Goal: Task Accomplishment & Management: Manage account settings

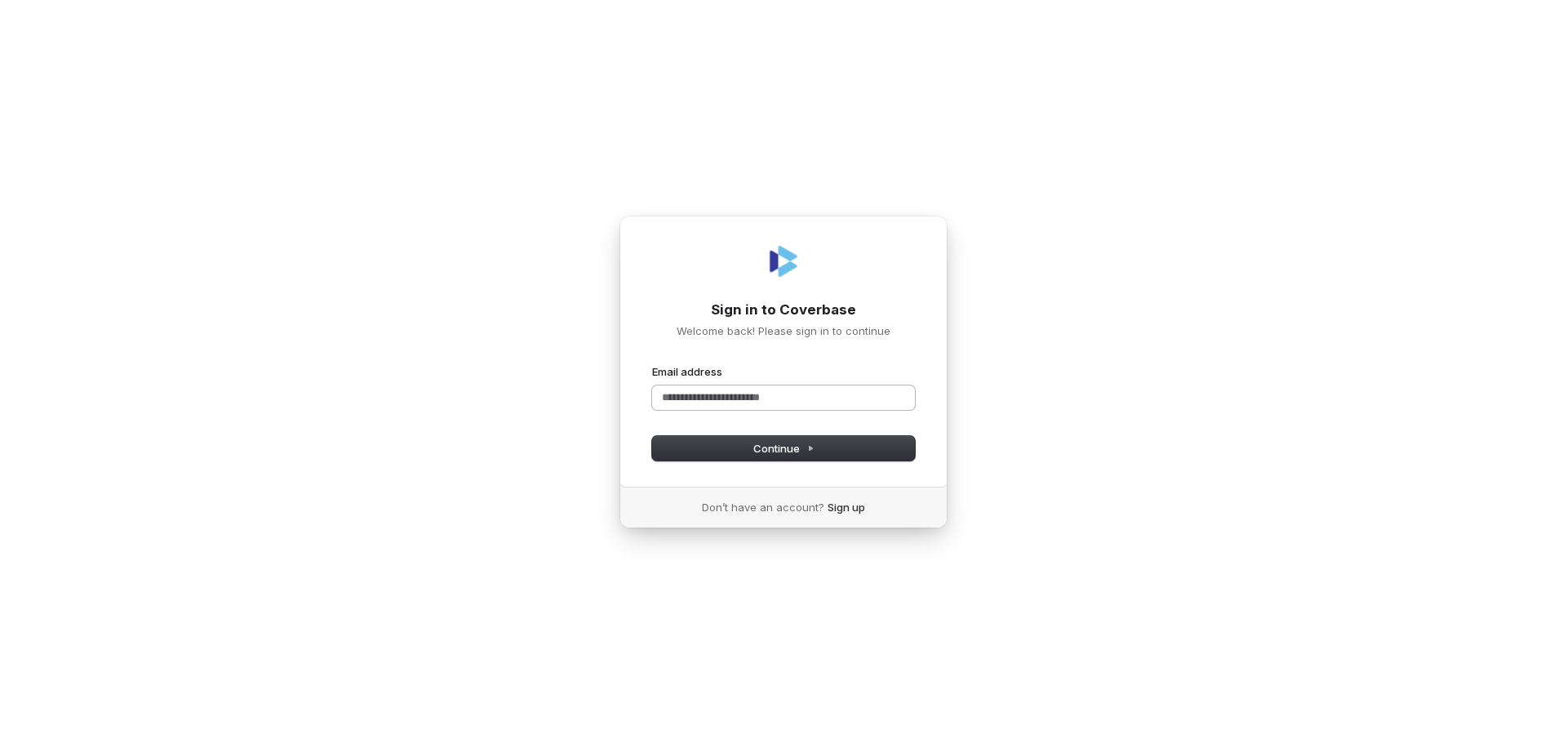
click at [769, 393] on input "Email address" at bounding box center [783, 397] width 263 height 24
click at [778, 447] on span "Continue" at bounding box center [783, 448] width 61 height 15
type input "**********"
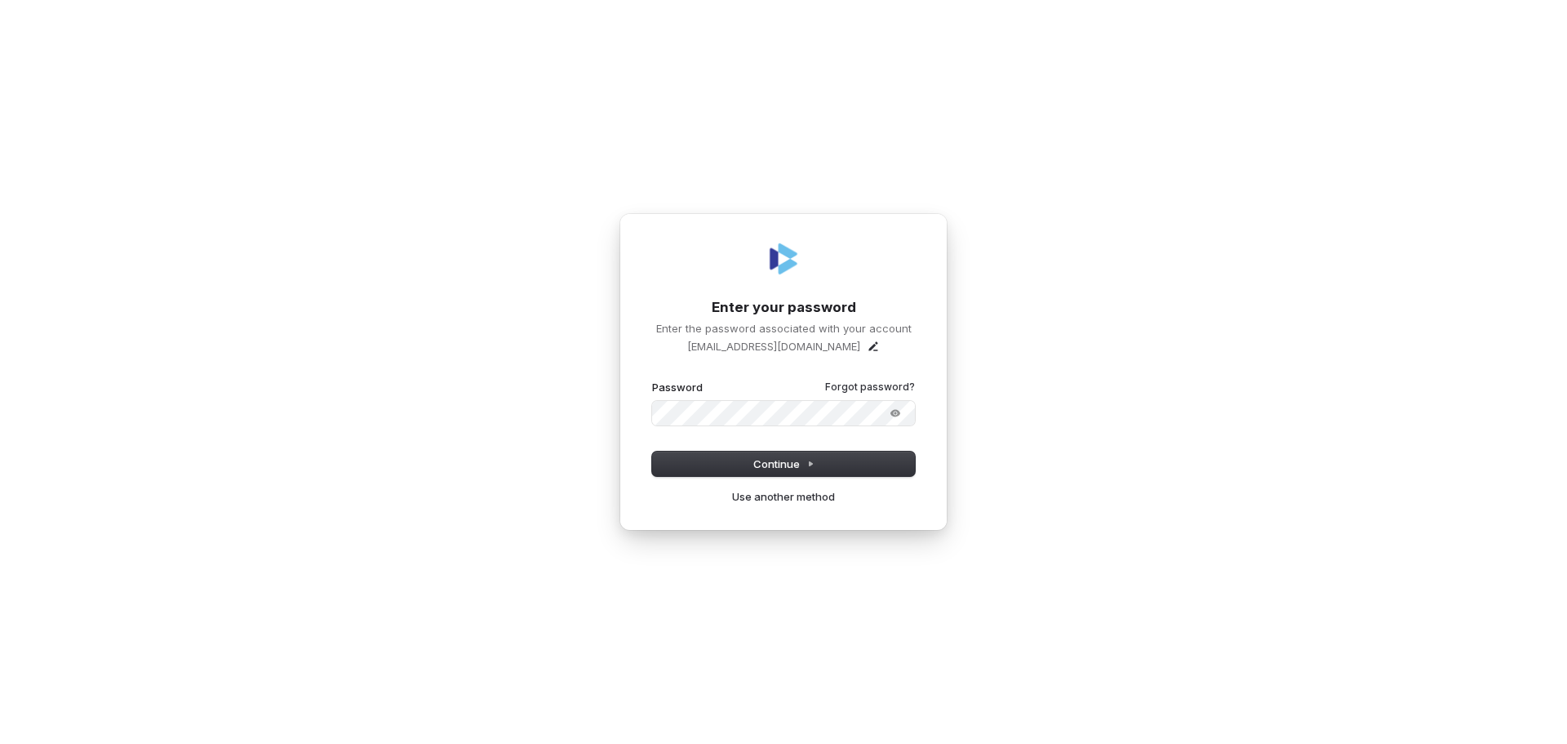
click at [652, 380] on button "submit" at bounding box center [652, 380] width 0 height 0
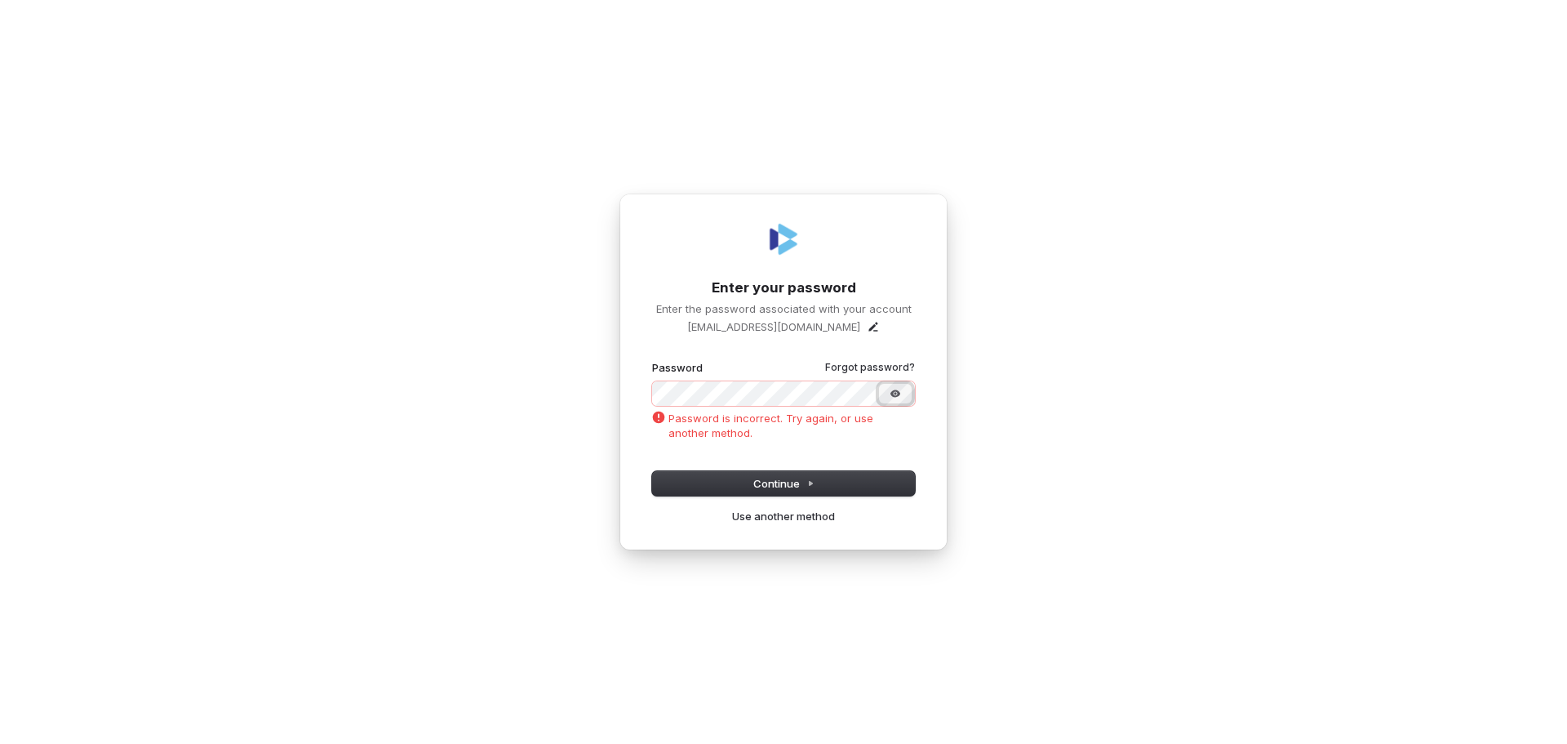
click at [903, 393] on button "Show password" at bounding box center [895, 394] width 33 height 20
click at [652, 360] on button "submit" at bounding box center [652, 360] width 0 height 0
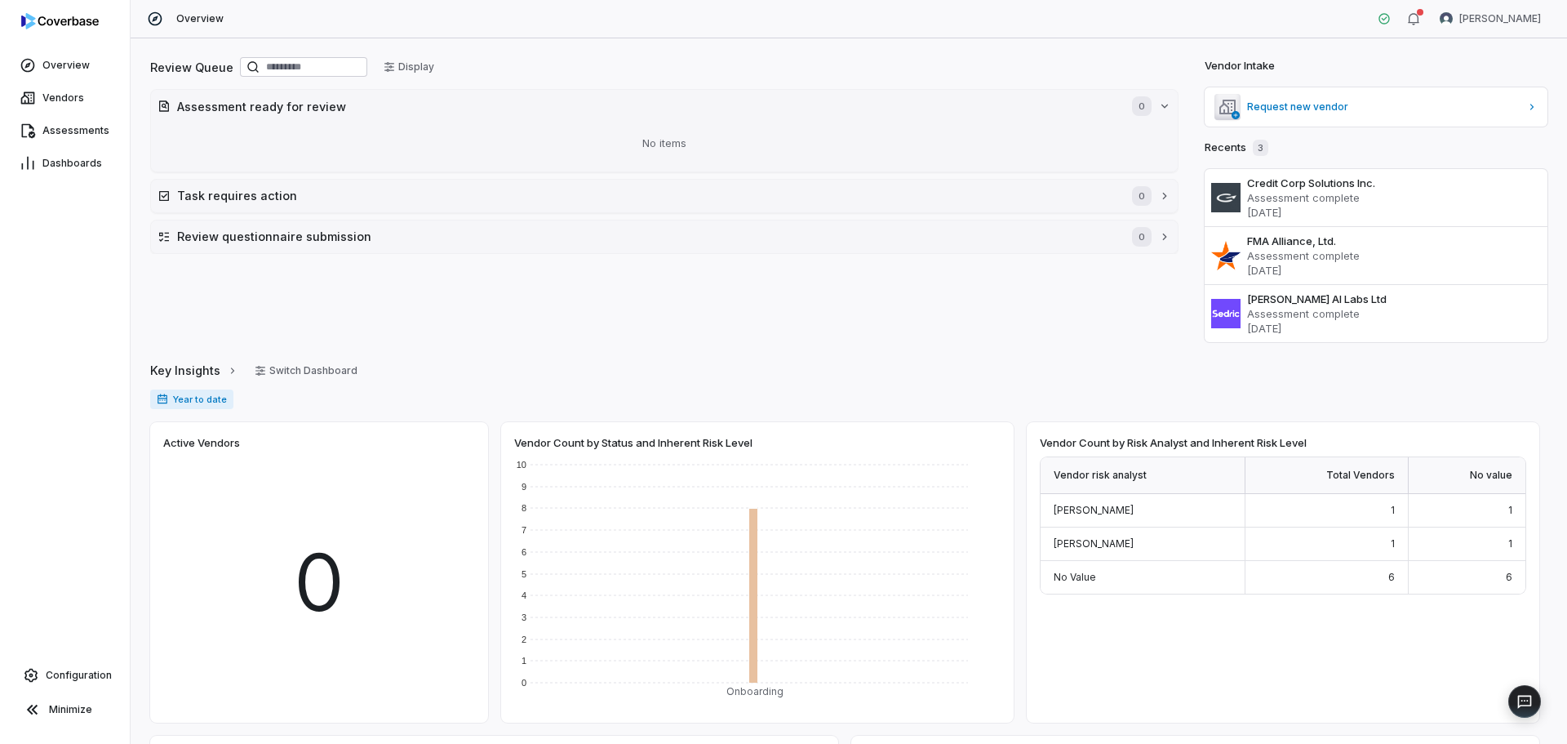
click at [78, 13] on div at bounding box center [65, 24] width 130 height 49
click at [76, 23] on img at bounding box center [60, 21] width 78 height 16
click at [64, 67] on span "Overview" at bounding box center [65, 65] width 47 height 13
drag, startPoint x: 770, startPoint y: 311, endPoint x: 798, endPoint y: 315, distance: 28.9
click at [772, 310] on div "Review Queue Display Assessment ready for review 0 No items Task requires actio…" at bounding box center [664, 198] width 1029 height 287
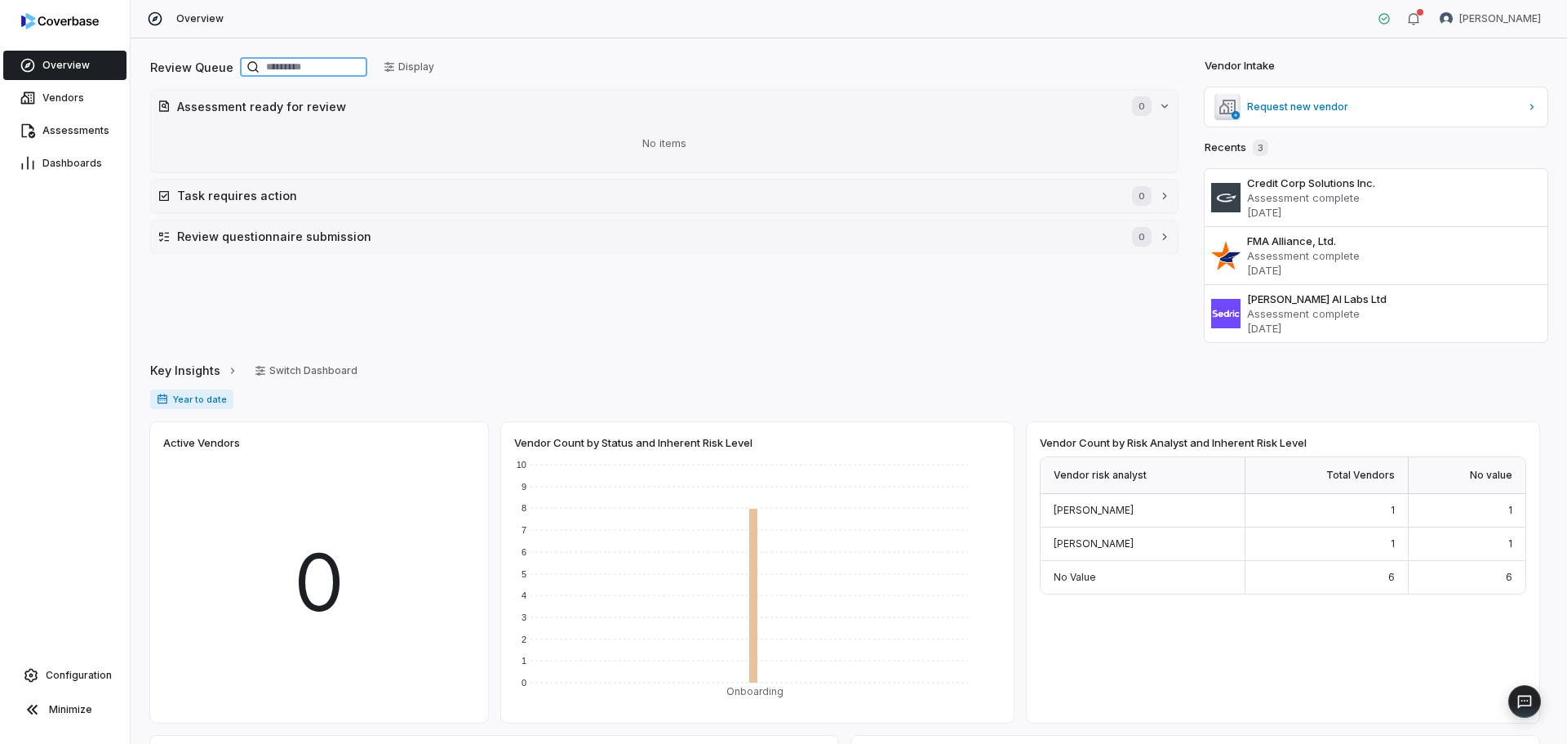
click at [321, 69] on input at bounding box center [303, 67] width 127 height 20
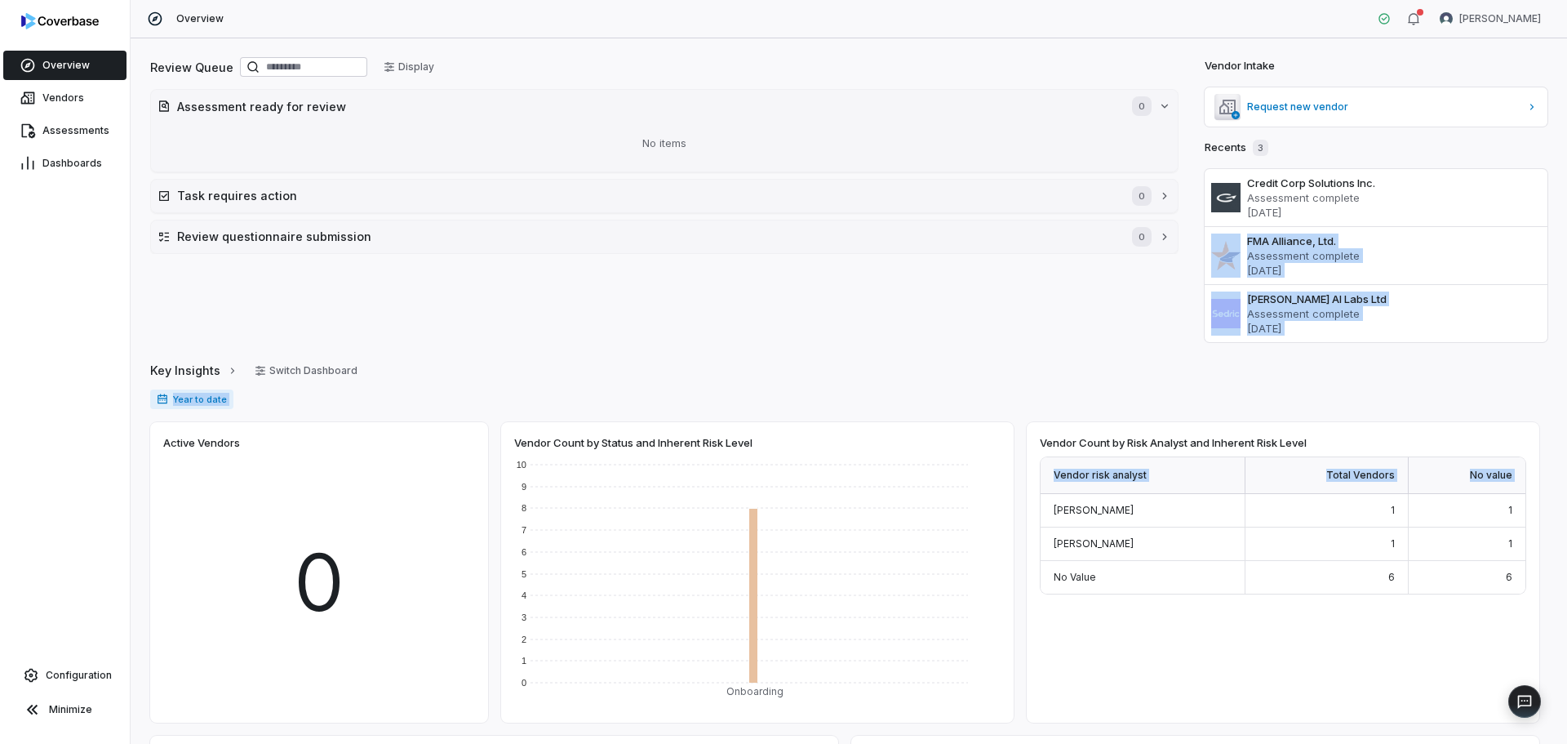
drag, startPoint x: 1431, startPoint y: 328, endPoint x: 665, endPoint y: 438, distance: 773.6
click at [647, 446] on div "Review Queue Display Assessment ready for review 0 No items Task requires actio…" at bounding box center [849, 390] width 1437 height 705
click at [53, 92] on span "Vendors" at bounding box center [63, 97] width 42 height 13
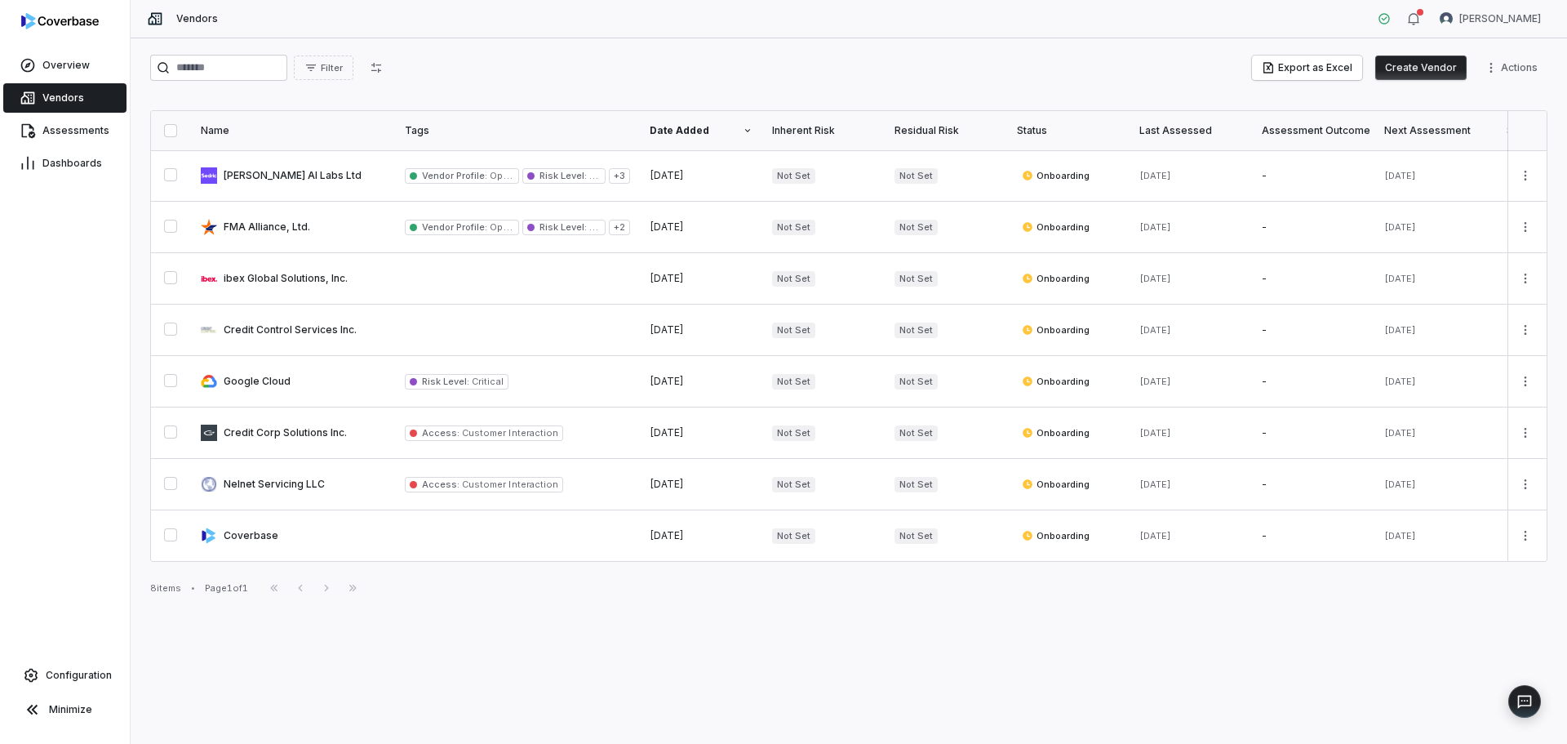
click at [443, 663] on div "Filter Export as Excel Create Vendor Actions Name Tags Date Added Inherent Risk…" at bounding box center [849, 390] width 1437 height 705
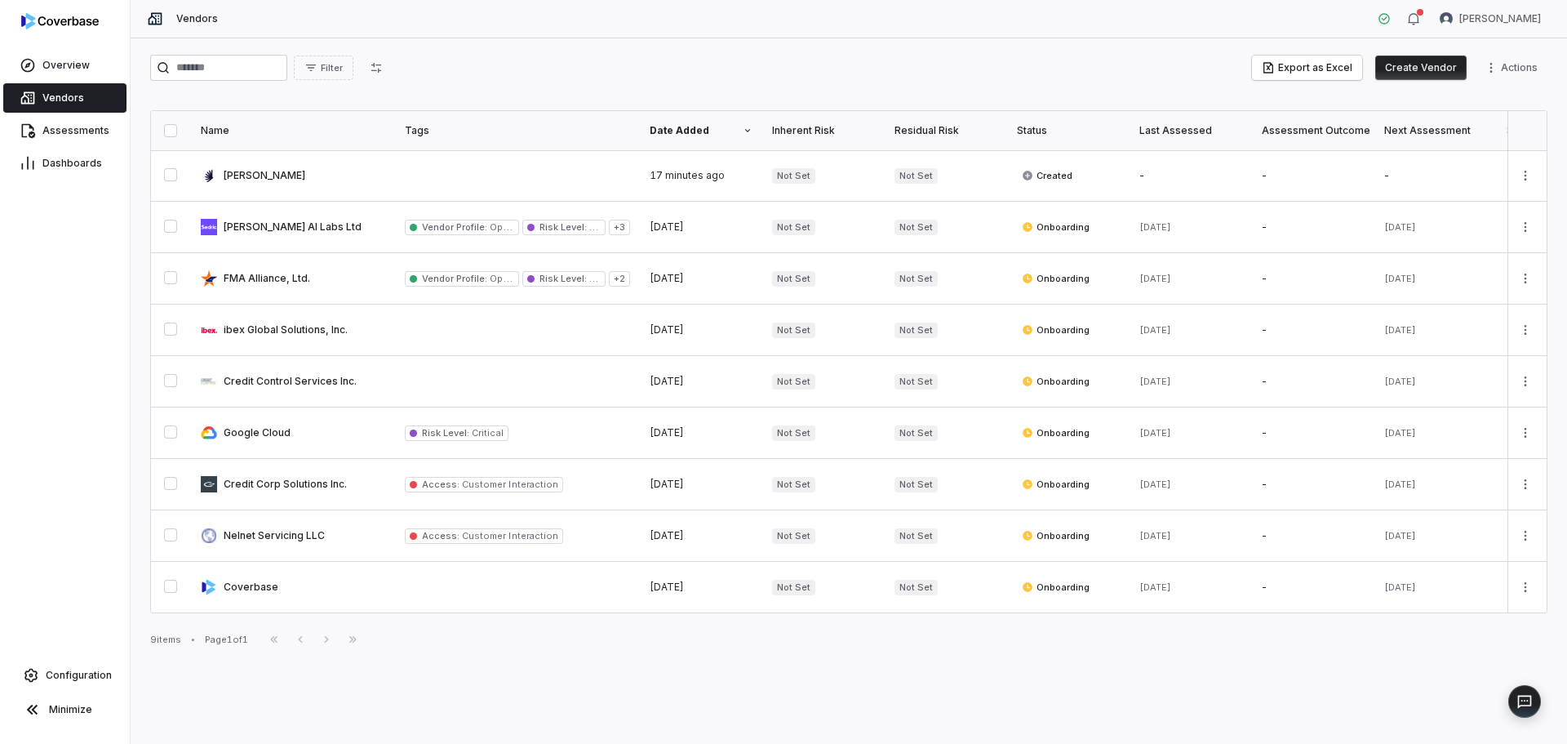
click at [1437, 65] on button "Create Vendor" at bounding box center [1420, 68] width 91 height 24
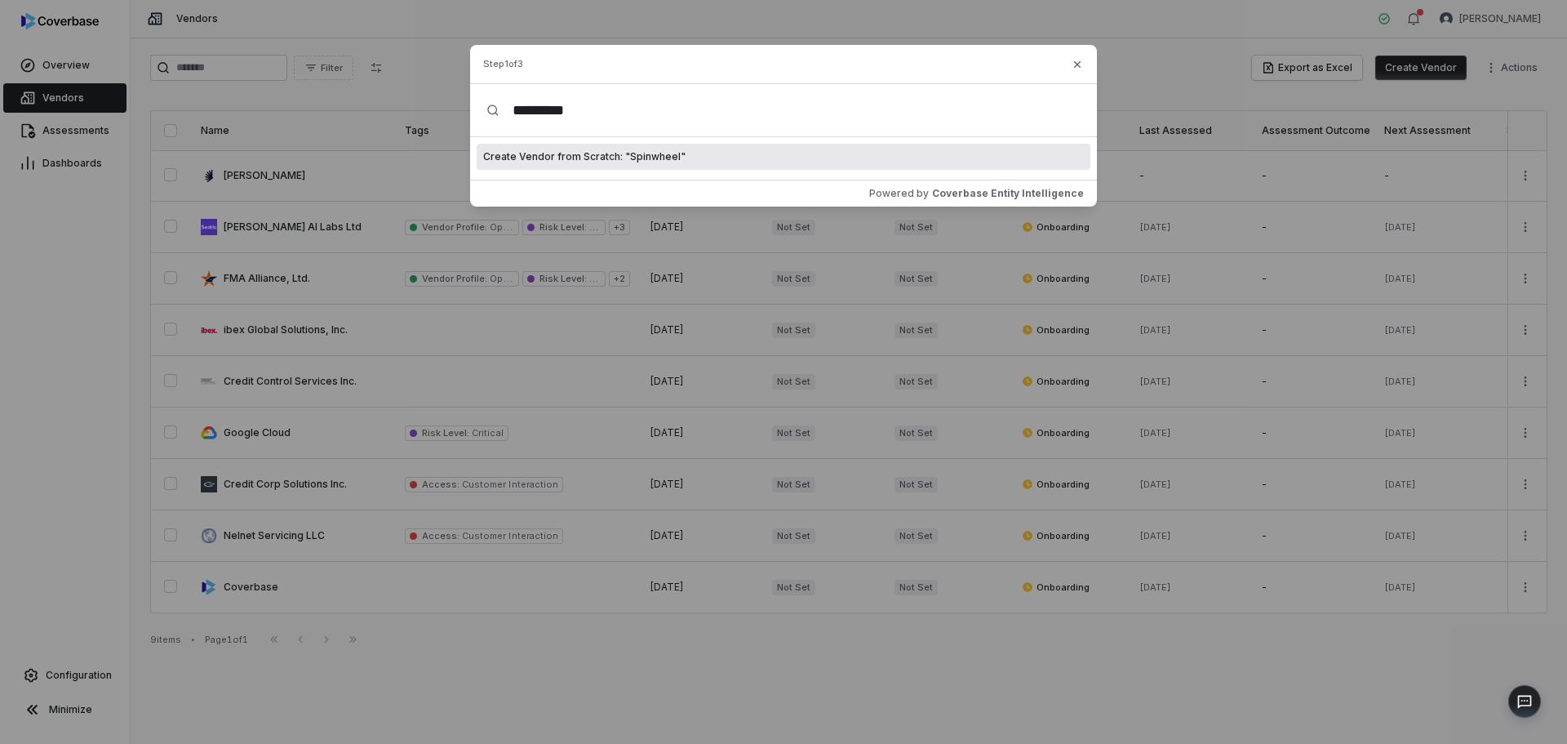
type input "*********"
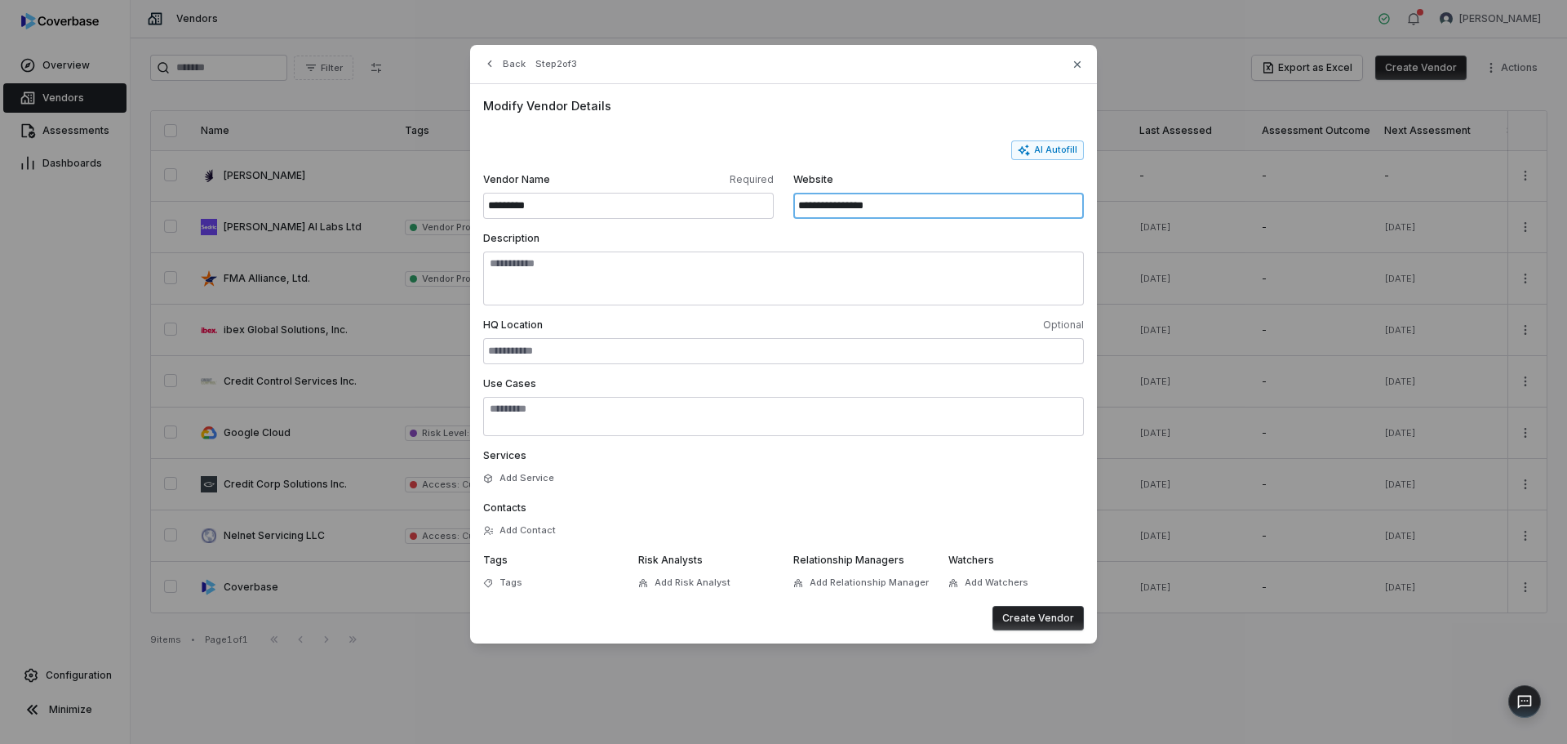
type input "**********"
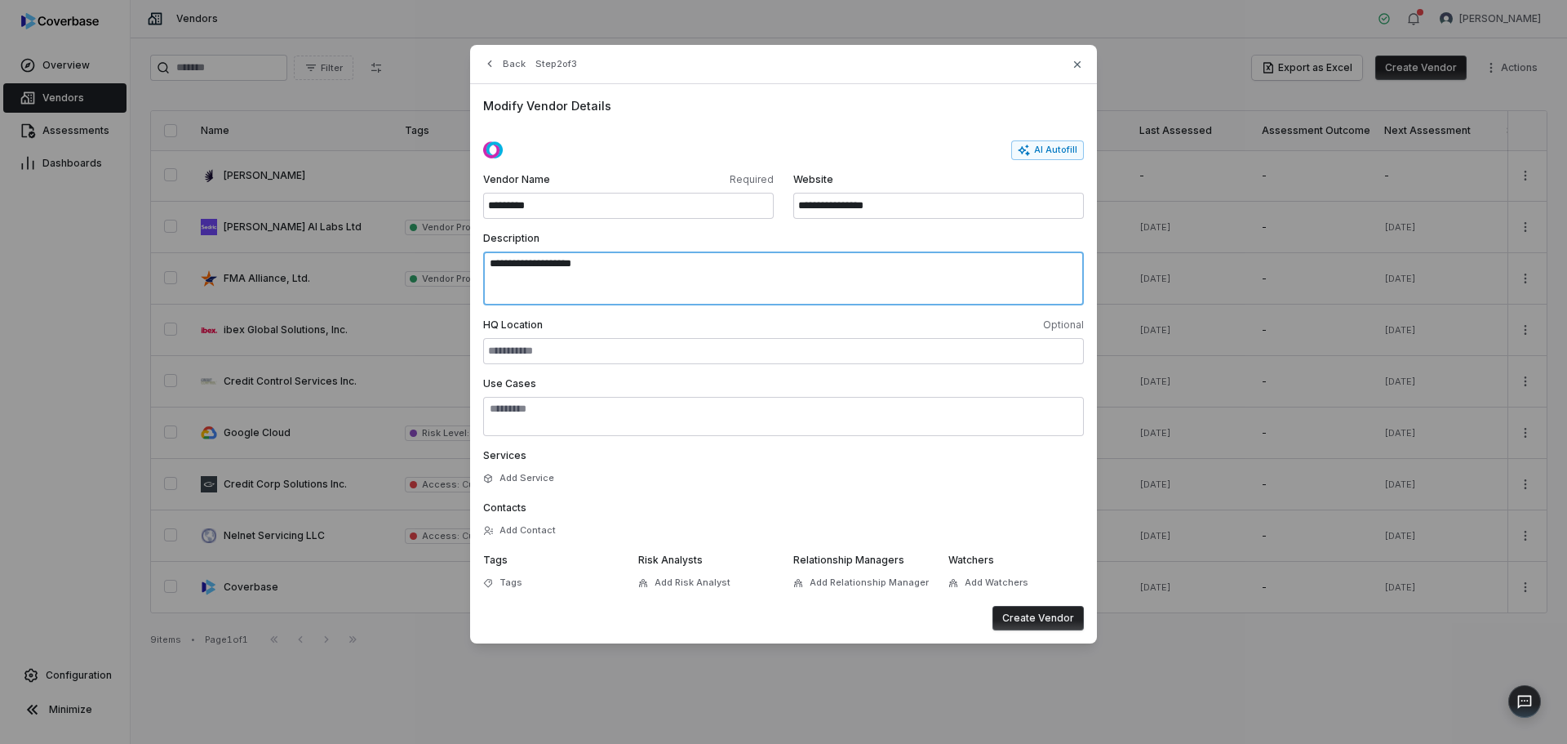
type textarea "**********"
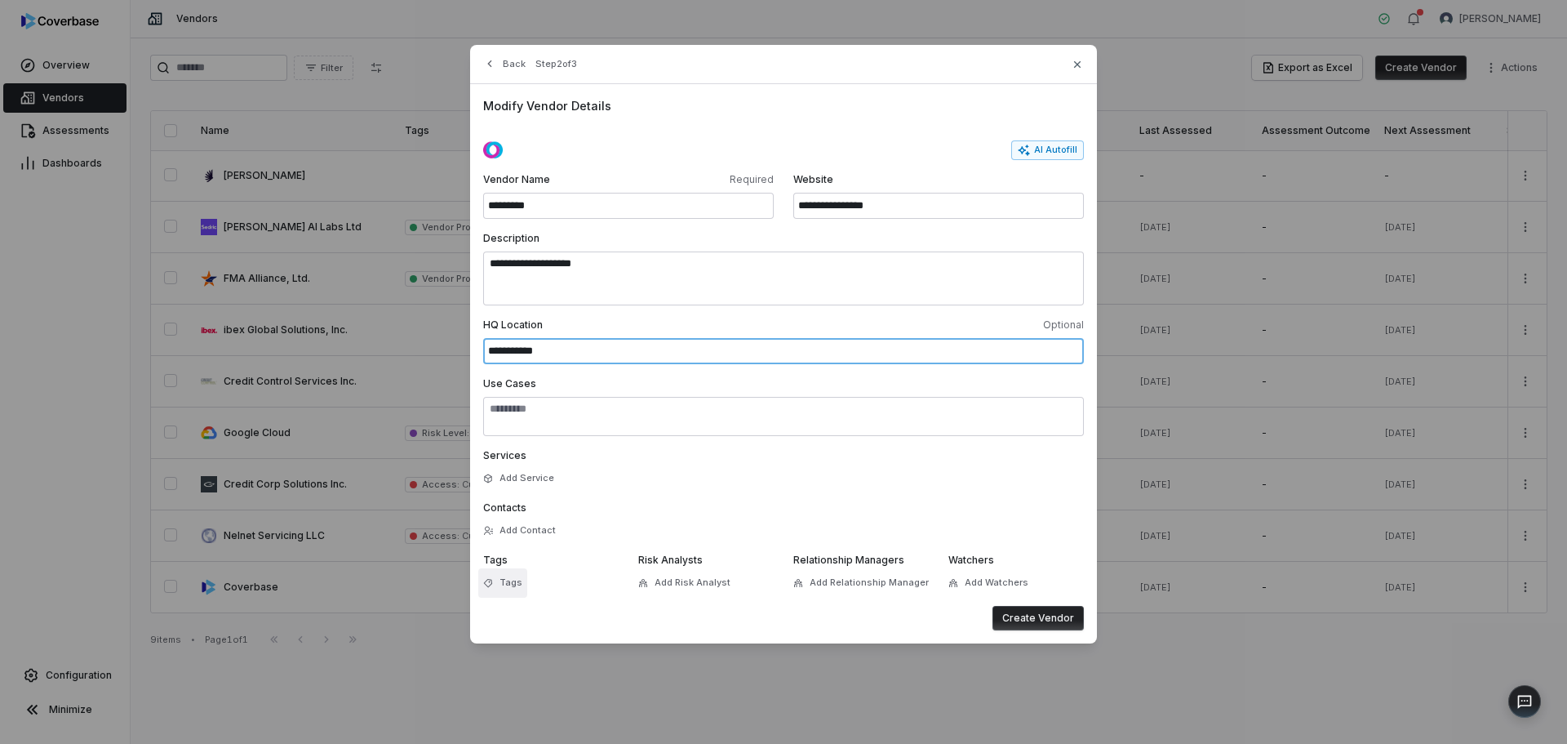
type input "**********"
click at [500, 583] on span "Tags" at bounding box center [511, 582] width 23 height 12
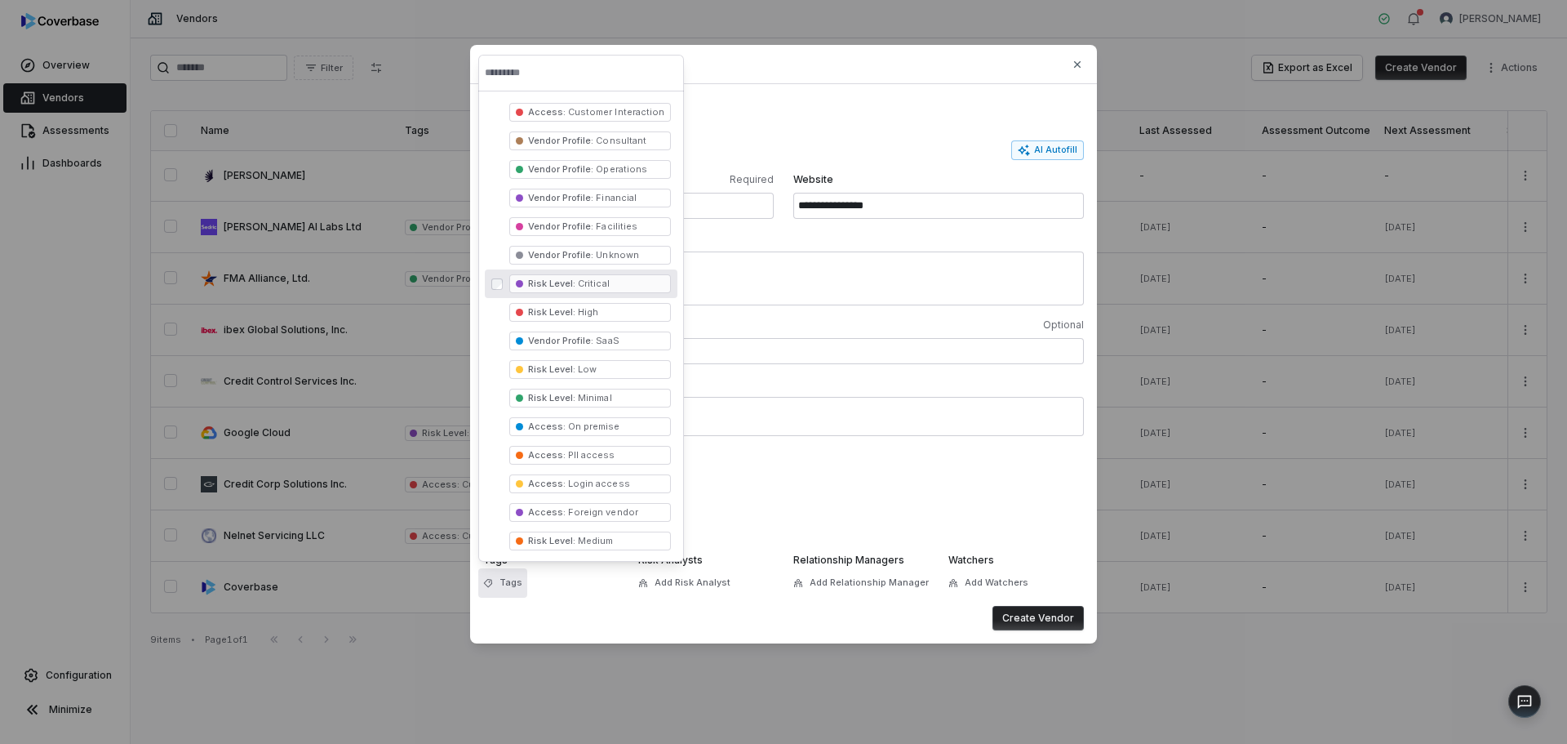
click at [580, 283] on span "Critical" at bounding box center [592, 283] width 33 height 11
click at [1028, 615] on button "Create Vendor" at bounding box center [1038, 618] width 91 height 24
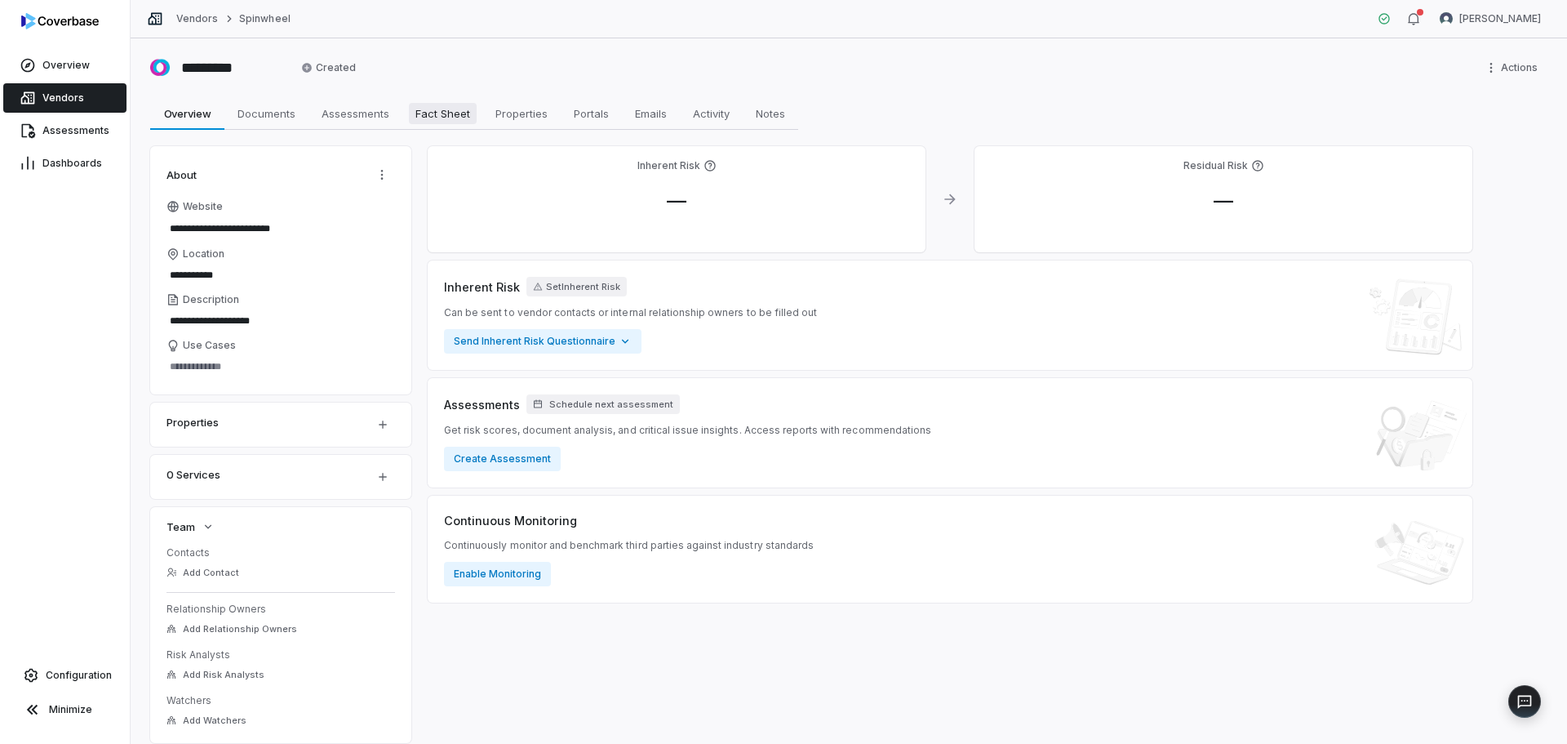
click at [457, 117] on span "Fact Sheet" at bounding box center [443, 113] width 68 height 21
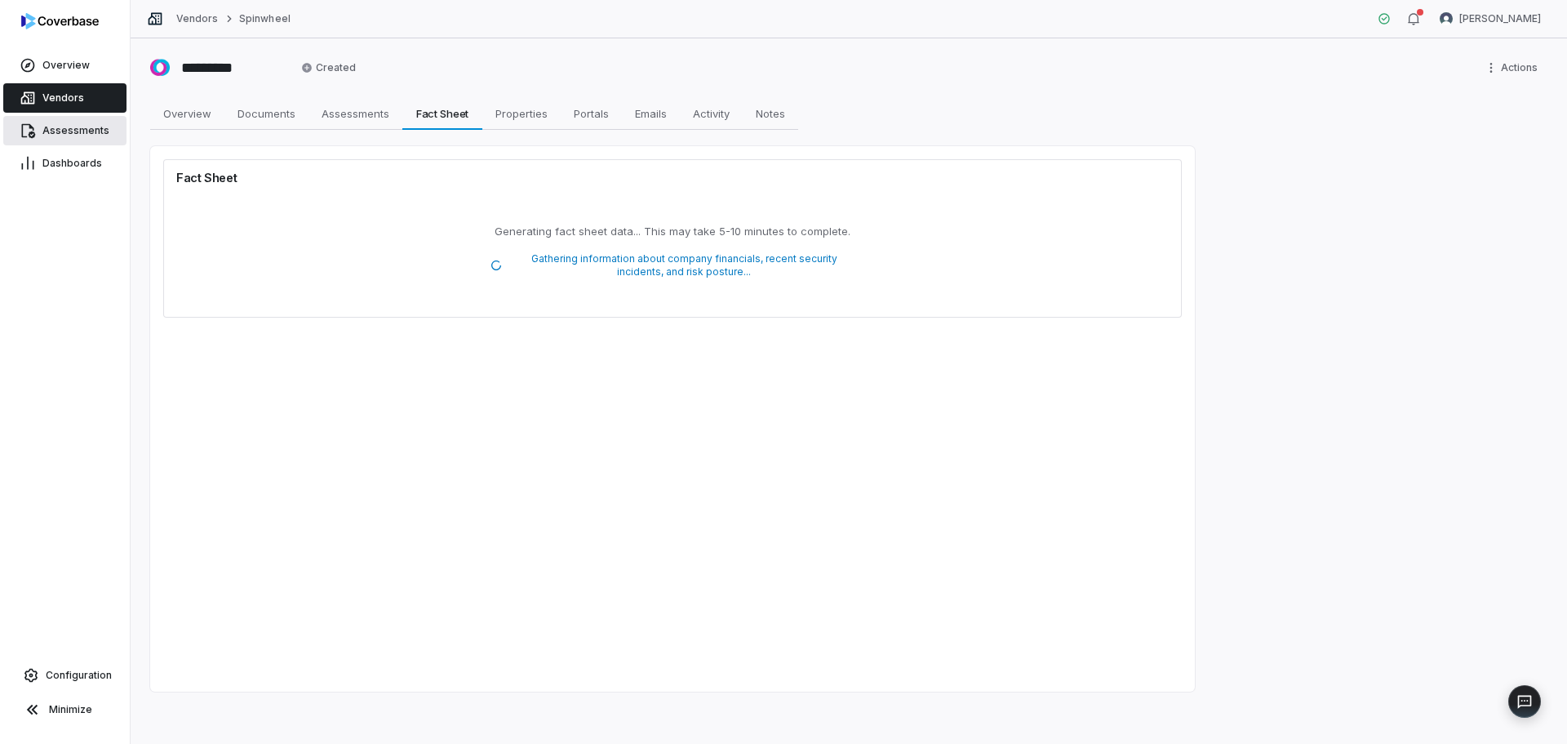
click at [88, 137] on link "Assessments" at bounding box center [64, 130] width 123 height 29
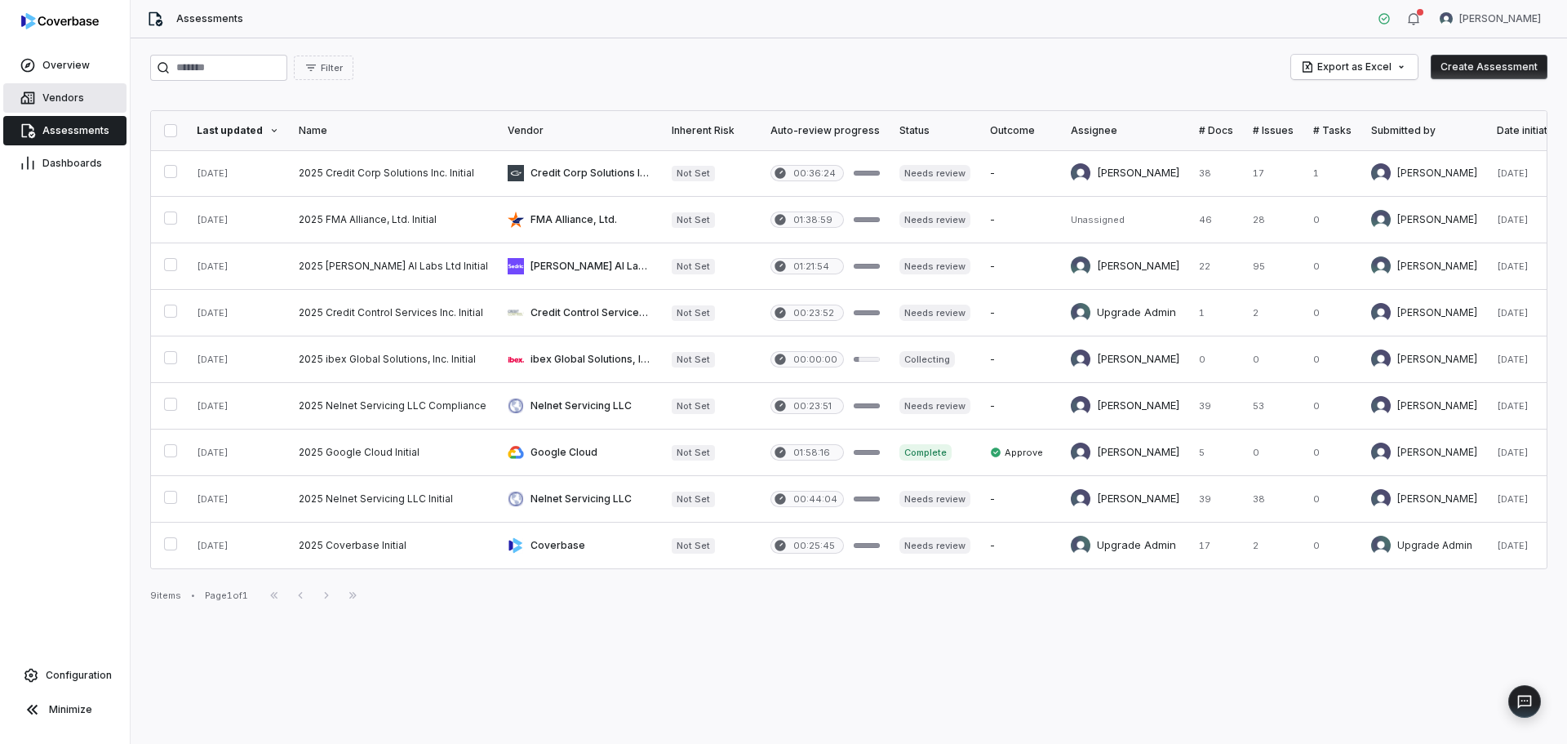
click at [62, 99] on span "Vendors" at bounding box center [63, 97] width 42 height 13
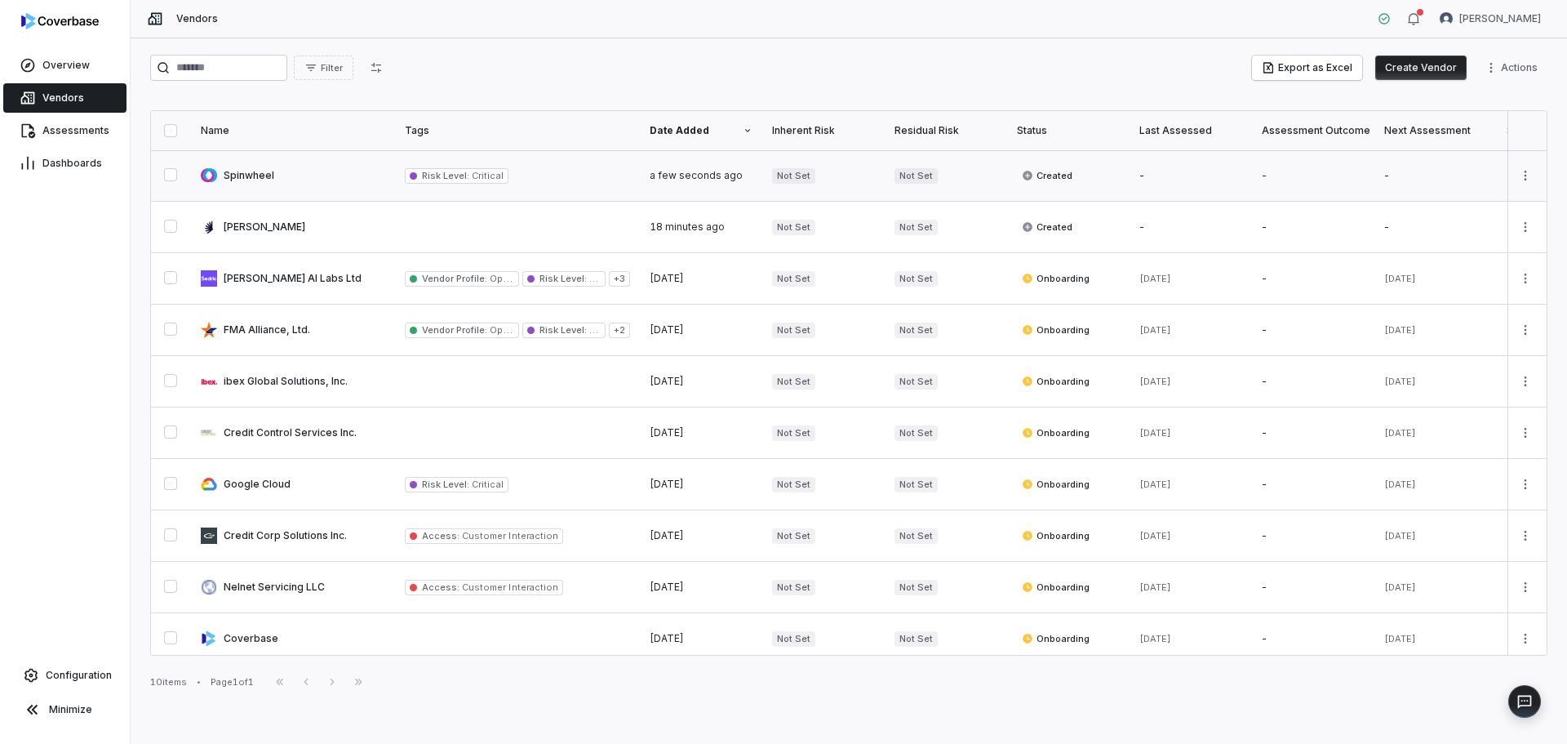
click at [299, 184] on link at bounding box center [293, 175] width 204 height 51
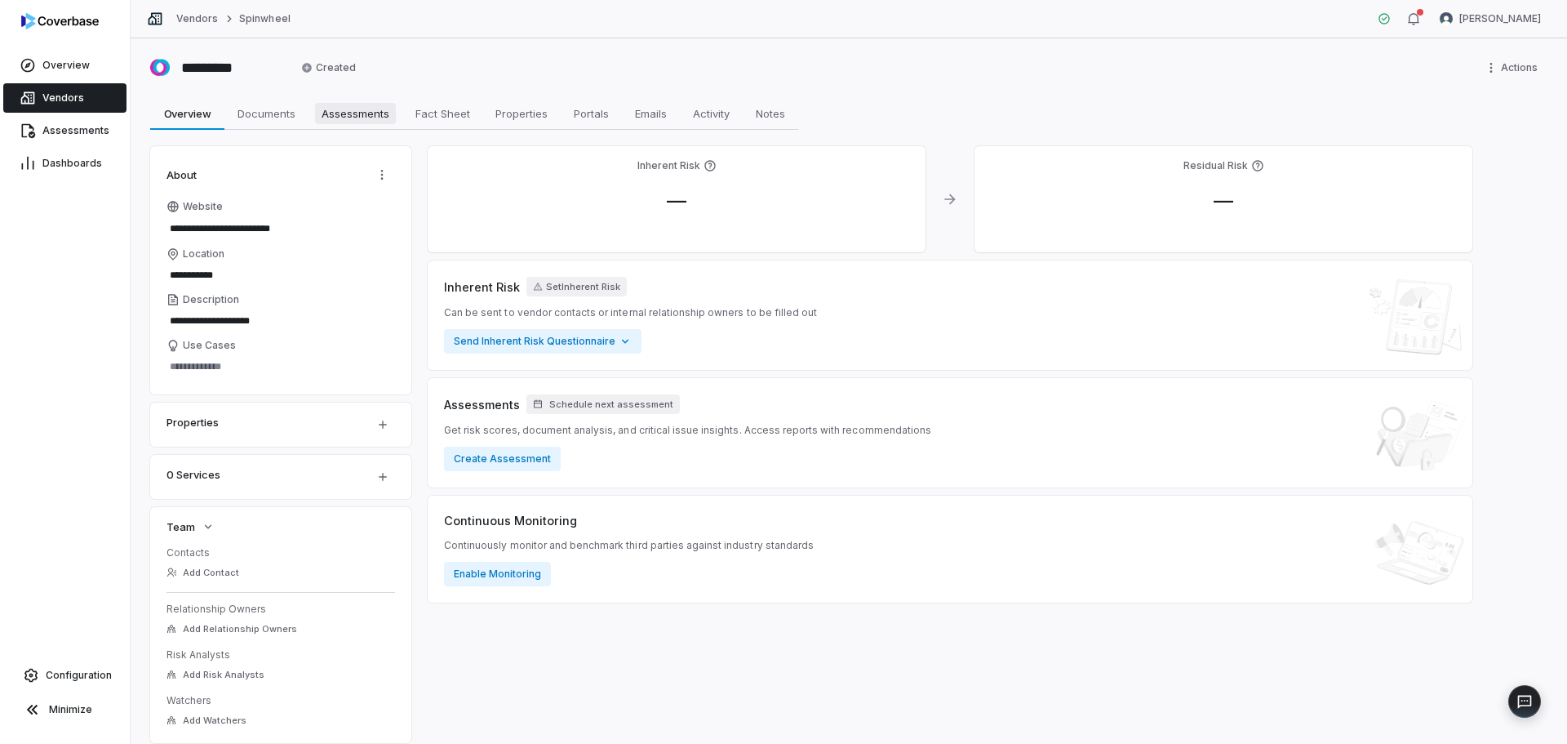
click at [374, 115] on span "Assessments" at bounding box center [355, 113] width 81 height 21
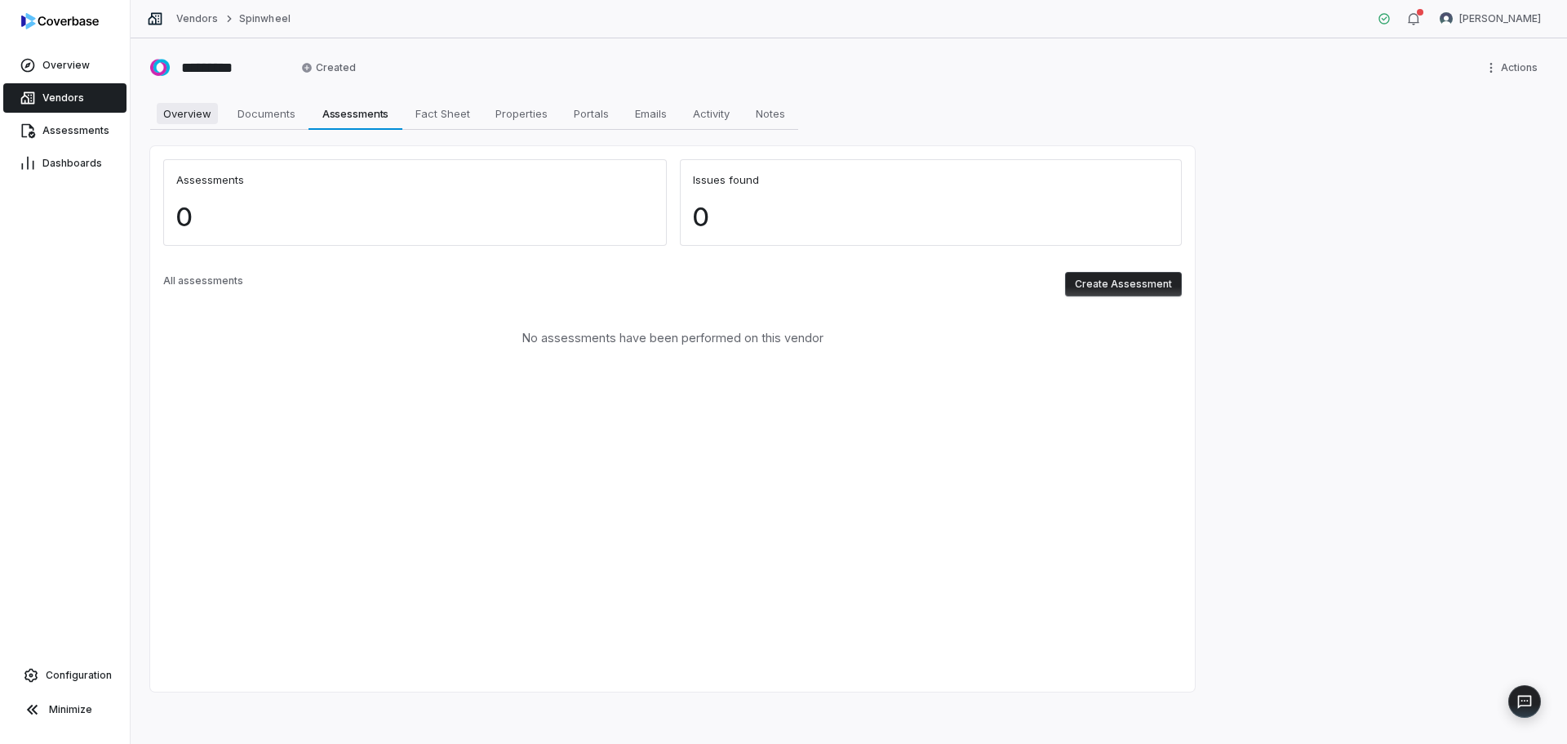
click at [193, 116] on span "Overview" at bounding box center [187, 113] width 61 height 21
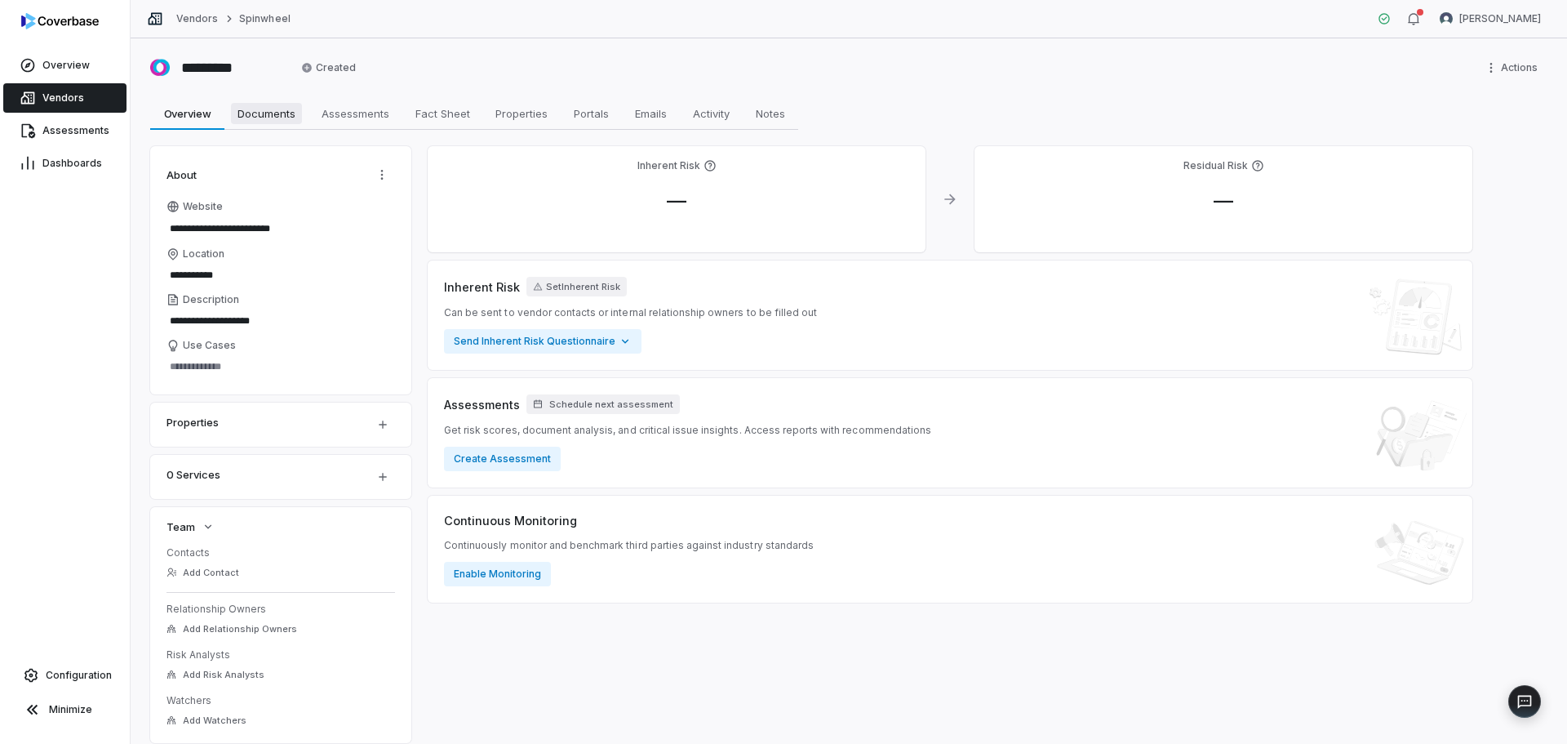
click at [293, 116] on span "Documents" at bounding box center [266, 113] width 71 height 21
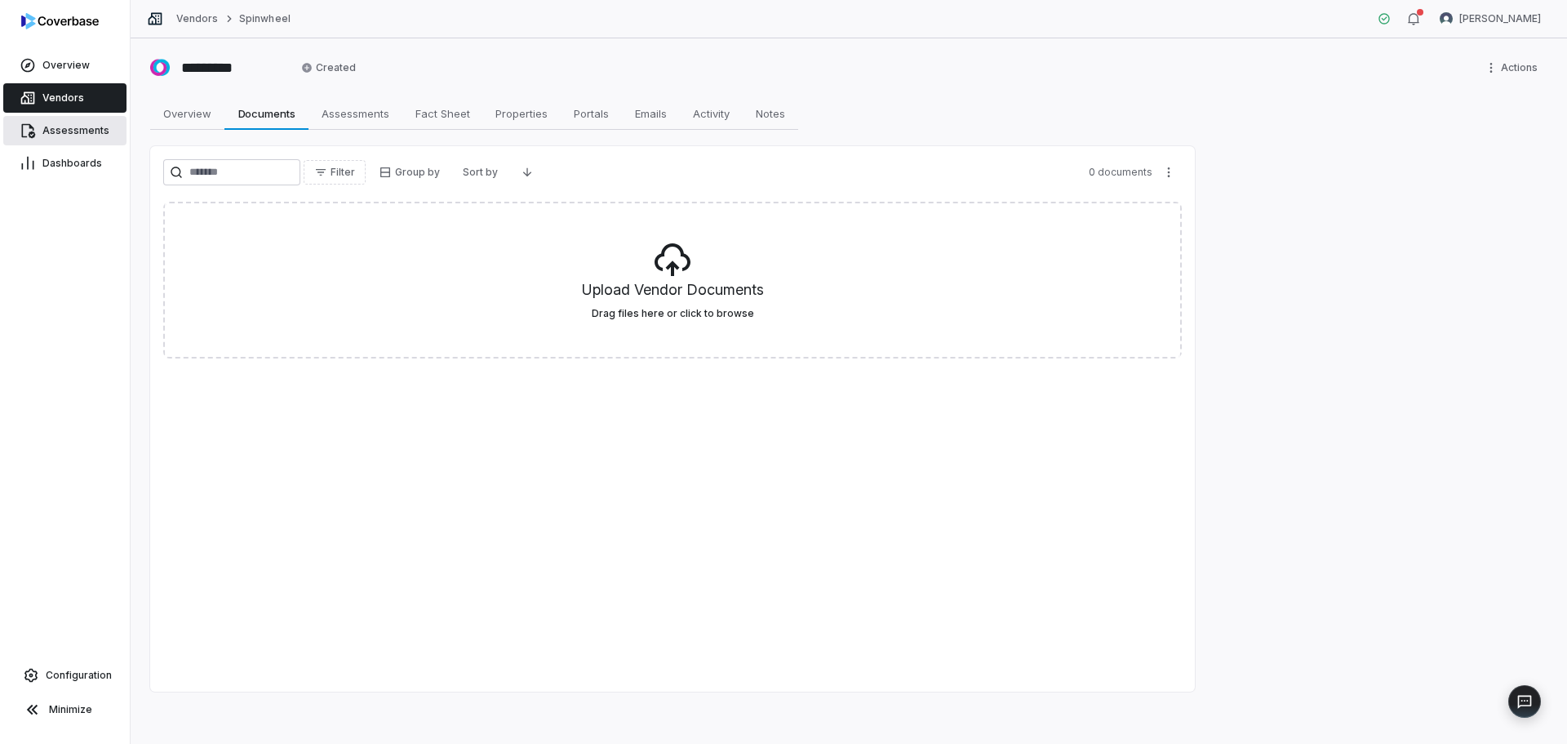
click at [69, 132] on span "Assessments" at bounding box center [75, 130] width 67 height 13
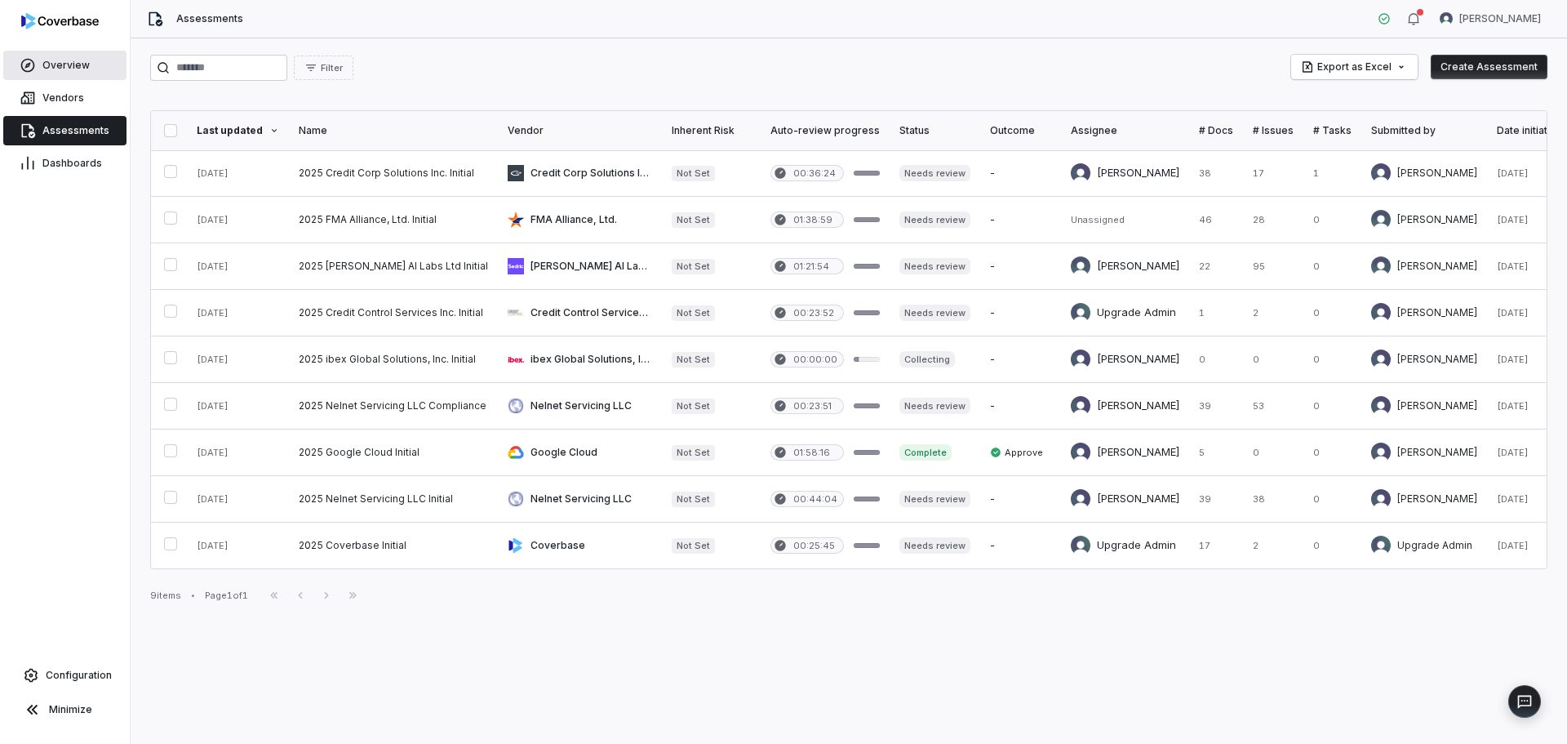
click at [60, 58] on link "Overview" at bounding box center [64, 65] width 123 height 29
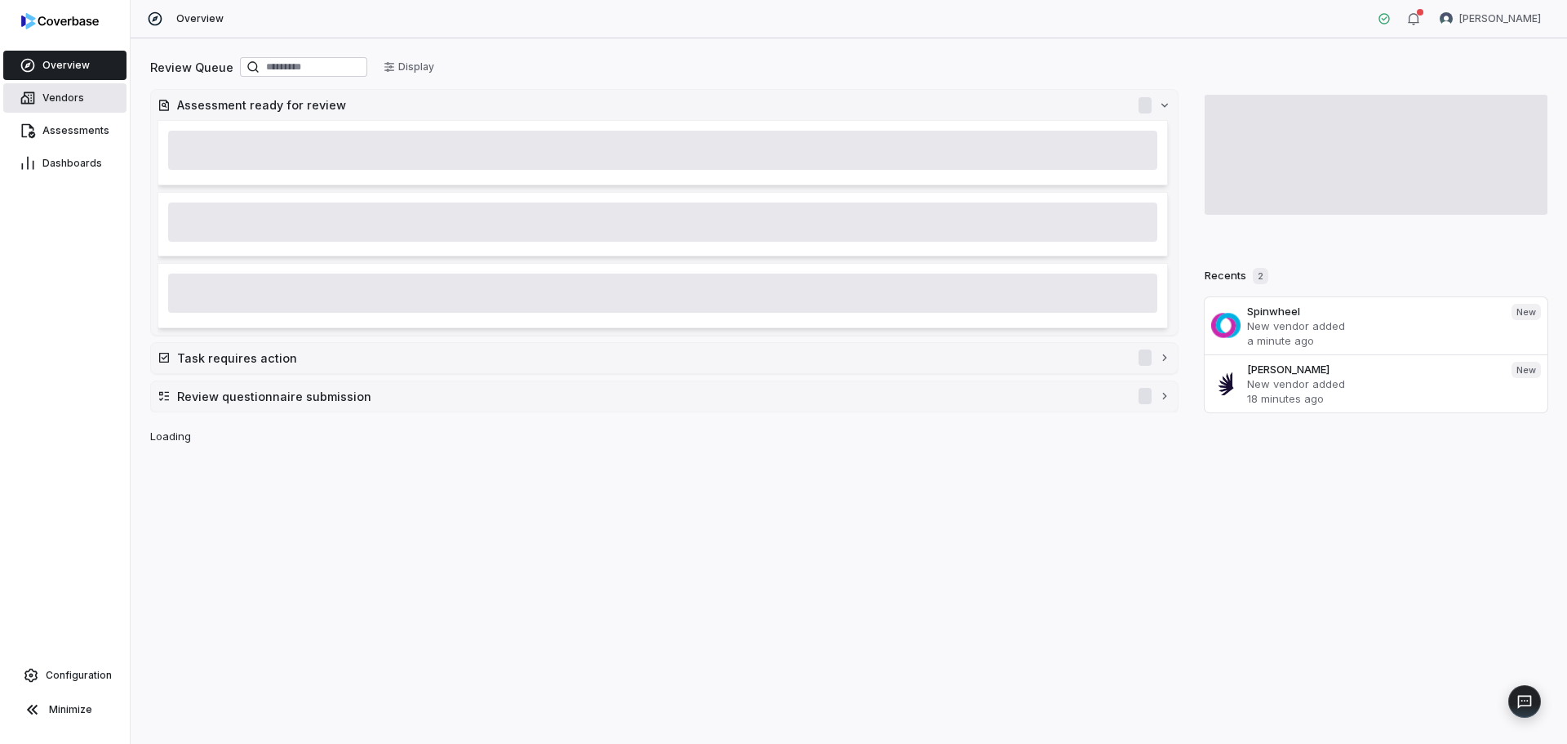
click at [84, 96] on link "Vendors" at bounding box center [64, 97] width 123 height 29
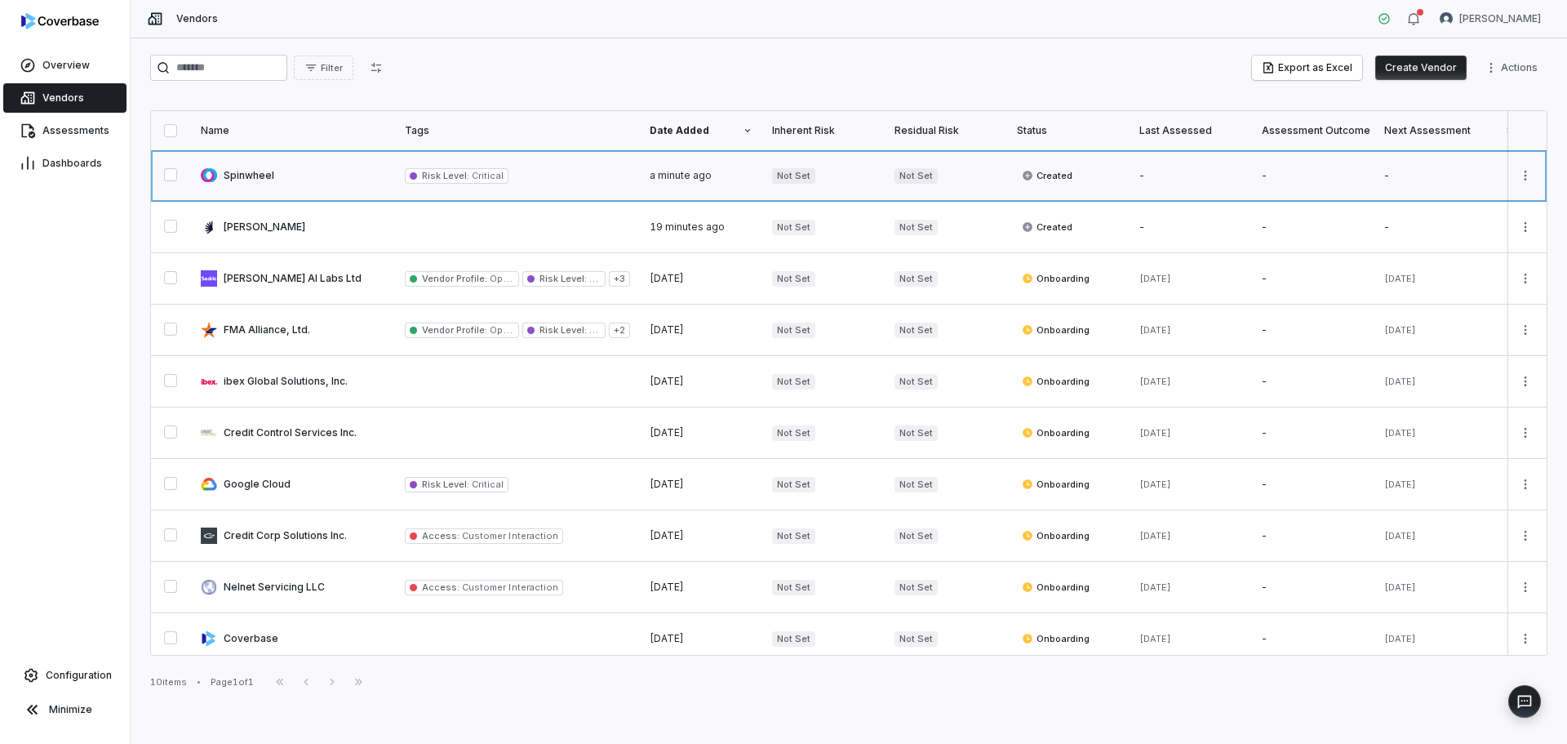
click at [333, 171] on link at bounding box center [293, 175] width 204 height 51
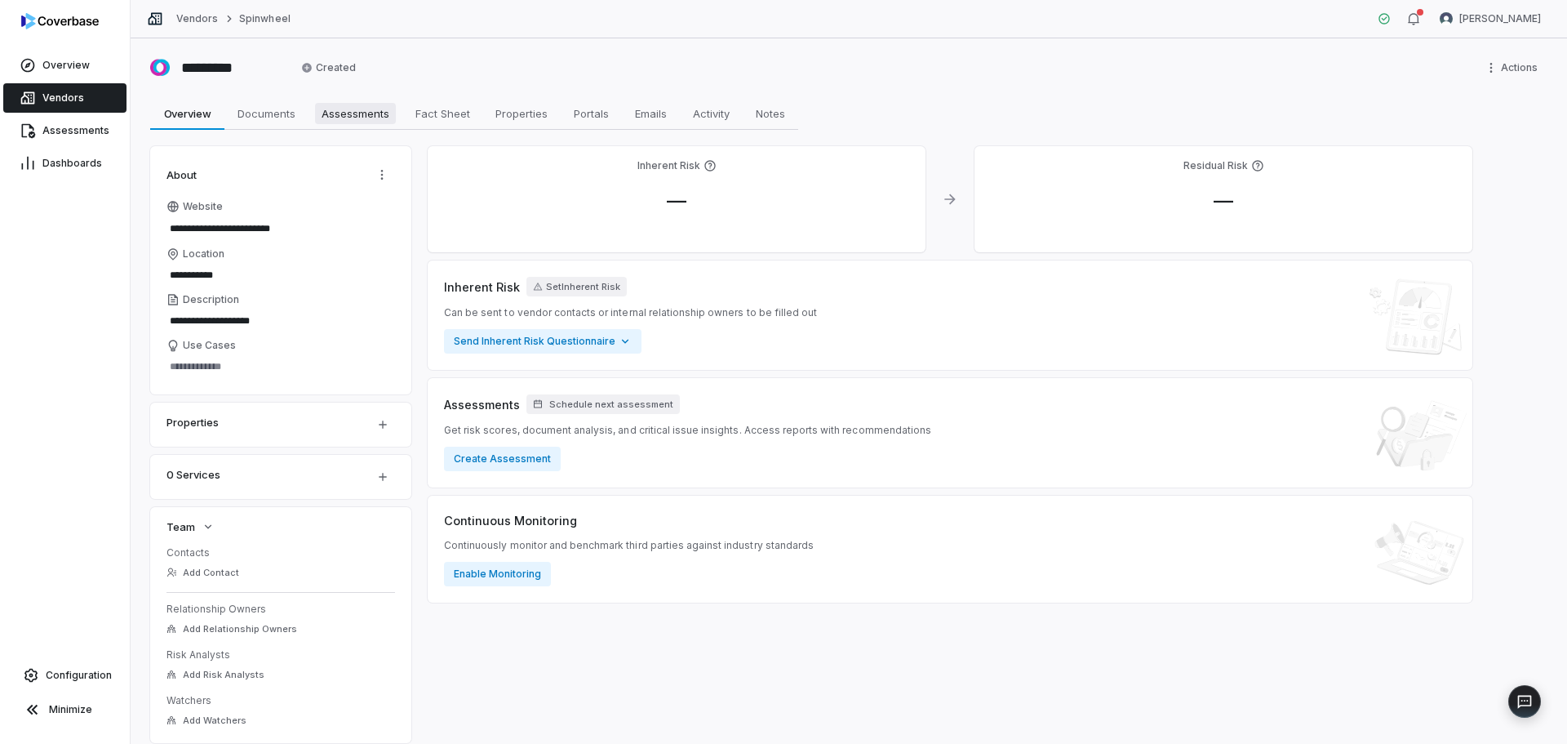
click at [364, 122] on span "Assessments" at bounding box center [355, 113] width 81 height 21
type textarea "*"
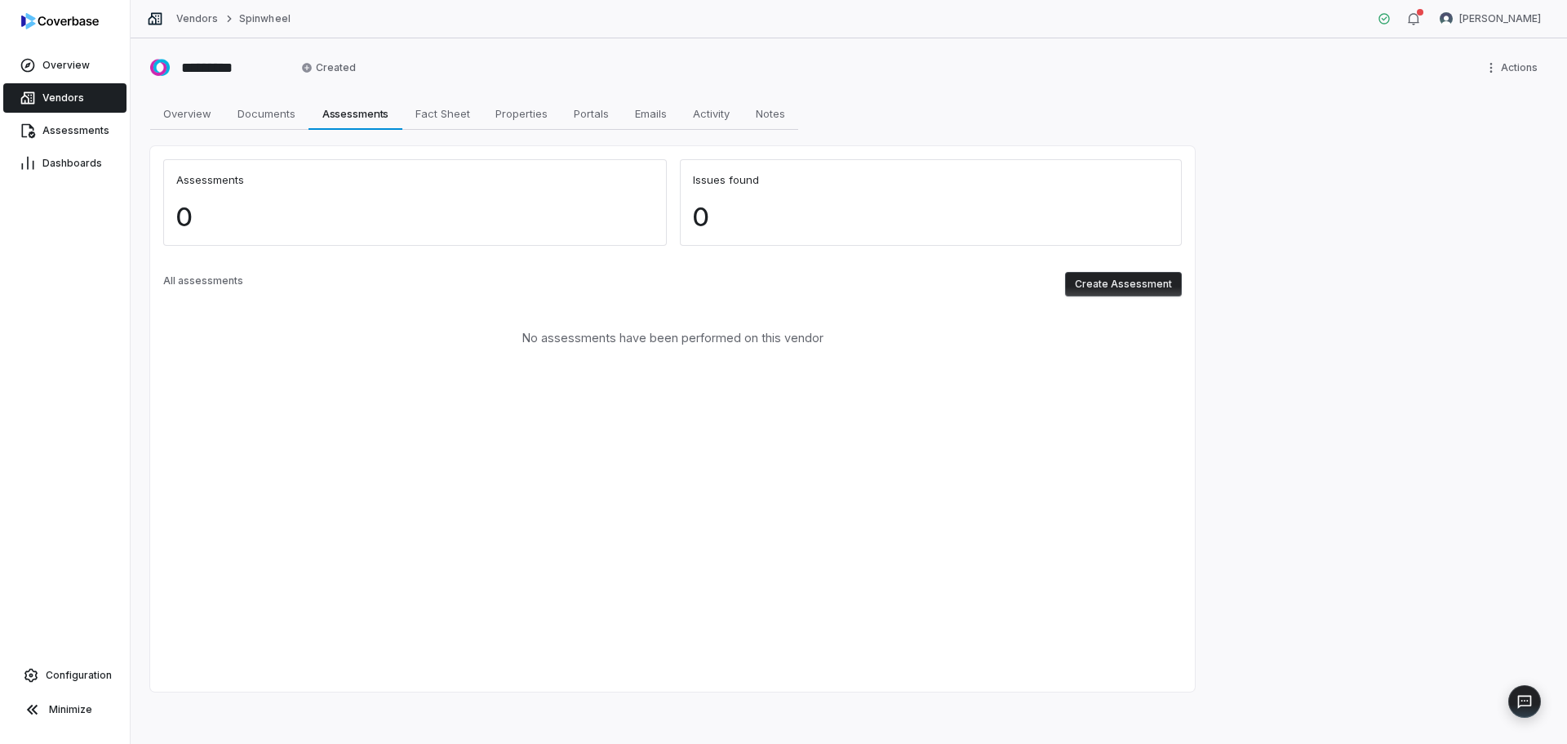
click at [1111, 282] on button "Create Assessment" at bounding box center [1123, 284] width 117 height 24
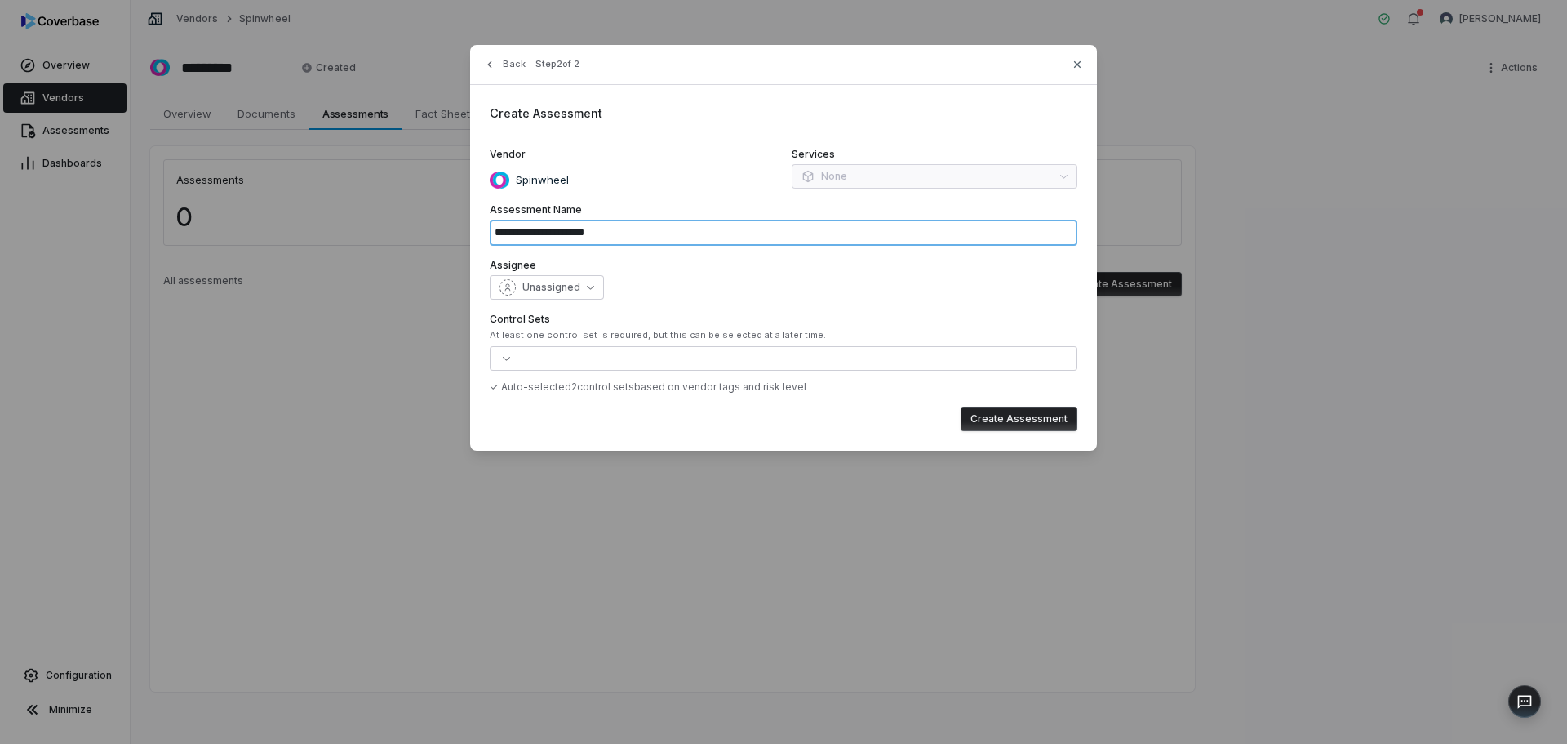
click at [669, 232] on input "**********" at bounding box center [784, 233] width 588 height 26
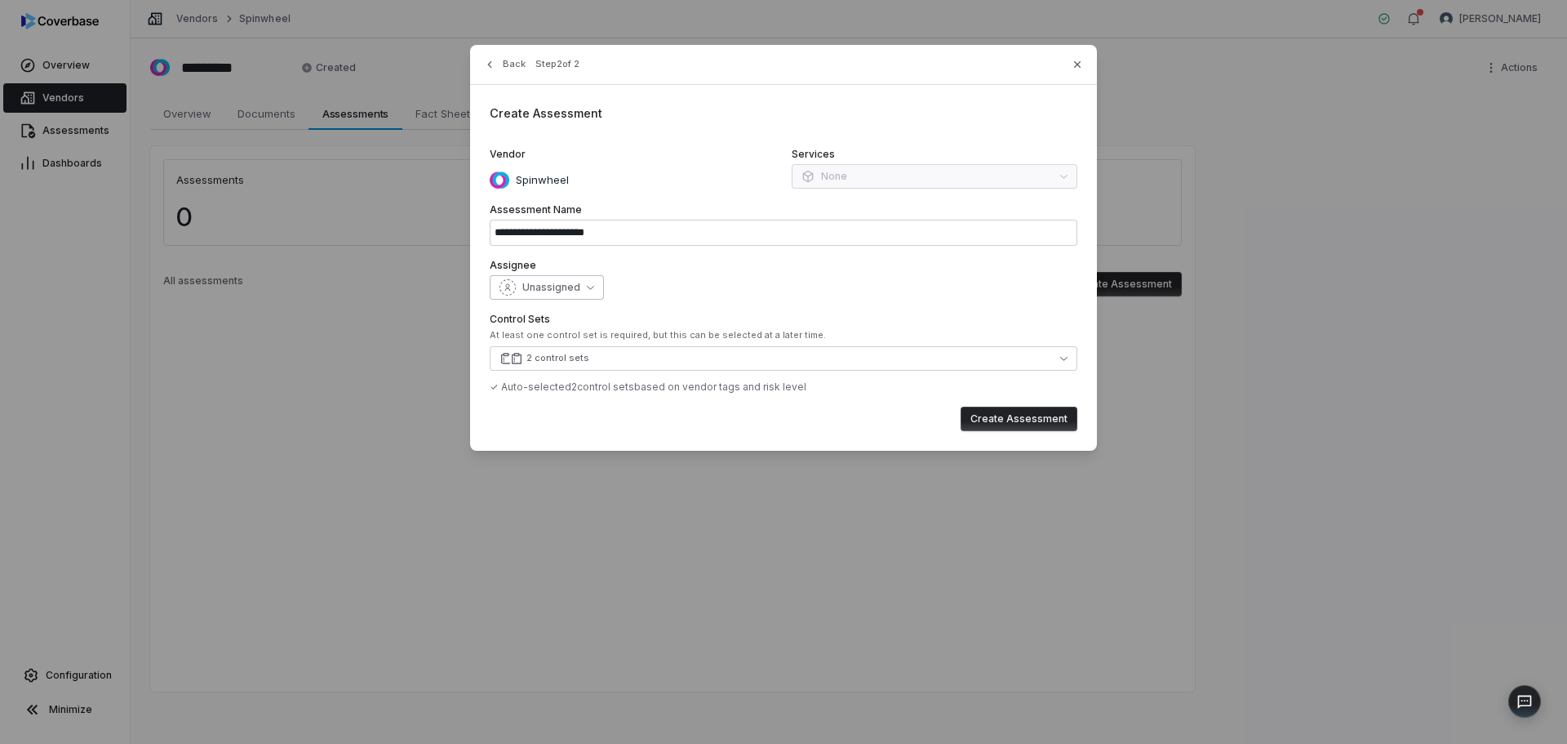
click at [578, 278] on button "Unassigned" at bounding box center [547, 287] width 114 height 24
click at [900, 285] on div "Unassigned" at bounding box center [784, 287] width 588 height 24
drag, startPoint x: 771, startPoint y: 340, endPoint x: 857, endPoint y: 380, distance: 94.6
click at [836, 376] on div "Control Sets At least one control set is required, but this can be selected at …" at bounding box center [784, 353] width 588 height 81
click at [1014, 359] on button "2 control sets" at bounding box center [784, 358] width 588 height 24
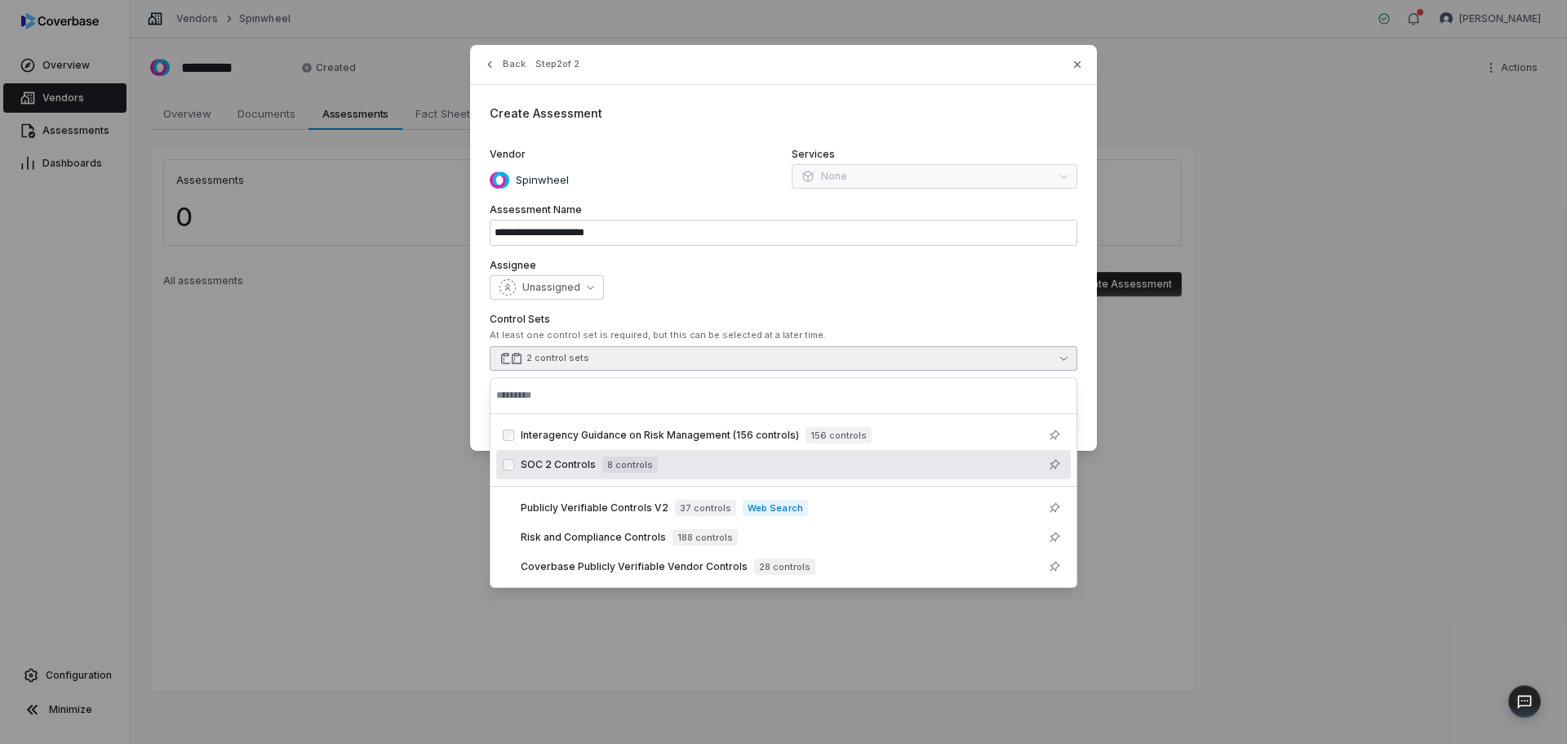
click at [541, 468] on span "SOC 2 Controls" at bounding box center [558, 464] width 75 height 13
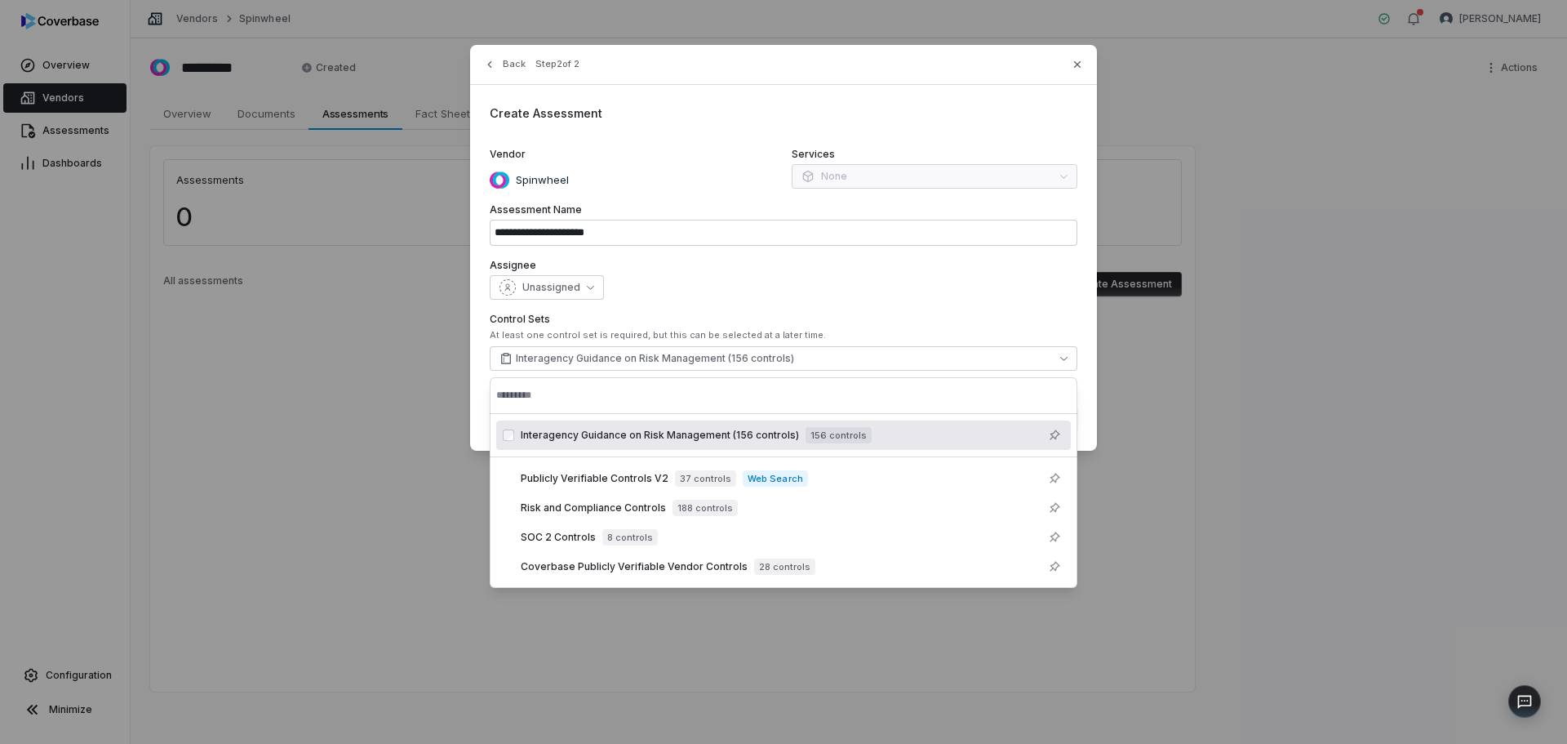
drag, startPoint x: 895, startPoint y: 269, endPoint x: 1023, endPoint y: 142, distance: 179.5
click at [898, 264] on label "Assignee" at bounding box center [784, 265] width 588 height 13
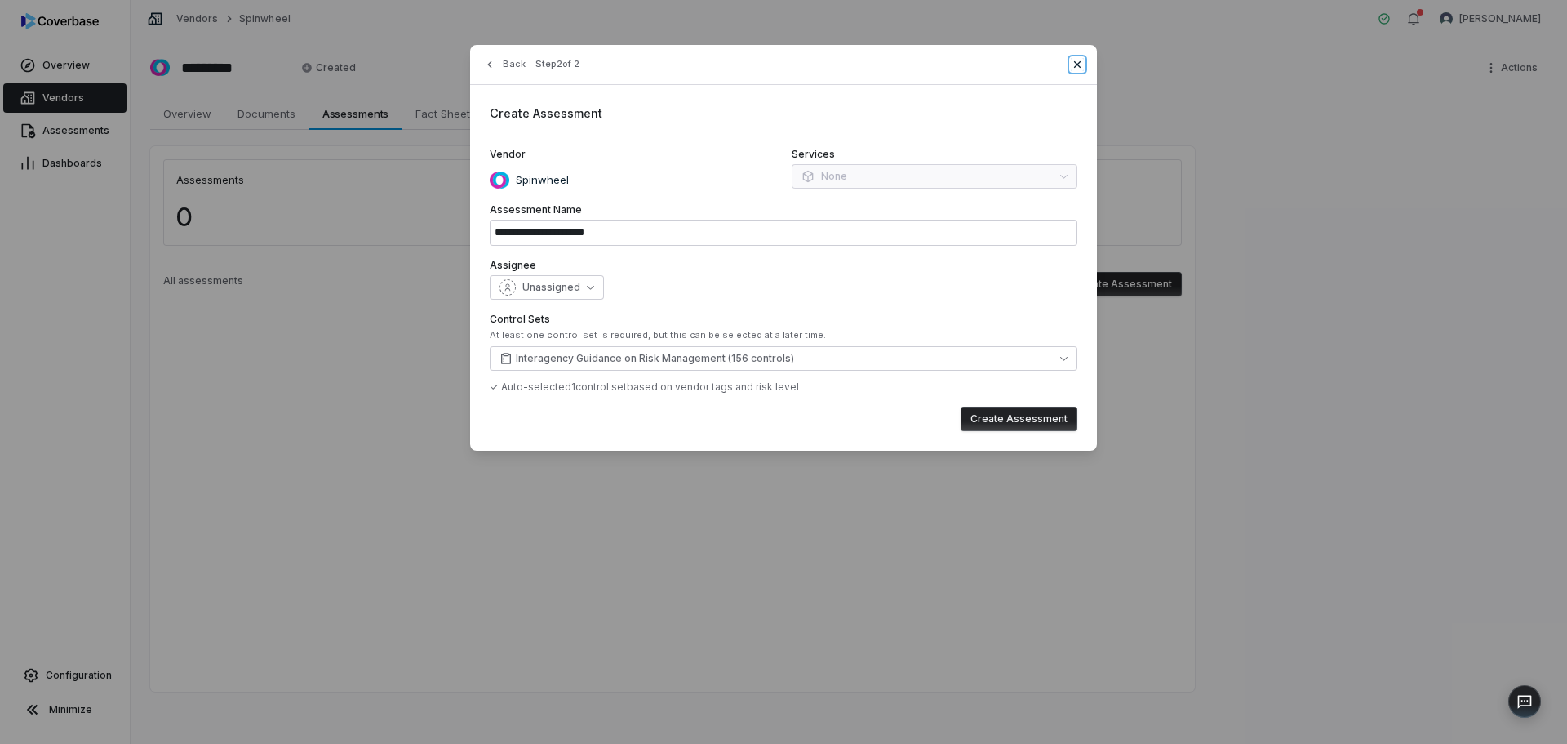
click at [1079, 64] on icon "button" at bounding box center [1077, 64] width 13 height 13
type input "**********"
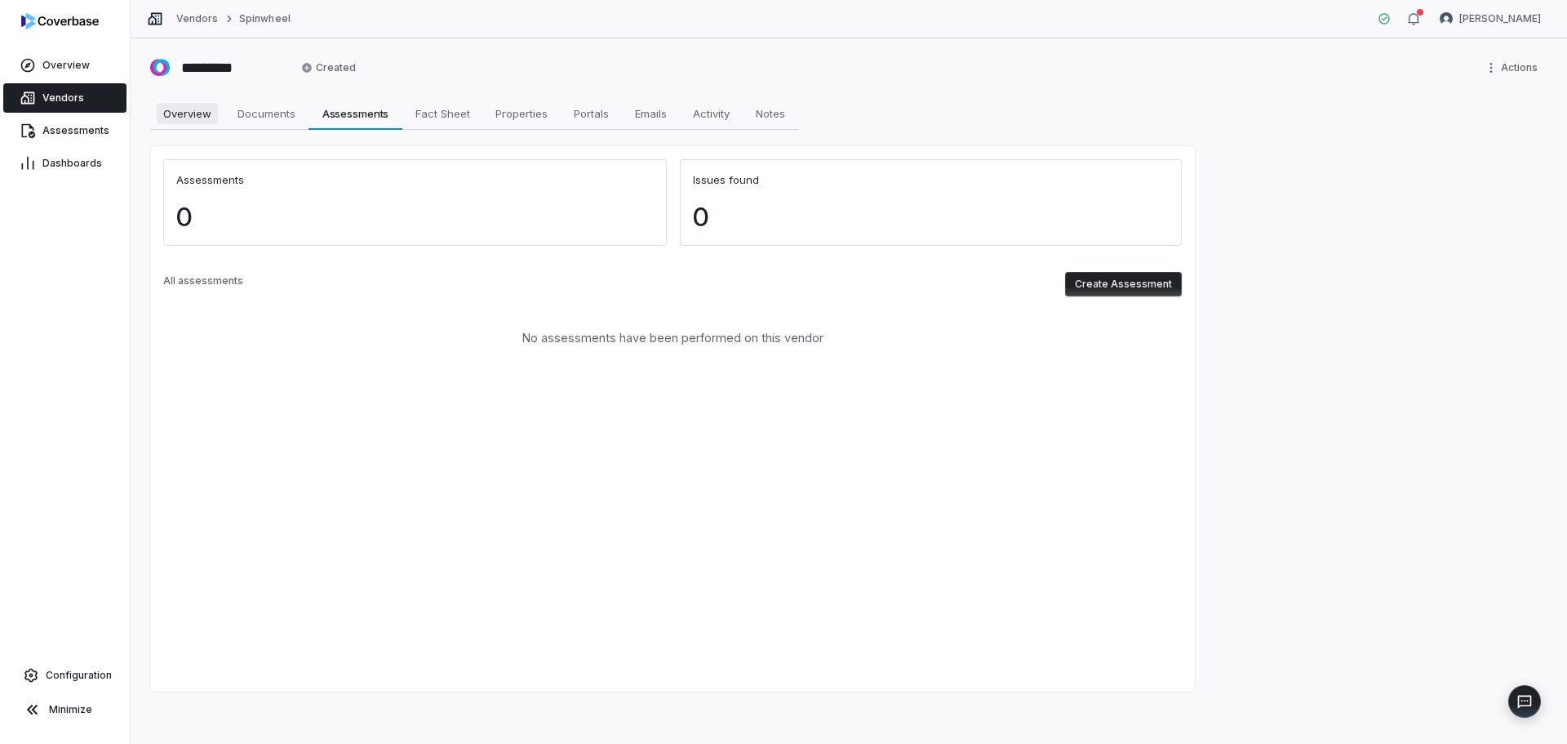
click at [182, 114] on span "Overview" at bounding box center [187, 113] width 61 height 21
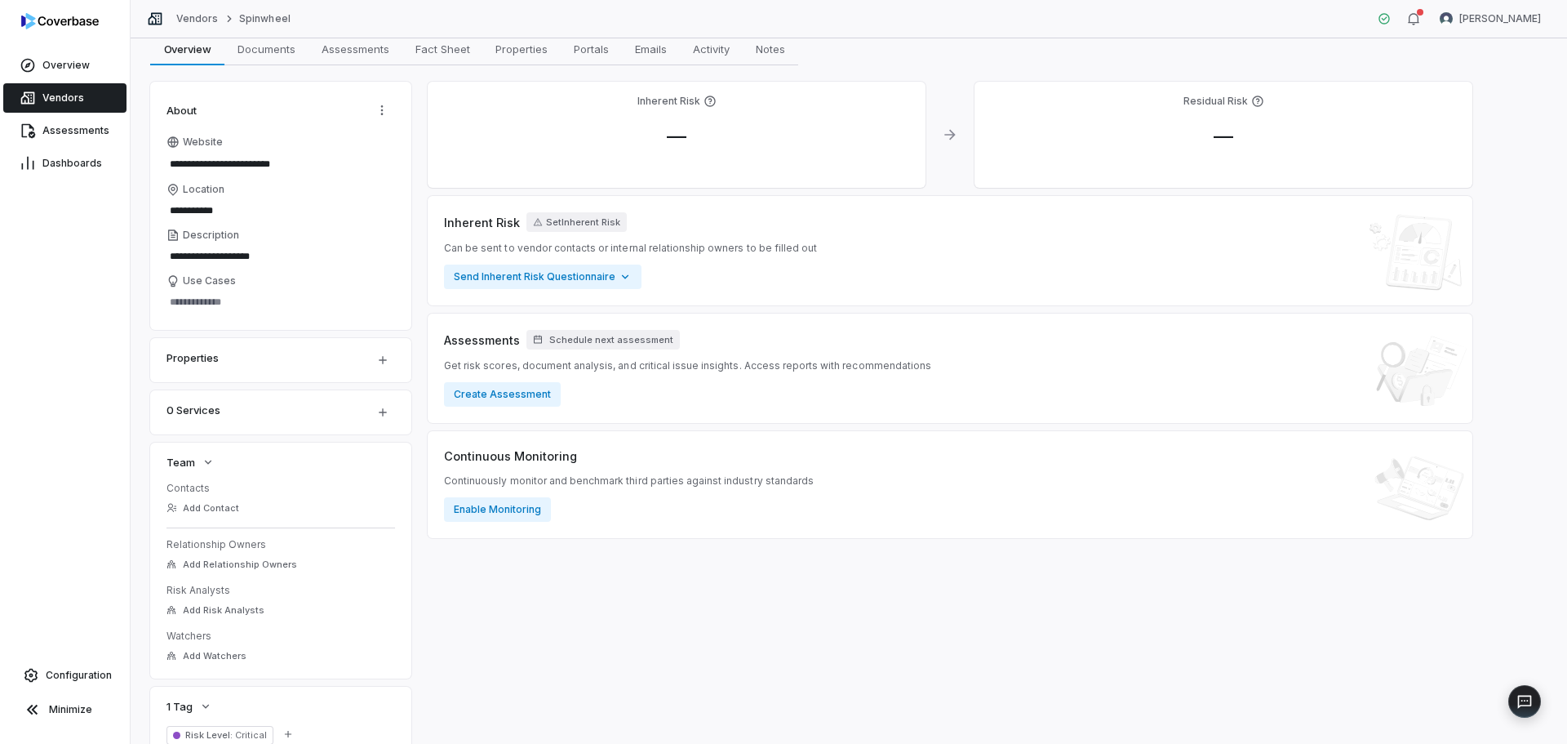
scroll to position [131, 0]
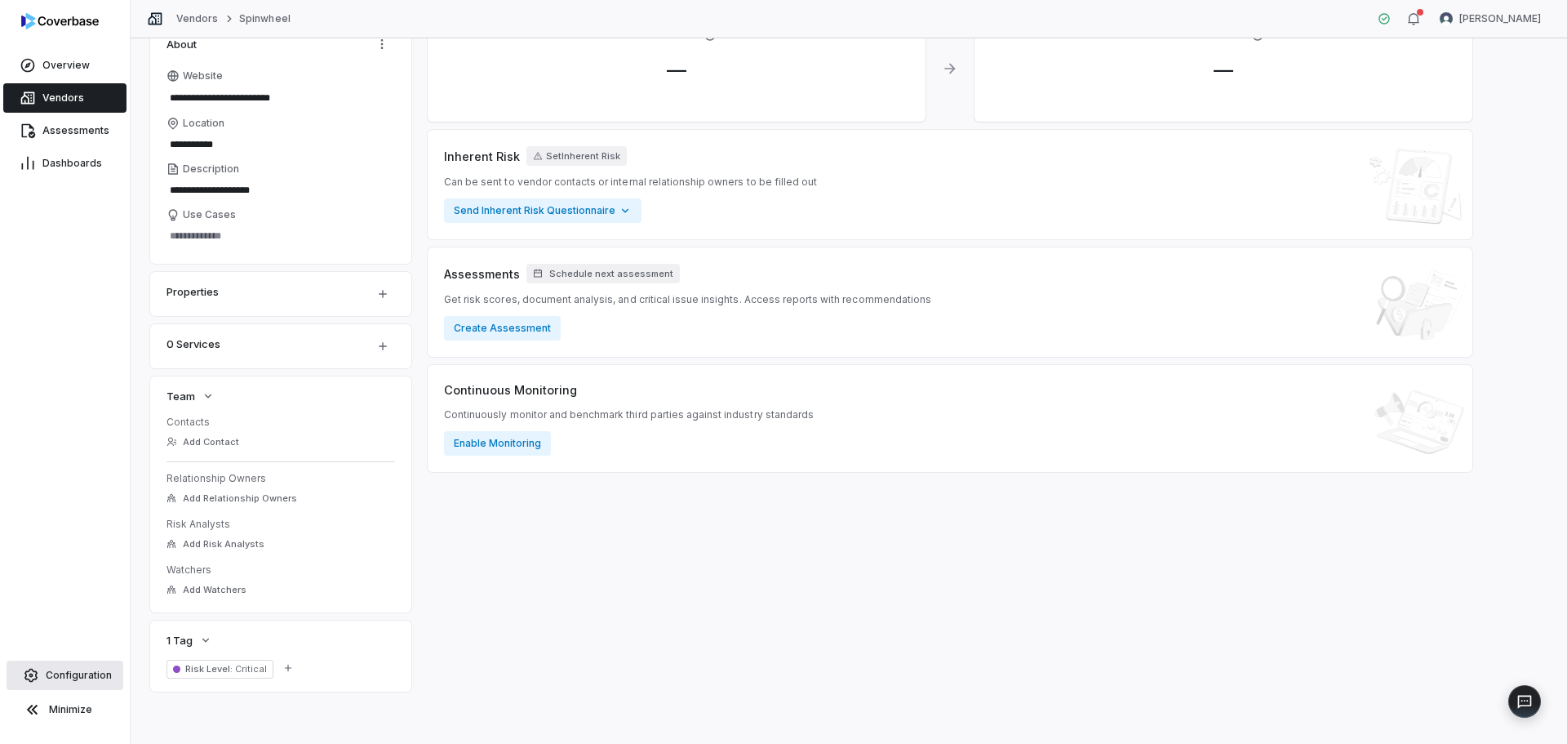
click at [110, 671] on link "Configuration" at bounding box center [65, 674] width 117 height 29
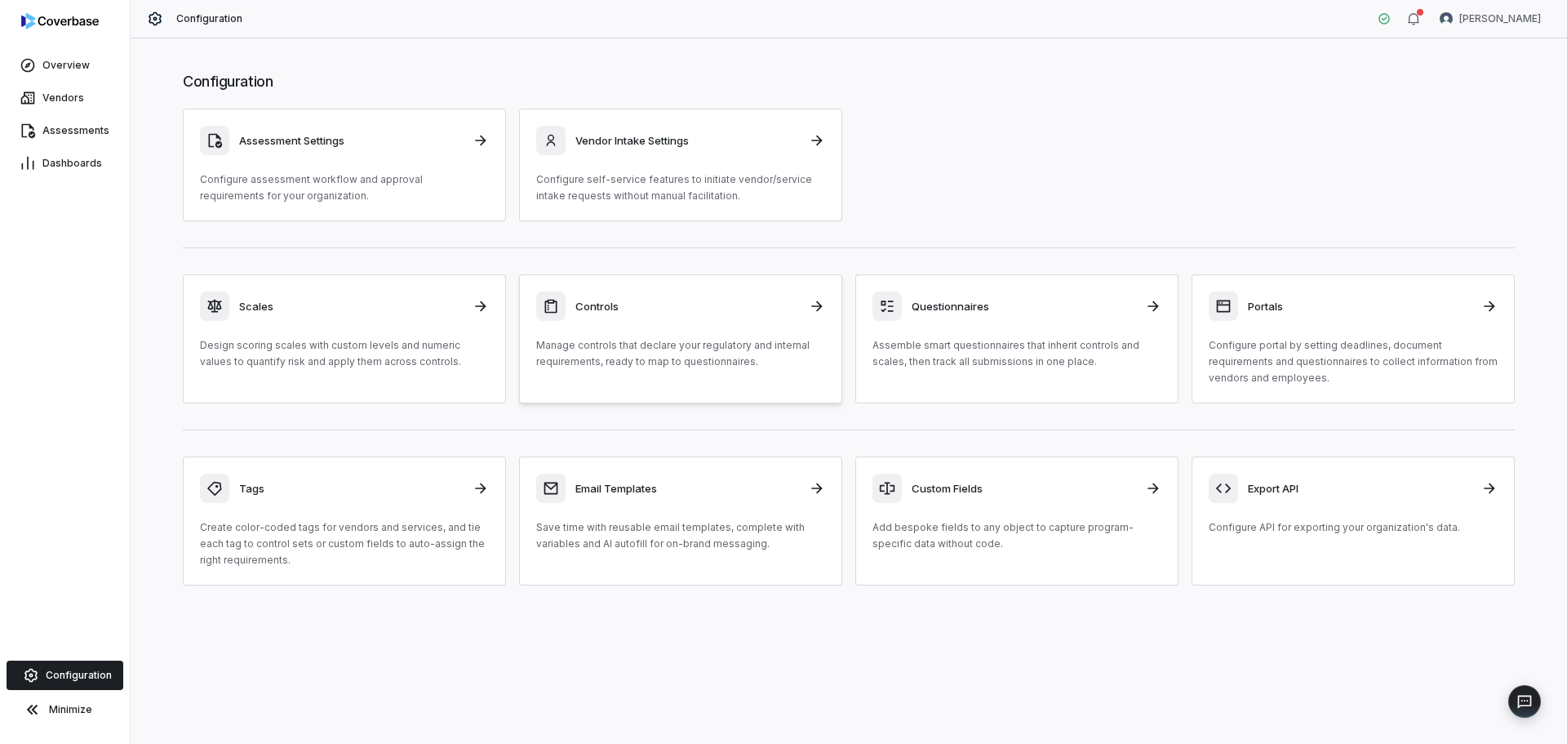
click at [709, 308] on h3 "Controls" at bounding box center [688, 306] width 224 height 15
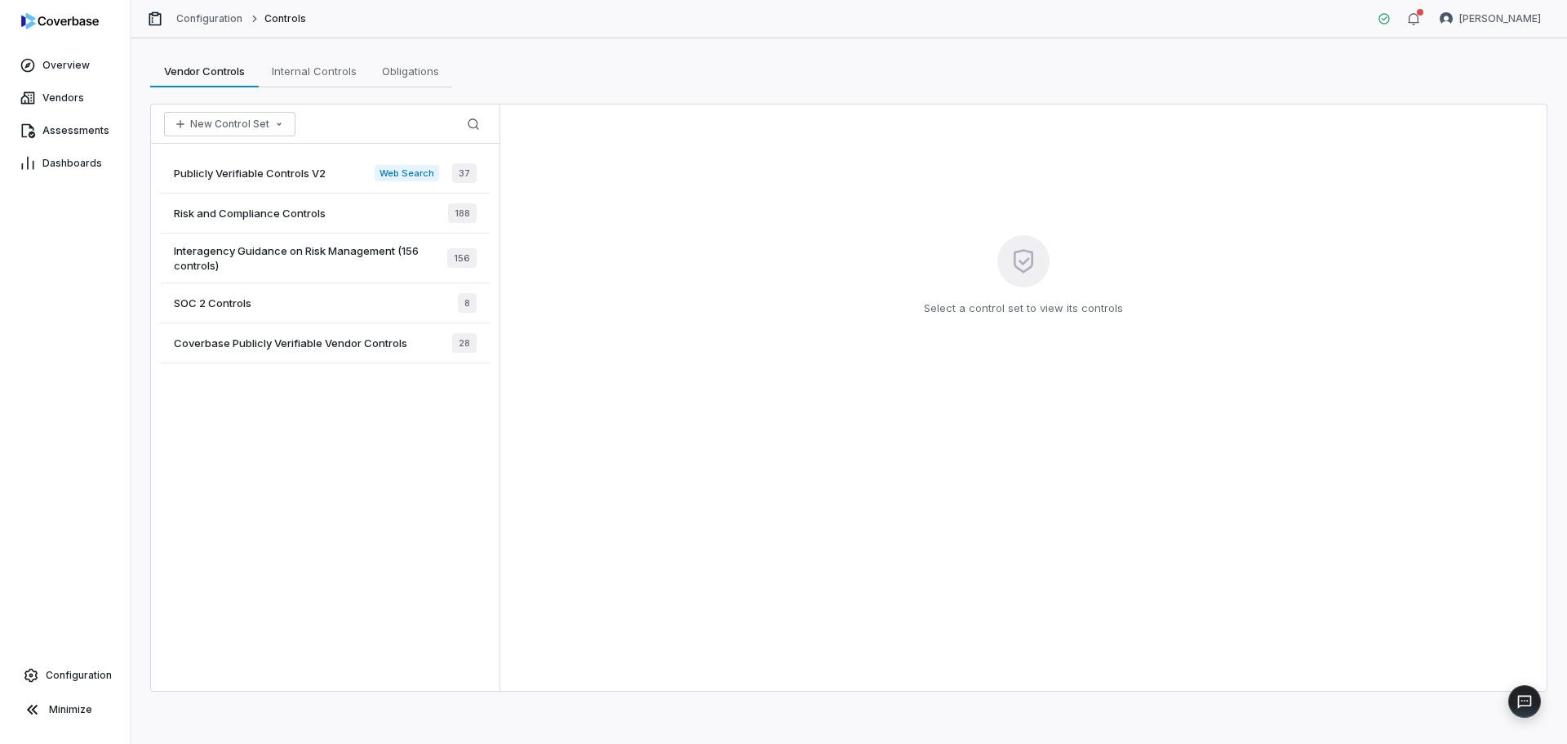
click at [294, 331] on div "Coverbase Publicly Verifiable Vendor Controls 28" at bounding box center [325, 343] width 329 height 40
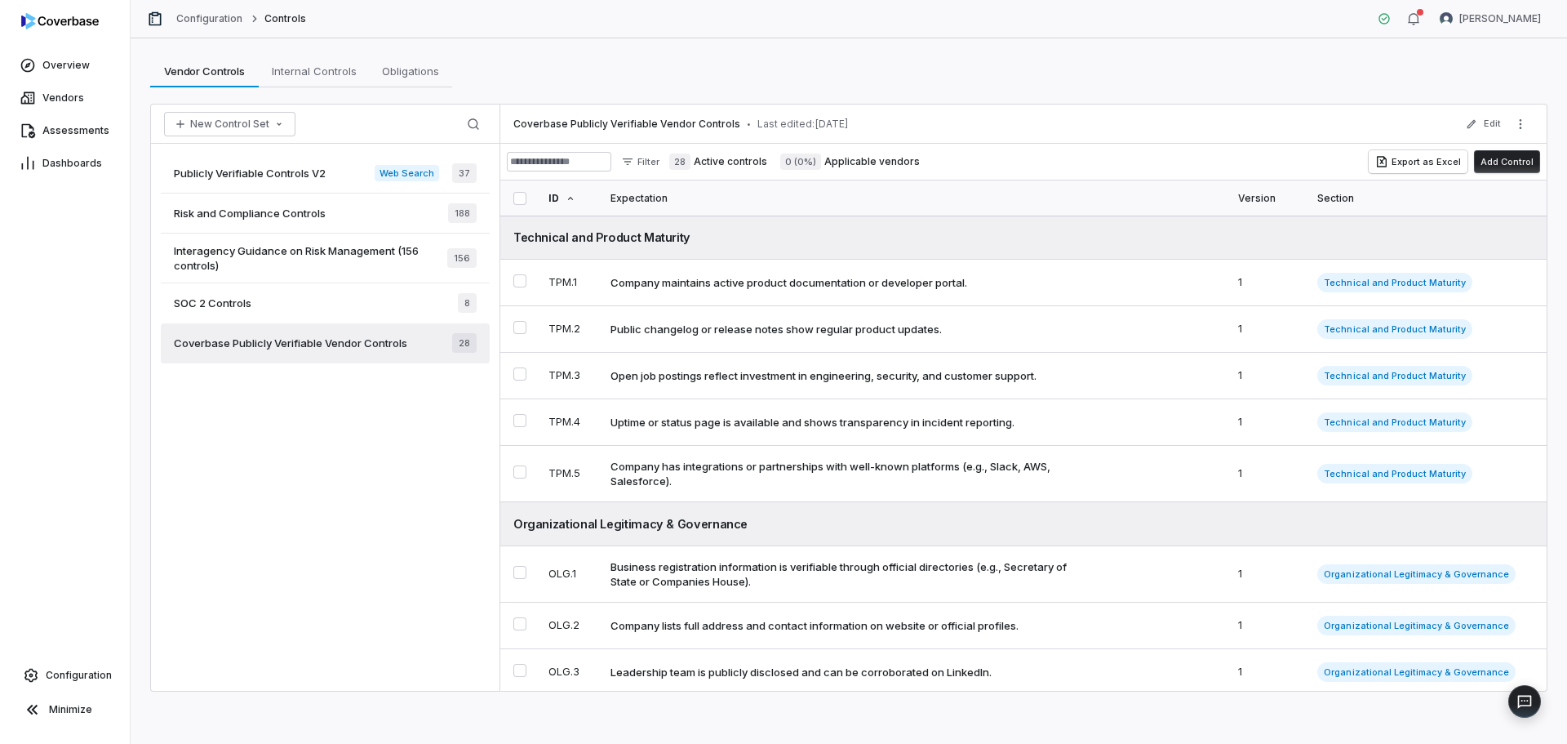
click at [64, 25] on img at bounding box center [60, 21] width 78 height 16
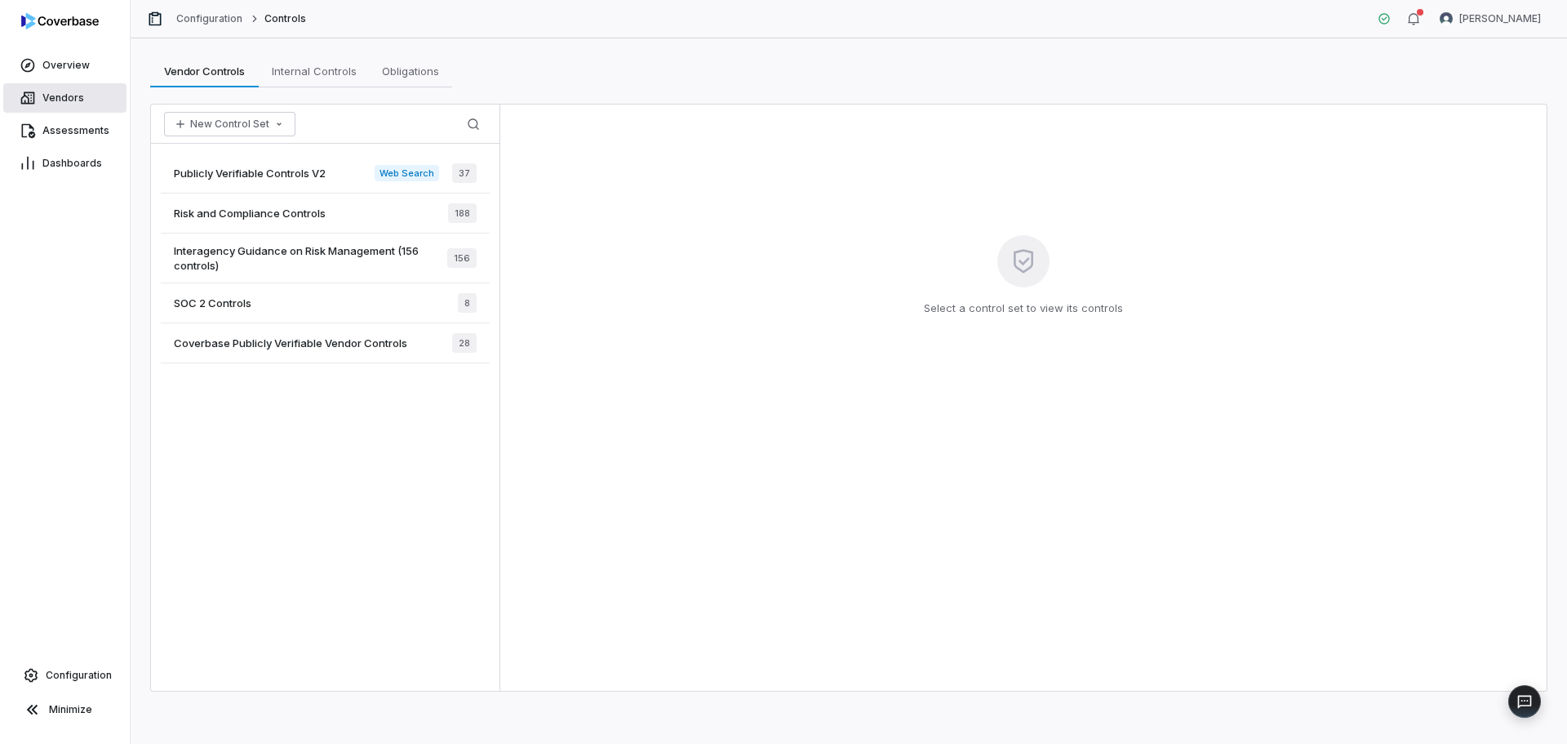
click at [69, 97] on span "Vendors" at bounding box center [63, 97] width 42 height 13
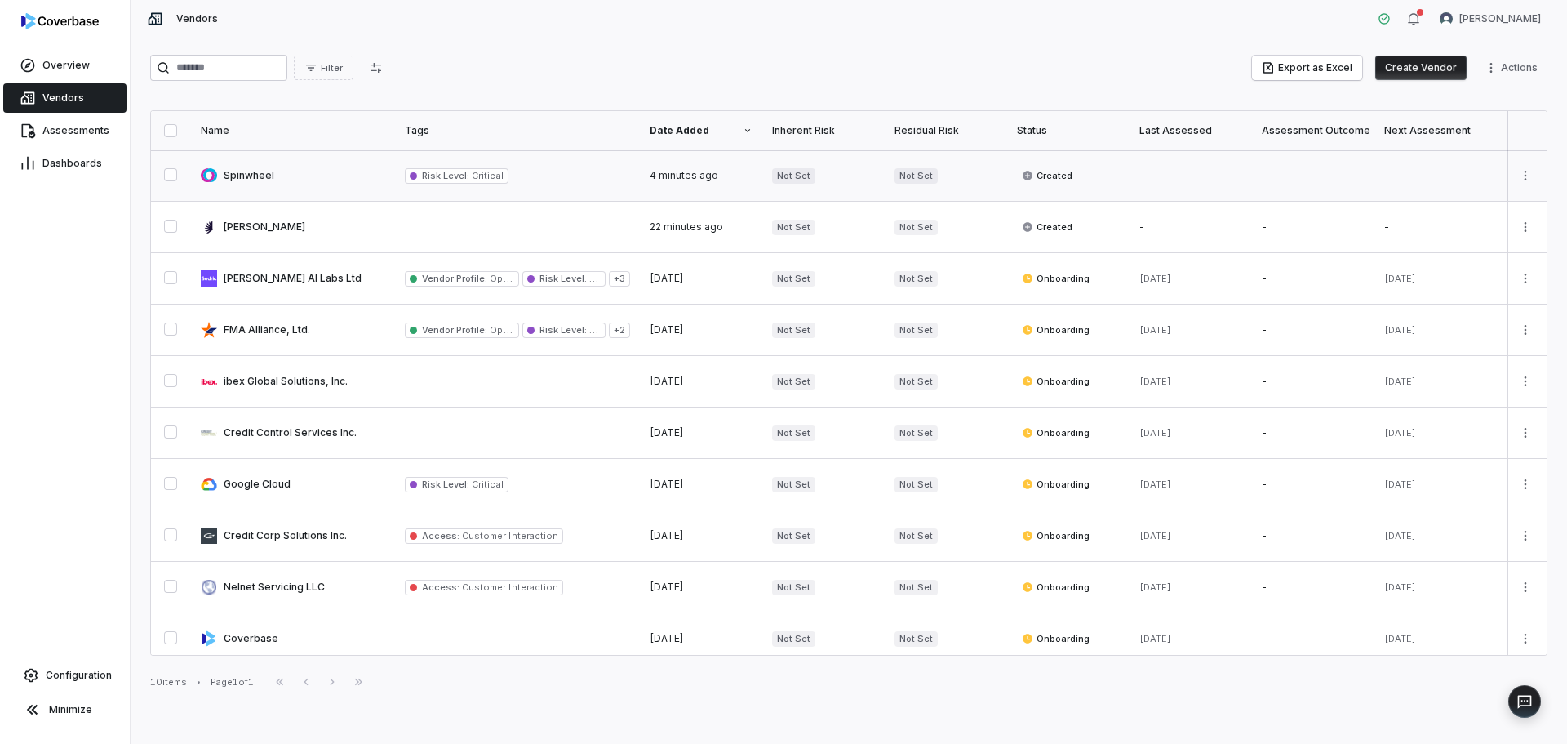
click at [278, 158] on link at bounding box center [293, 175] width 204 height 51
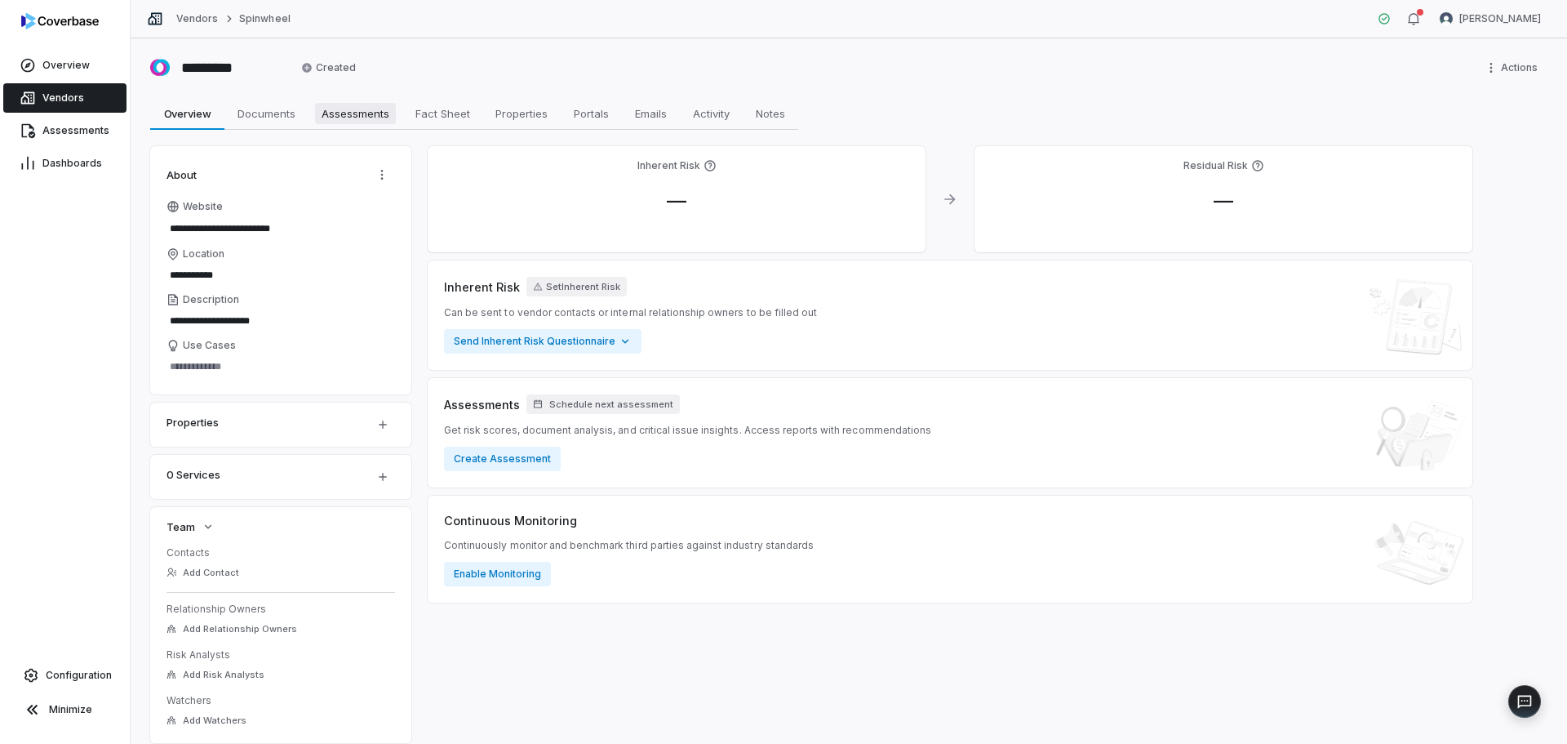
click at [344, 107] on span "Assessments" at bounding box center [355, 113] width 81 height 21
type textarea "*"
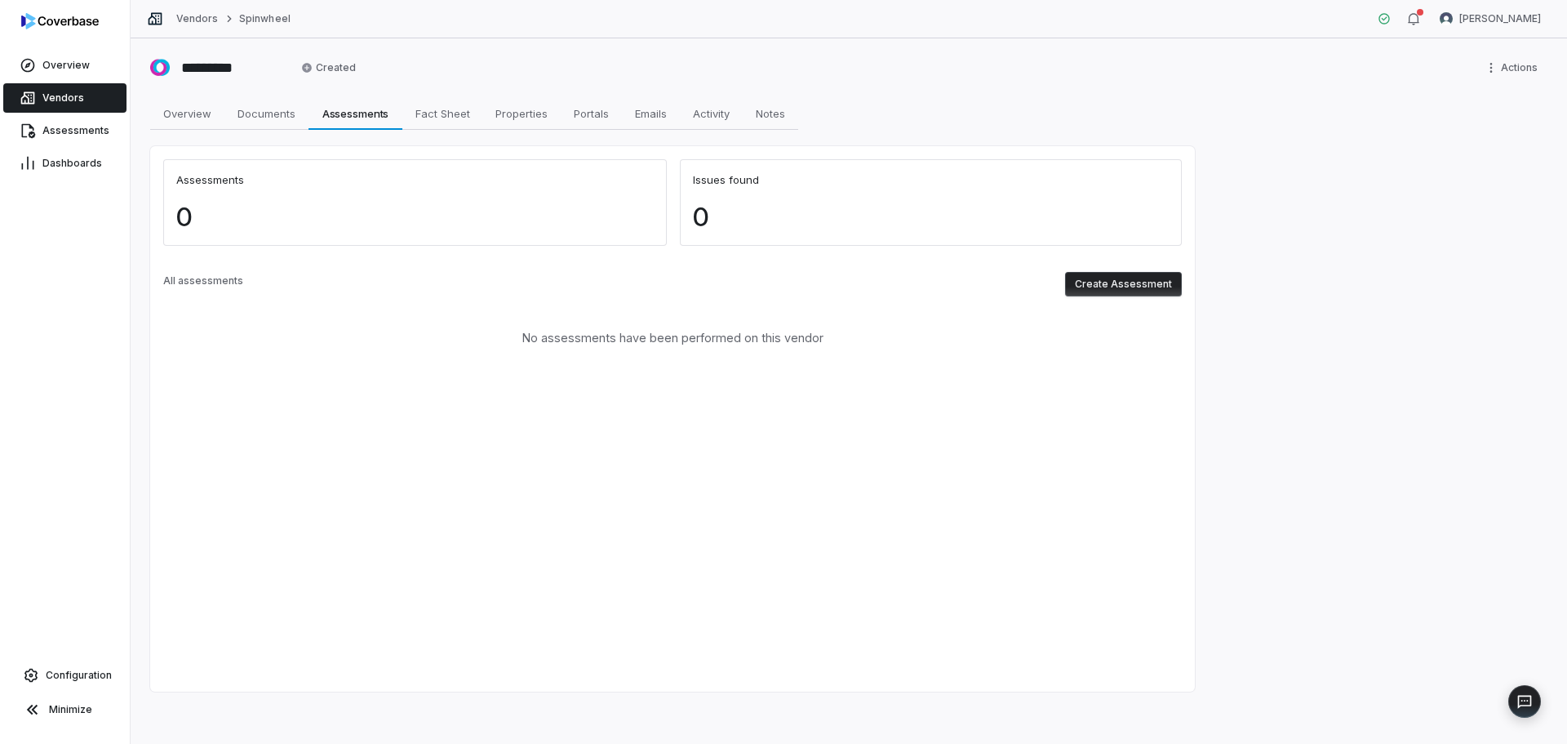
click at [1137, 274] on button "Create Assessment" at bounding box center [1123, 284] width 117 height 24
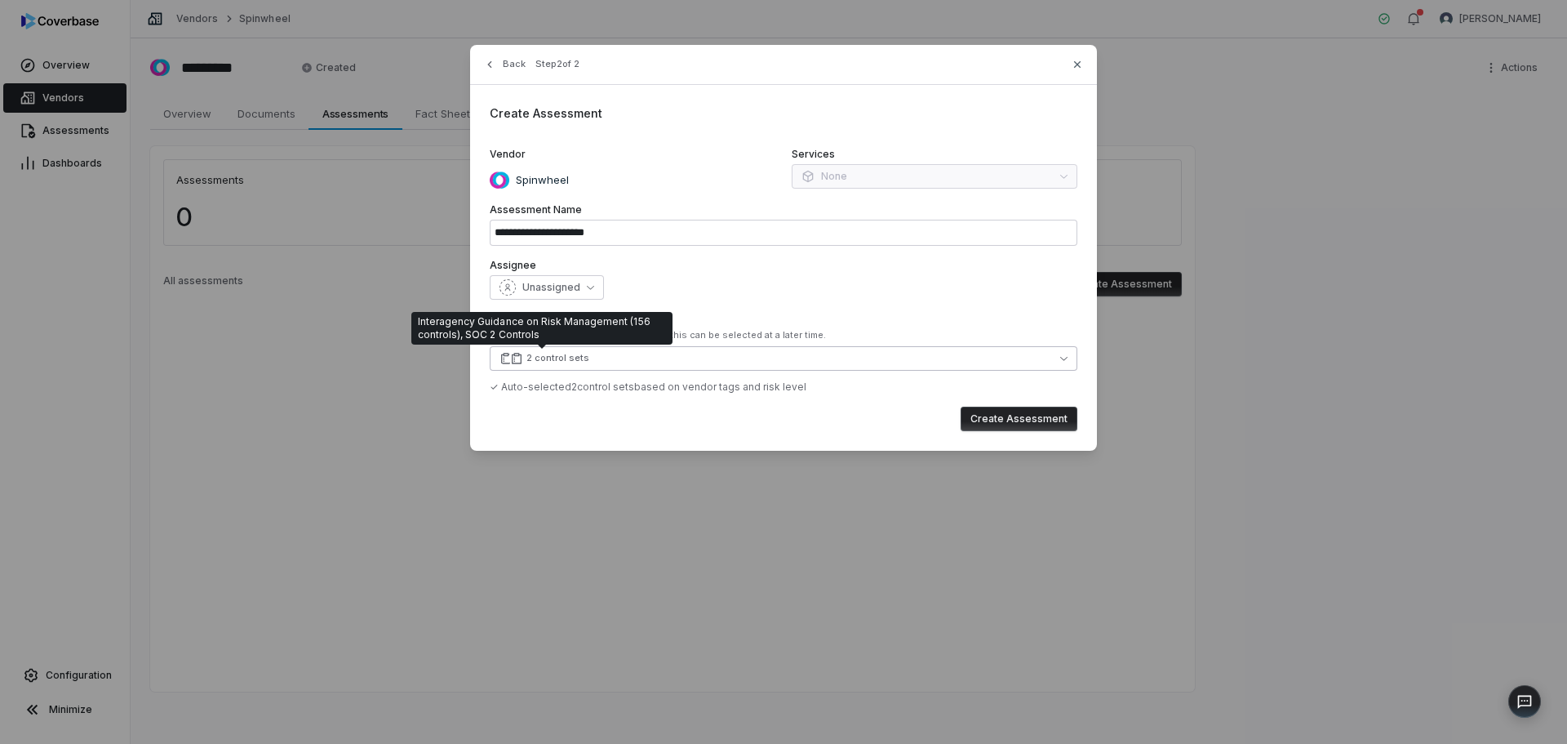
click at [565, 356] on div "2 control sets" at bounding box center [558, 358] width 63 height 12
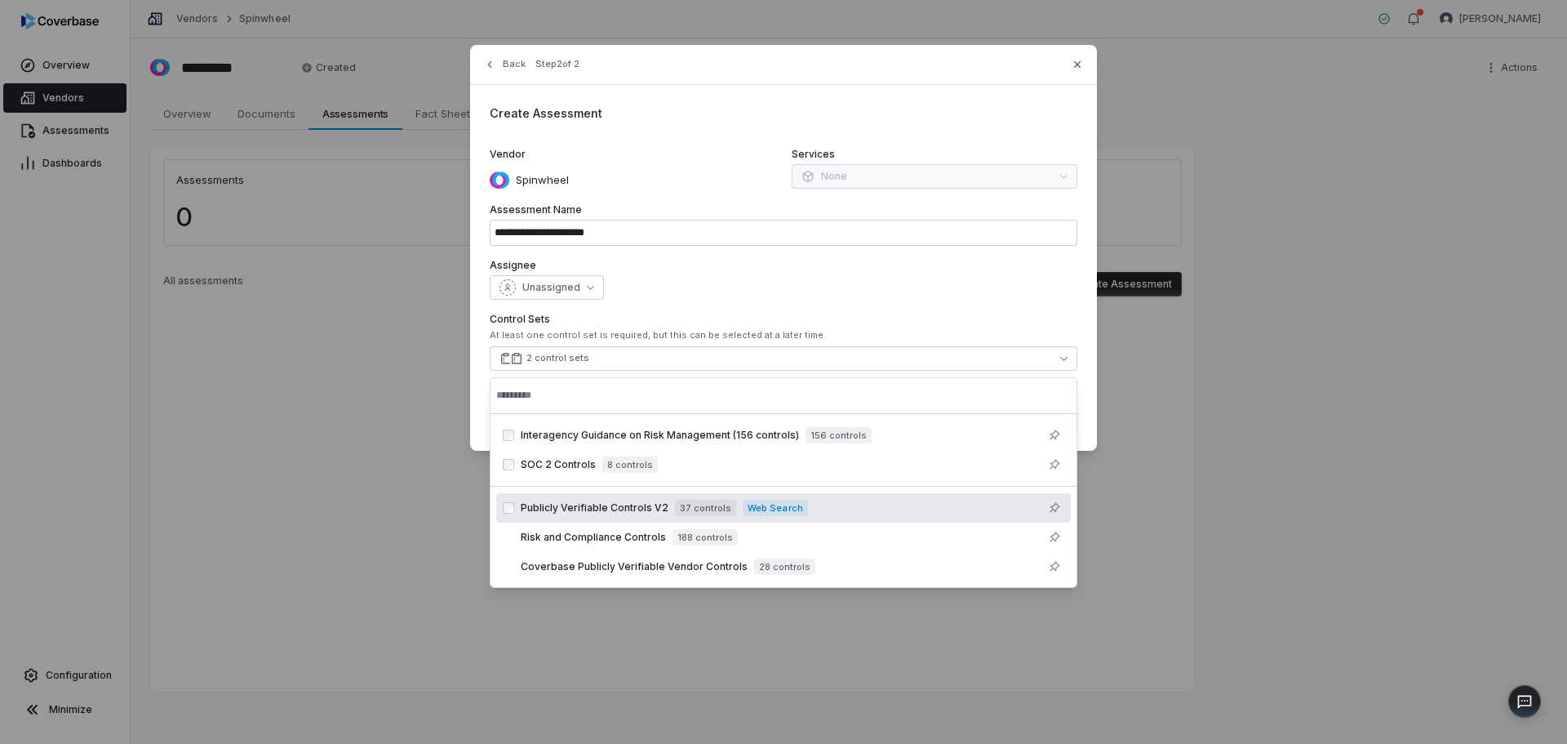
click at [828, 278] on div "Unassigned" at bounding box center [784, 287] width 588 height 24
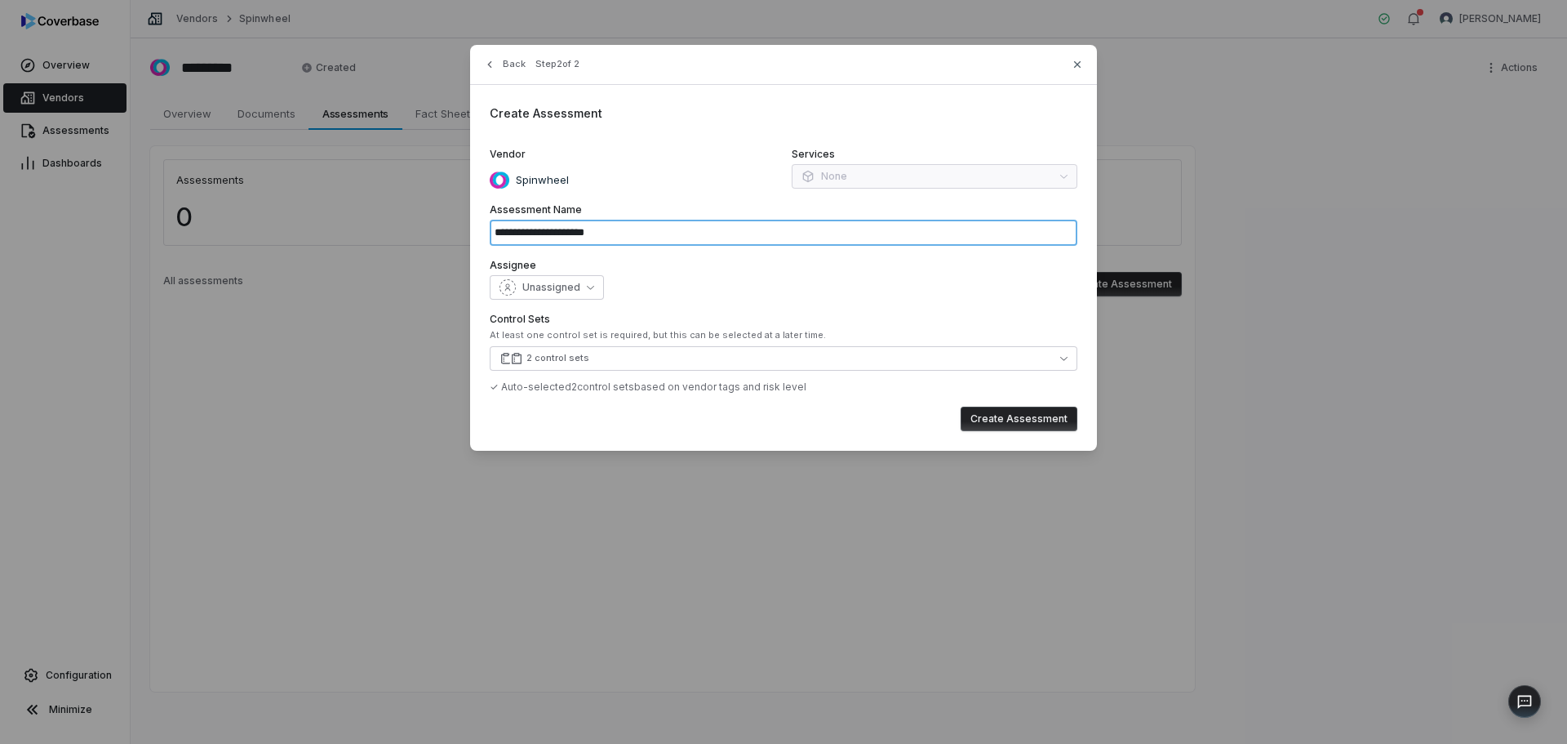
click at [734, 233] on input "**********" at bounding box center [784, 233] width 588 height 26
type input "**********"
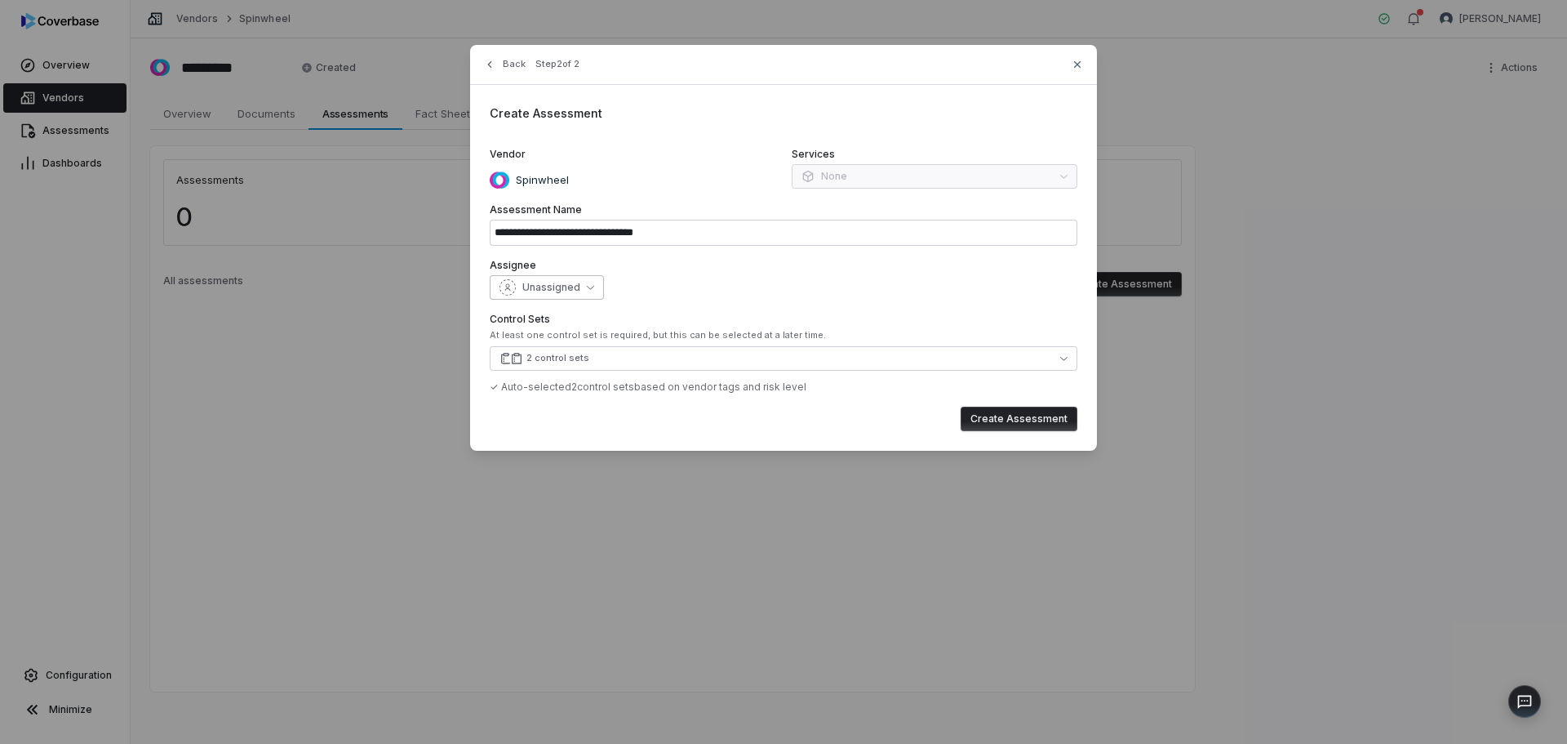
click at [535, 288] on span "Unassigned" at bounding box center [551, 287] width 58 height 13
click at [762, 291] on div "Unassigned" at bounding box center [784, 287] width 588 height 24
click at [605, 359] on button "2 control sets" at bounding box center [784, 358] width 588 height 24
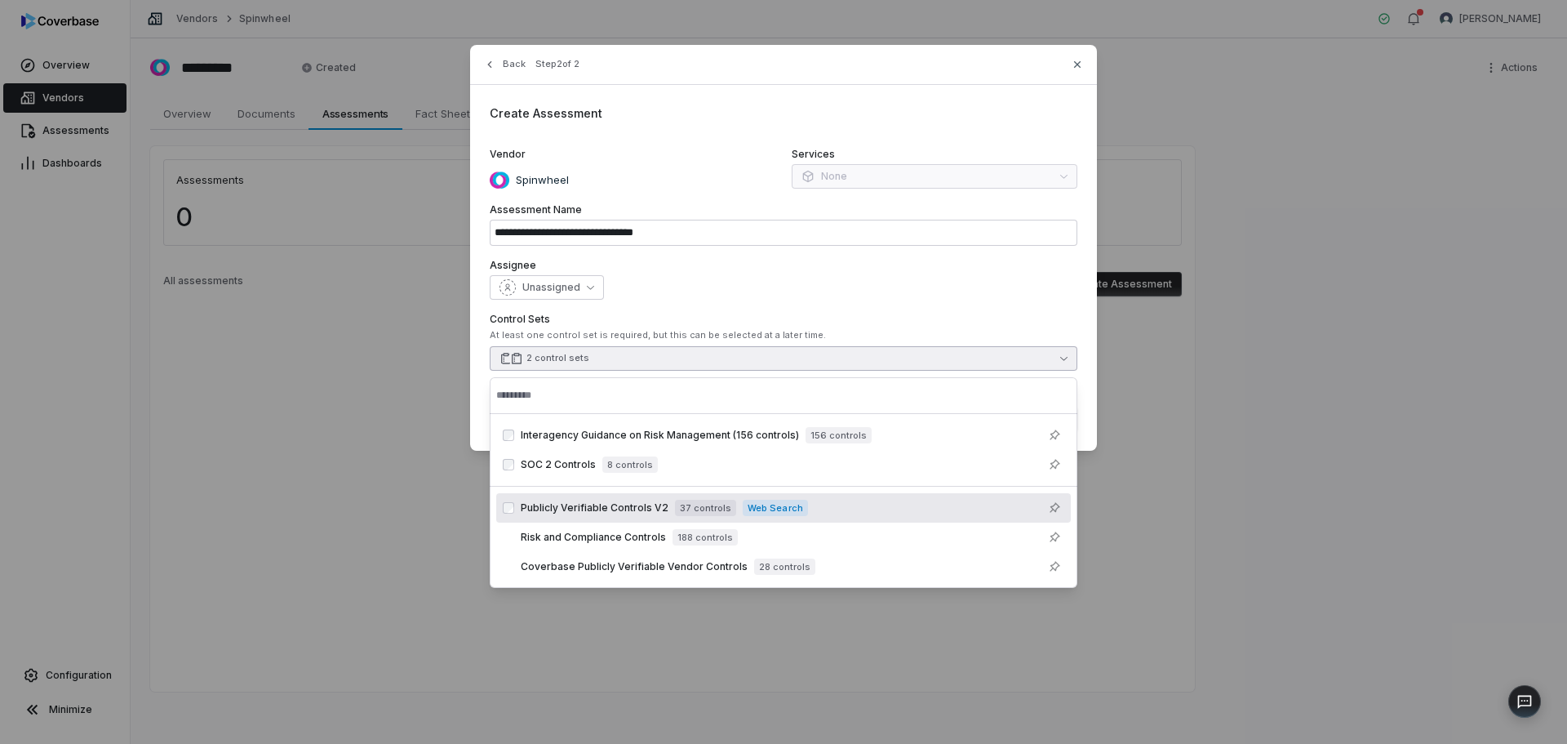
click at [622, 505] on span "Publicly Verifiable Controls V2" at bounding box center [595, 507] width 148 height 13
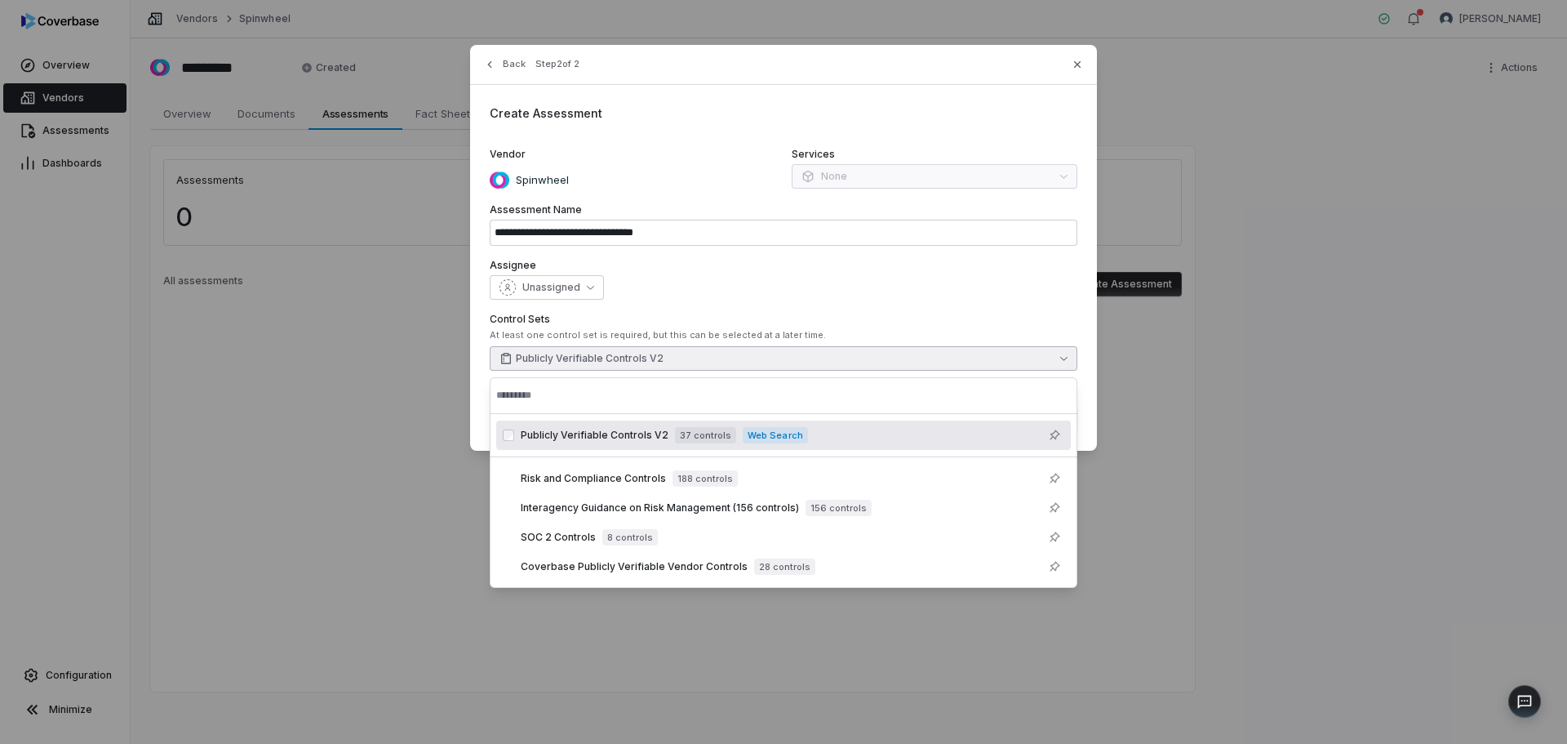
drag, startPoint x: 878, startPoint y: 302, endPoint x: 888, endPoint y: 306, distance: 11.4
click at [878, 302] on div "**********" at bounding box center [783, 248] width 627 height 406
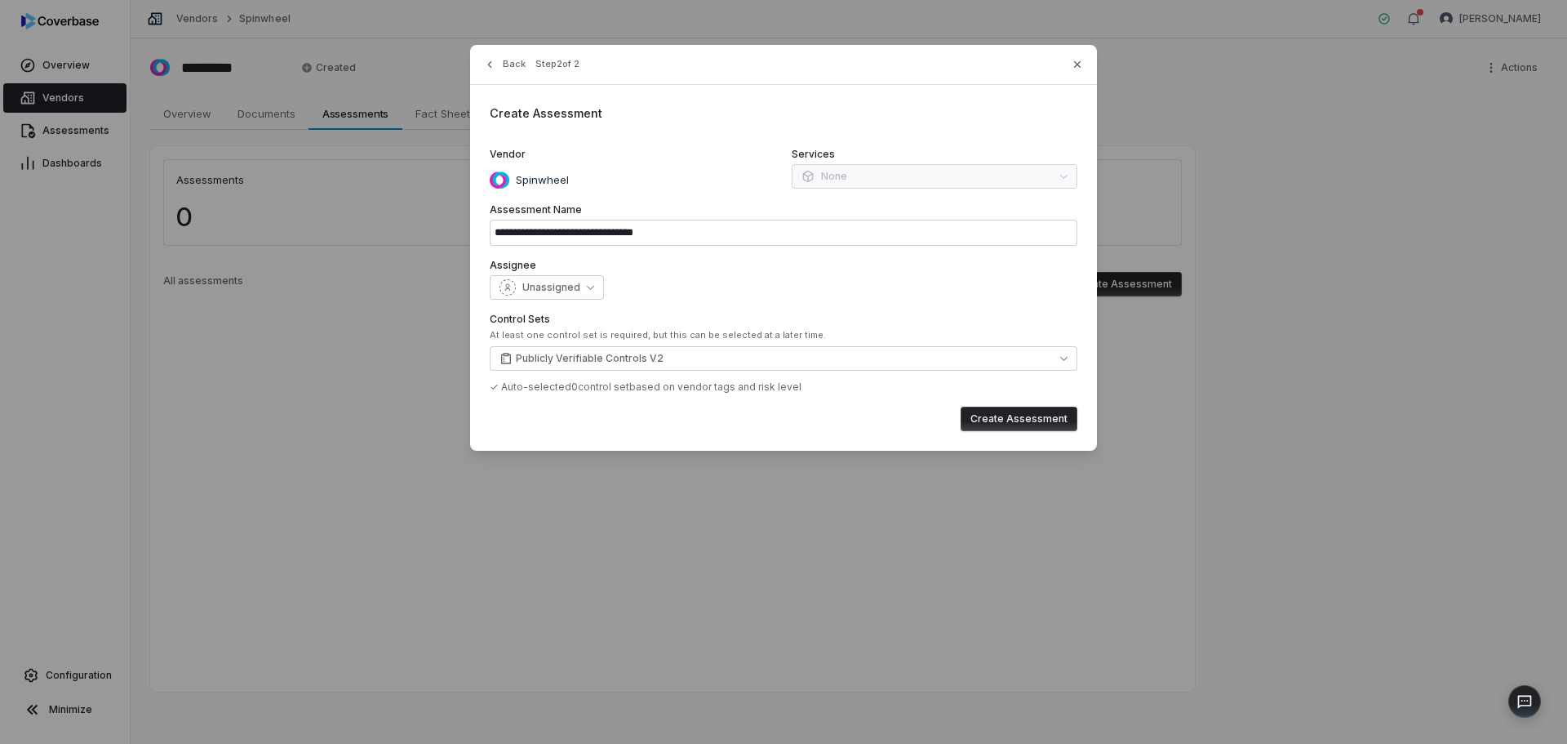
click at [1016, 413] on button "Create Assessment" at bounding box center [1019, 419] width 117 height 24
type input "**********"
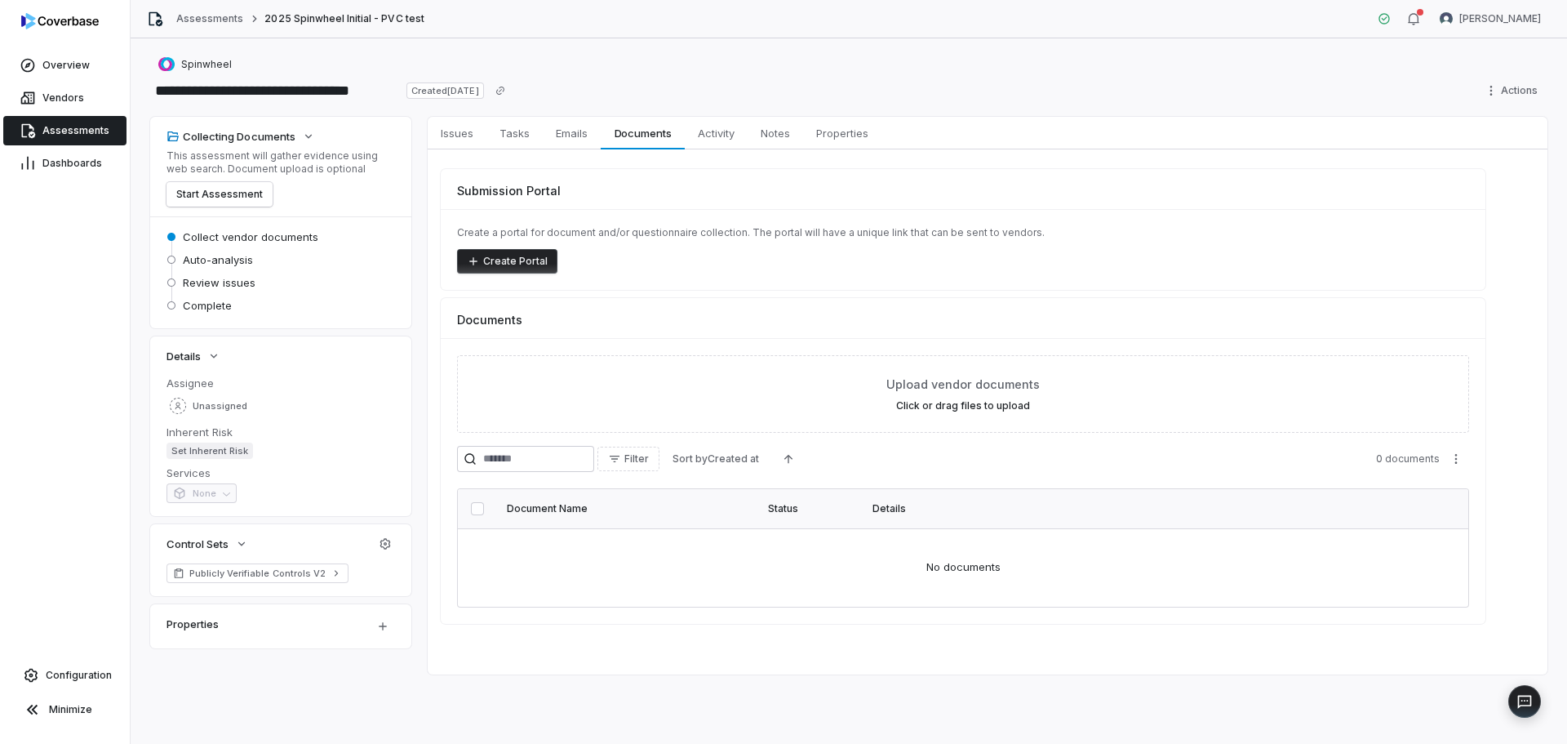
drag, startPoint x: 104, startPoint y: 419, endPoint x: 251, endPoint y: 380, distance: 151.9
click at [122, 411] on div "Overview Vendors Assessments Dashboards Configuration Minimize" at bounding box center [65, 372] width 130 height 744
click at [567, 278] on div "Create a portal for document and/or questionnaire collection. The portal will h…" at bounding box center [963, 249] width 1045 height 81
click at [530, 262] on button "Create Portal" at bounding box center [507, 261] width 100 height 24
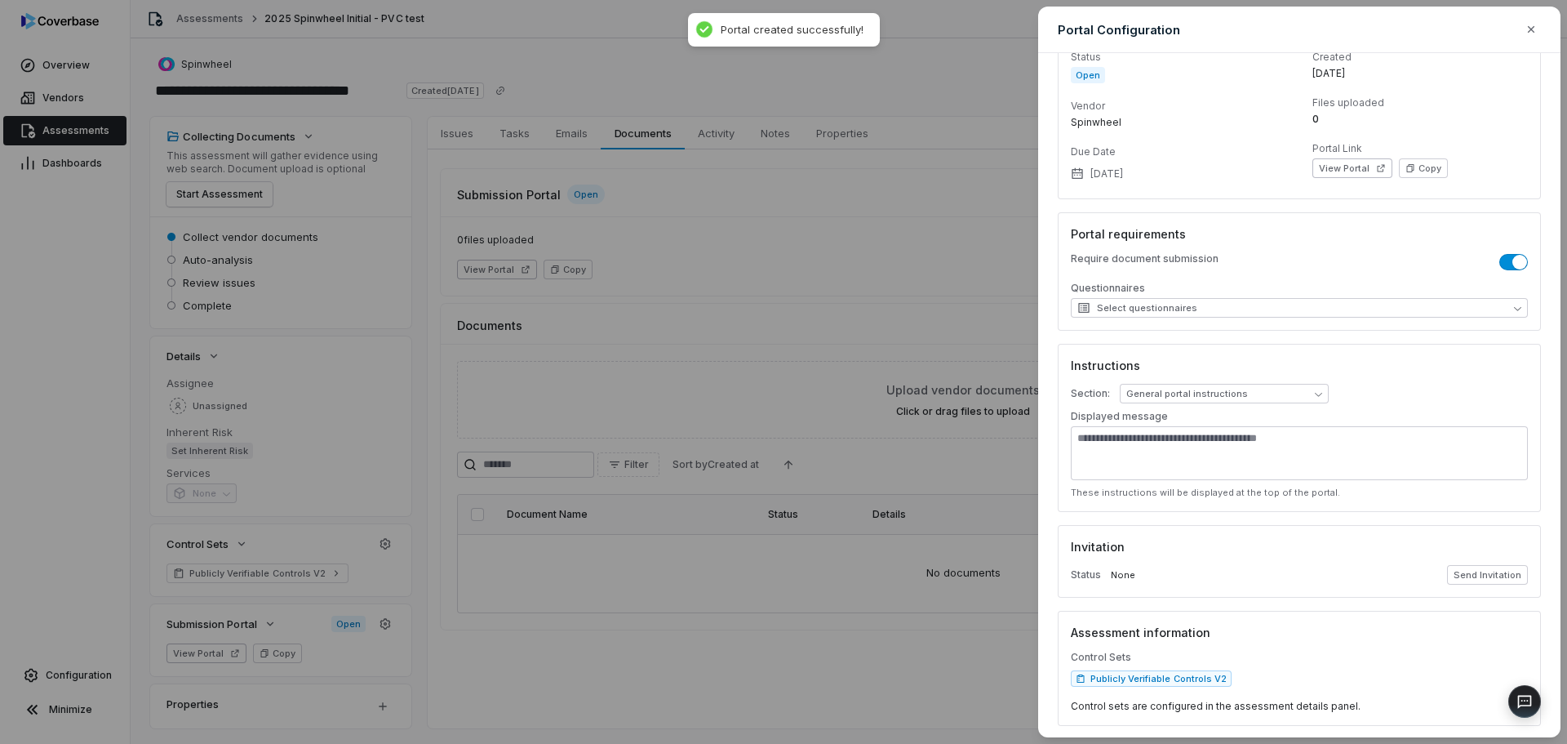
scroll to position [108, 0]
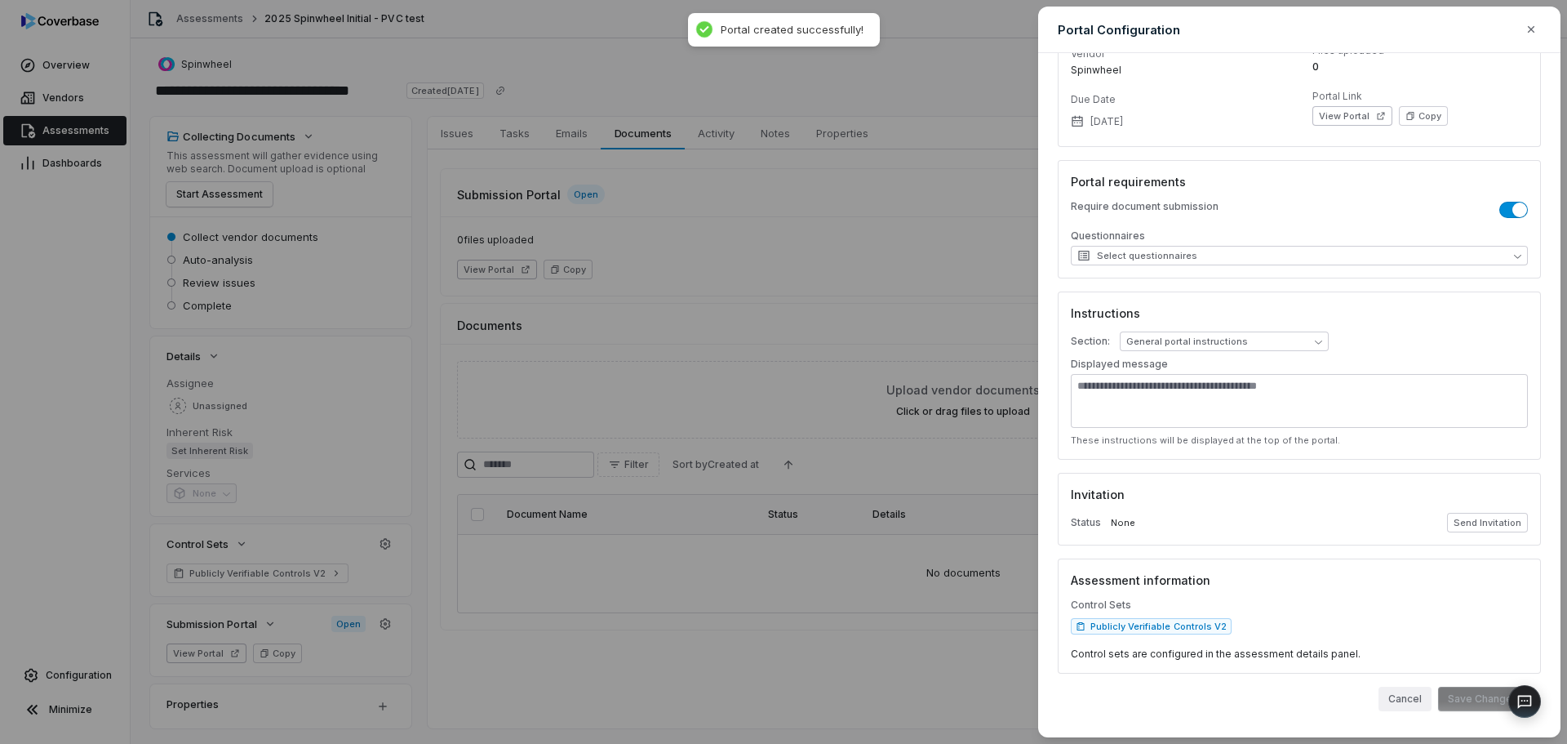
click at [1415, 691] on button "Cancel" at bounding box center [1405, 699] width 53 height 24
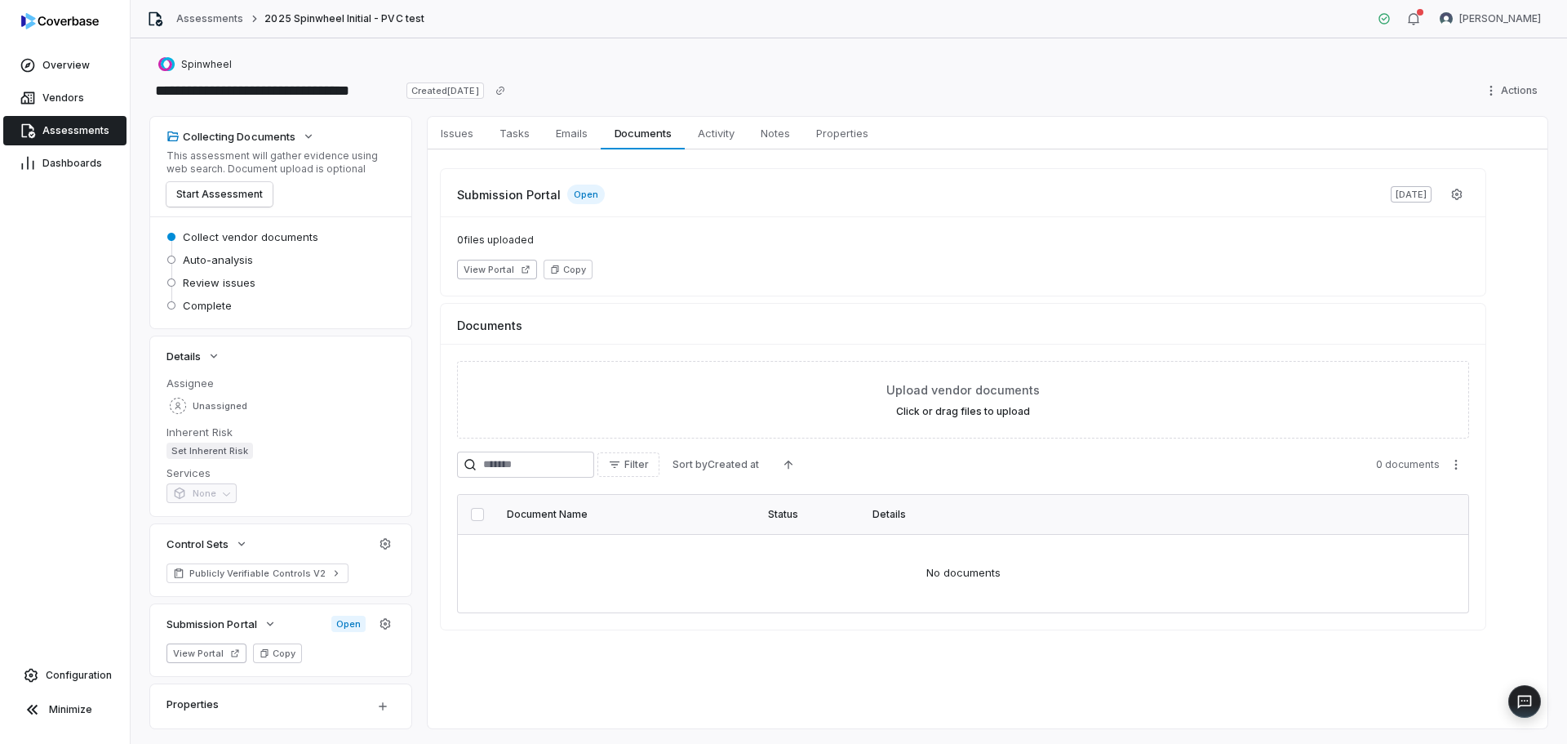
click at [1045, 38] on div "Assessments 2025 Spinwheel Initial - PVC test Dani Vattuone" at bounding box center [849, 19] width 1437 height 38
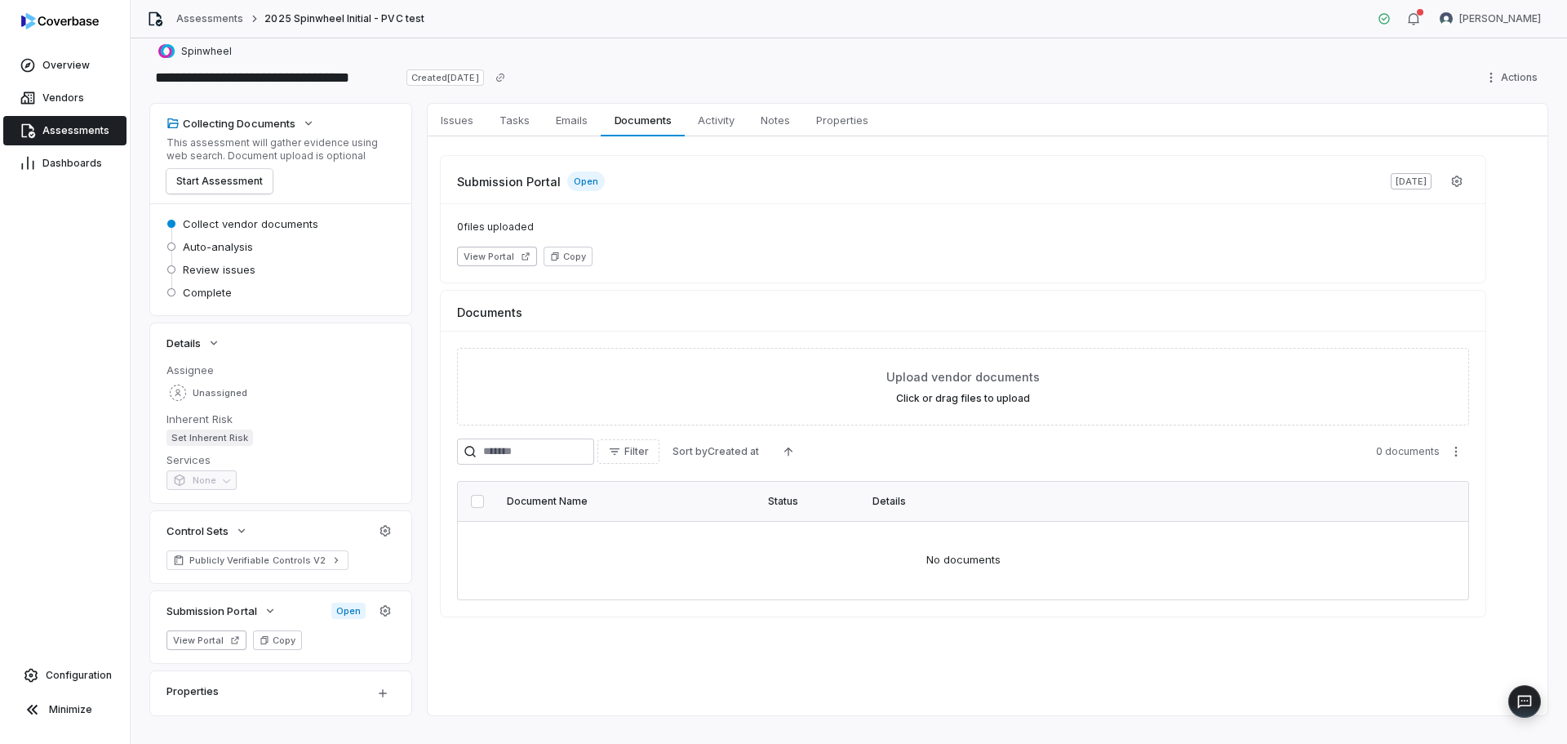
scroll to position [0, 0]
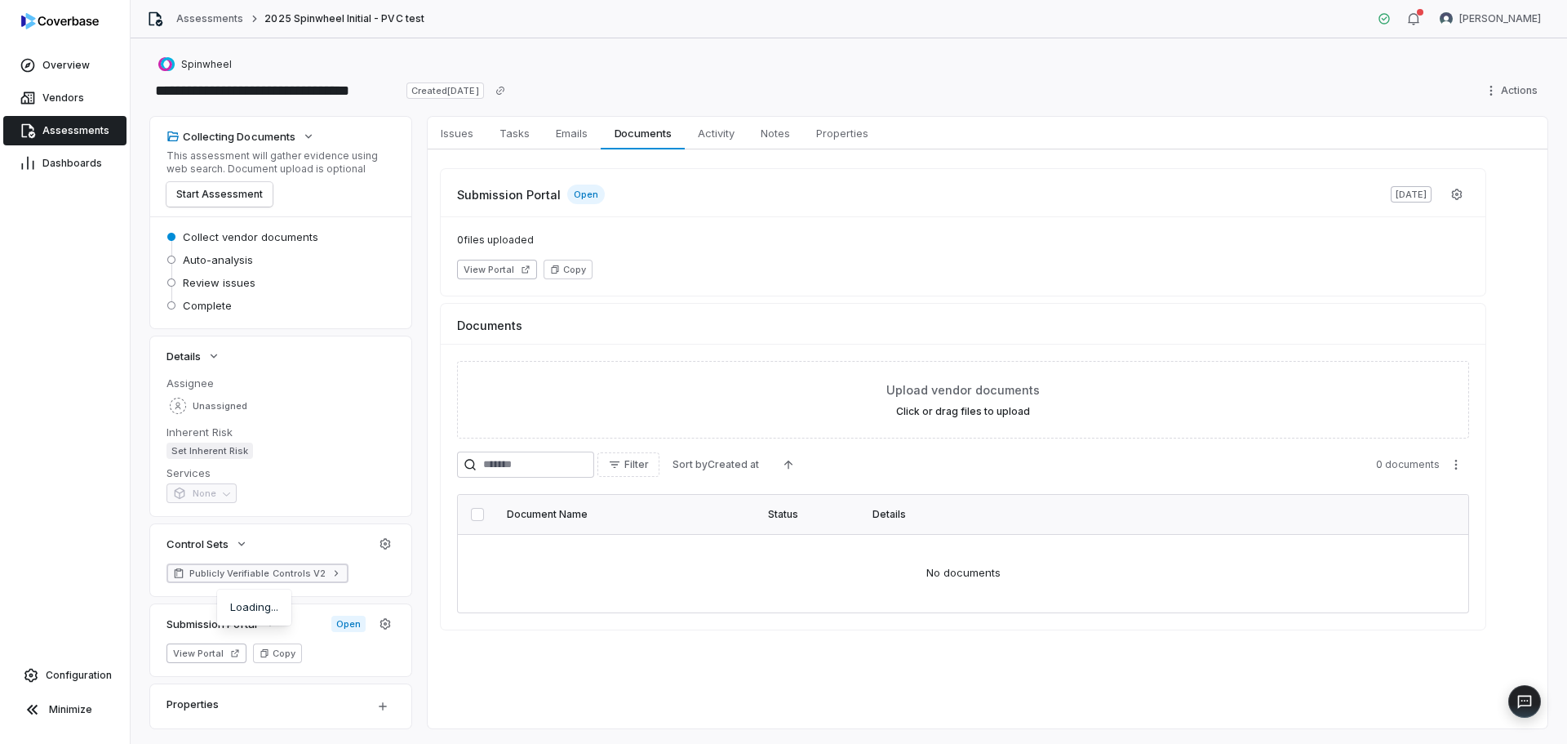
click at [273, 572] on span "Publicly Verifiable Controls V2" at bounding box center [257, 573] width 136 height 13
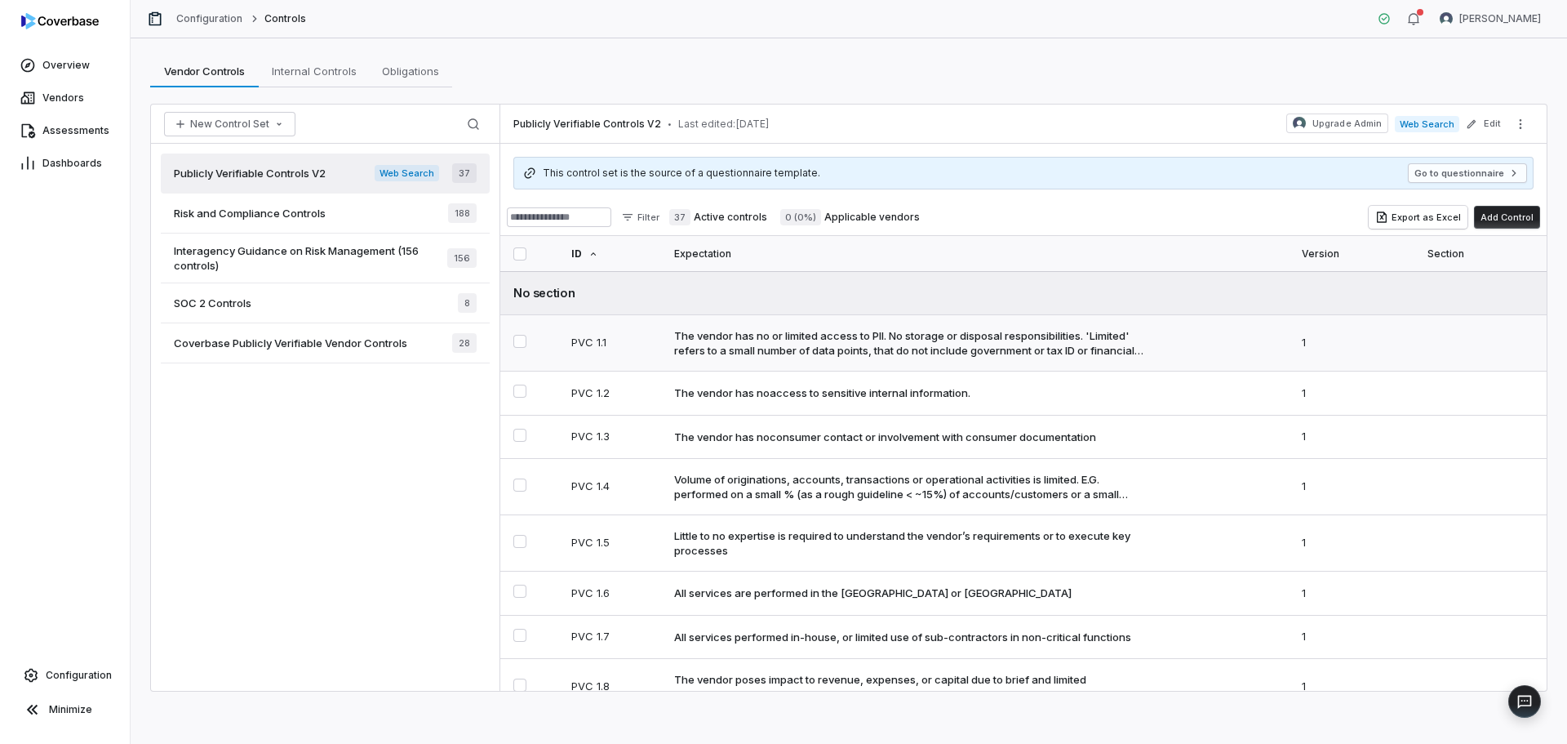
click at [807, 344] on div "The vendor has no or limited access to PII. No storage or disposal responsibili…" at bounding box center [913, 342] width 478 height 29
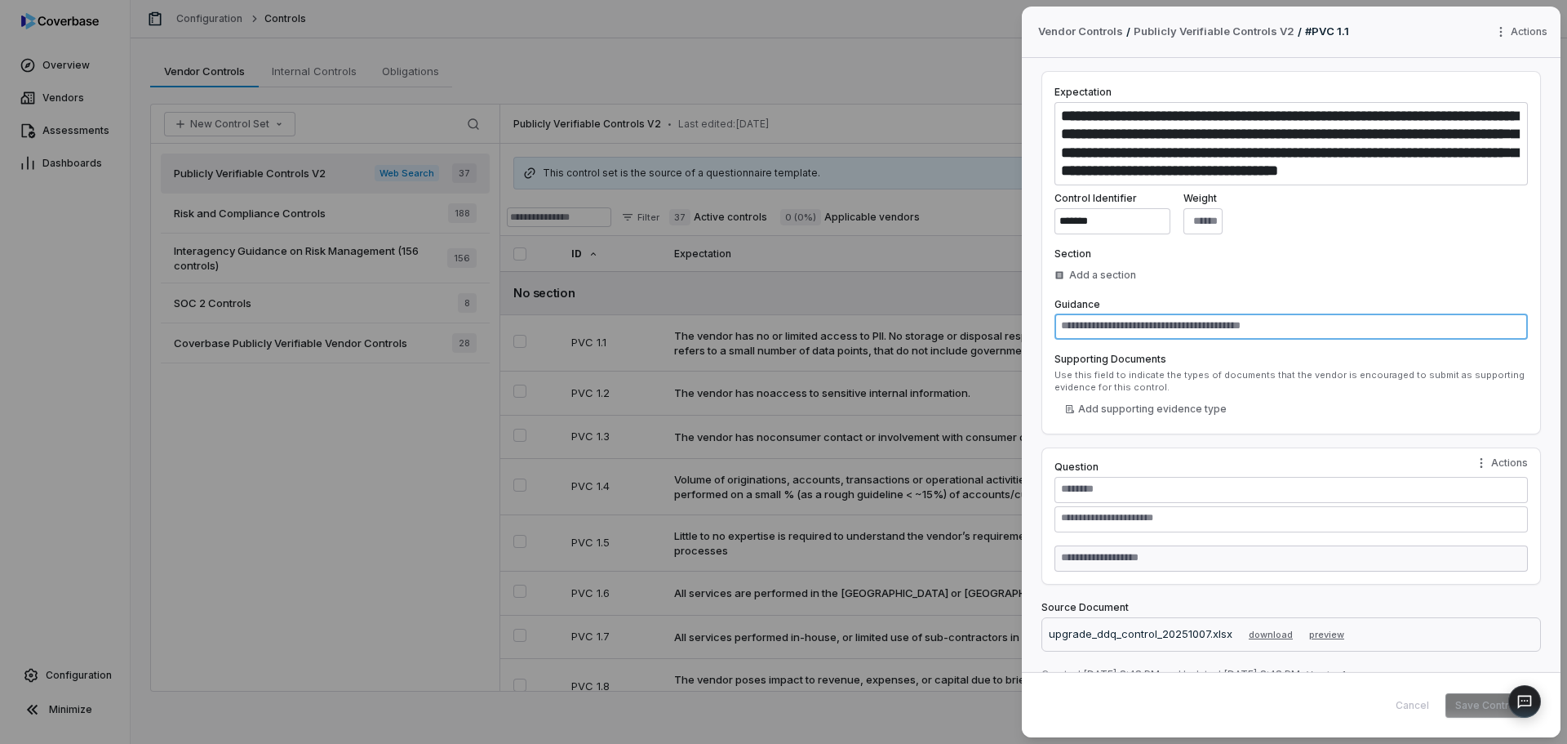
click at [1144, 336] on textarea at bounding box center [1291, 326] width 473 height 26
click at [1420, 710] on div "Cancel Save Control" at bounding box center [1457, 705] width 142 height 24
click at [965, 36] on div "**********" at bounding box center [783, 372] width 1567 height 744
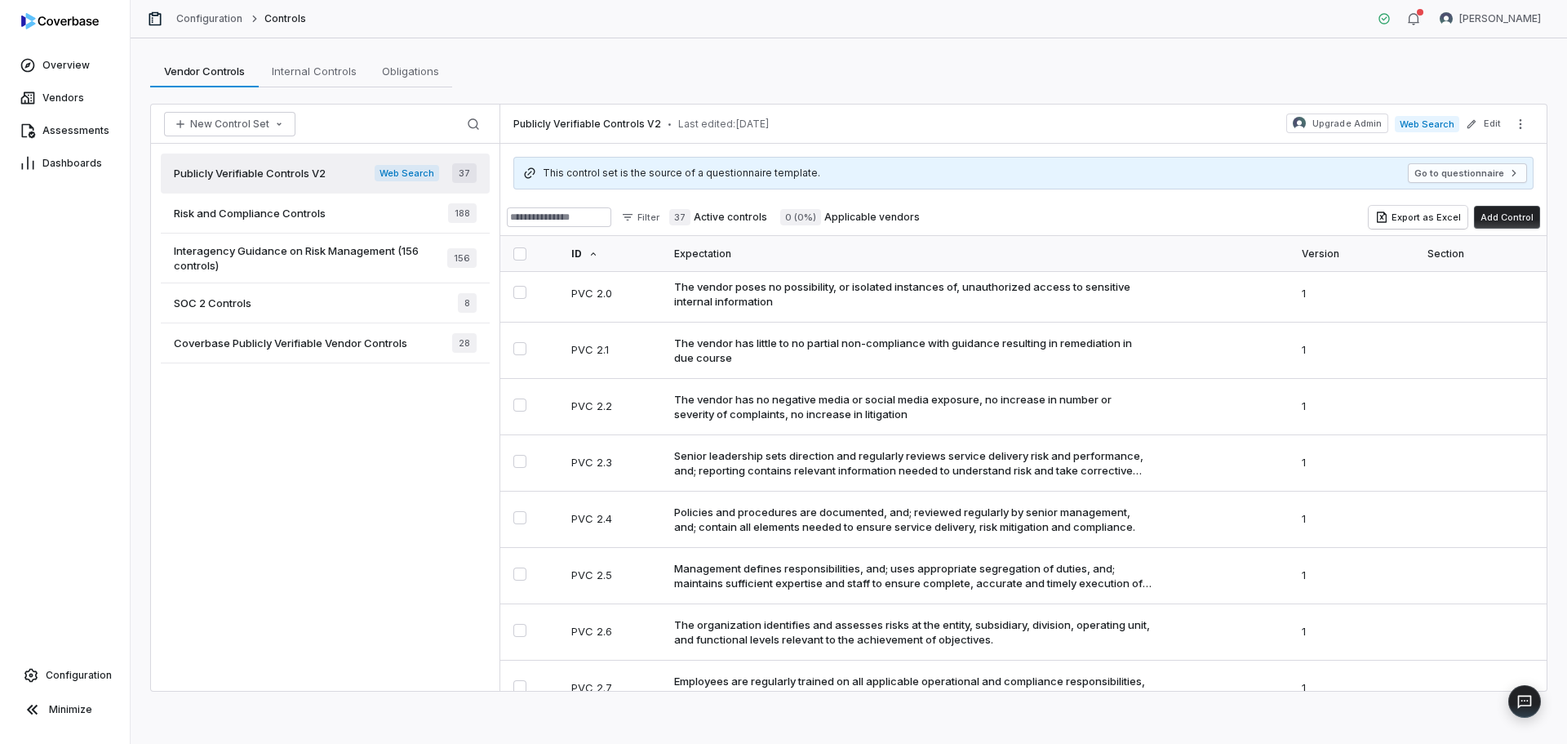
scroll to position [735, 0]
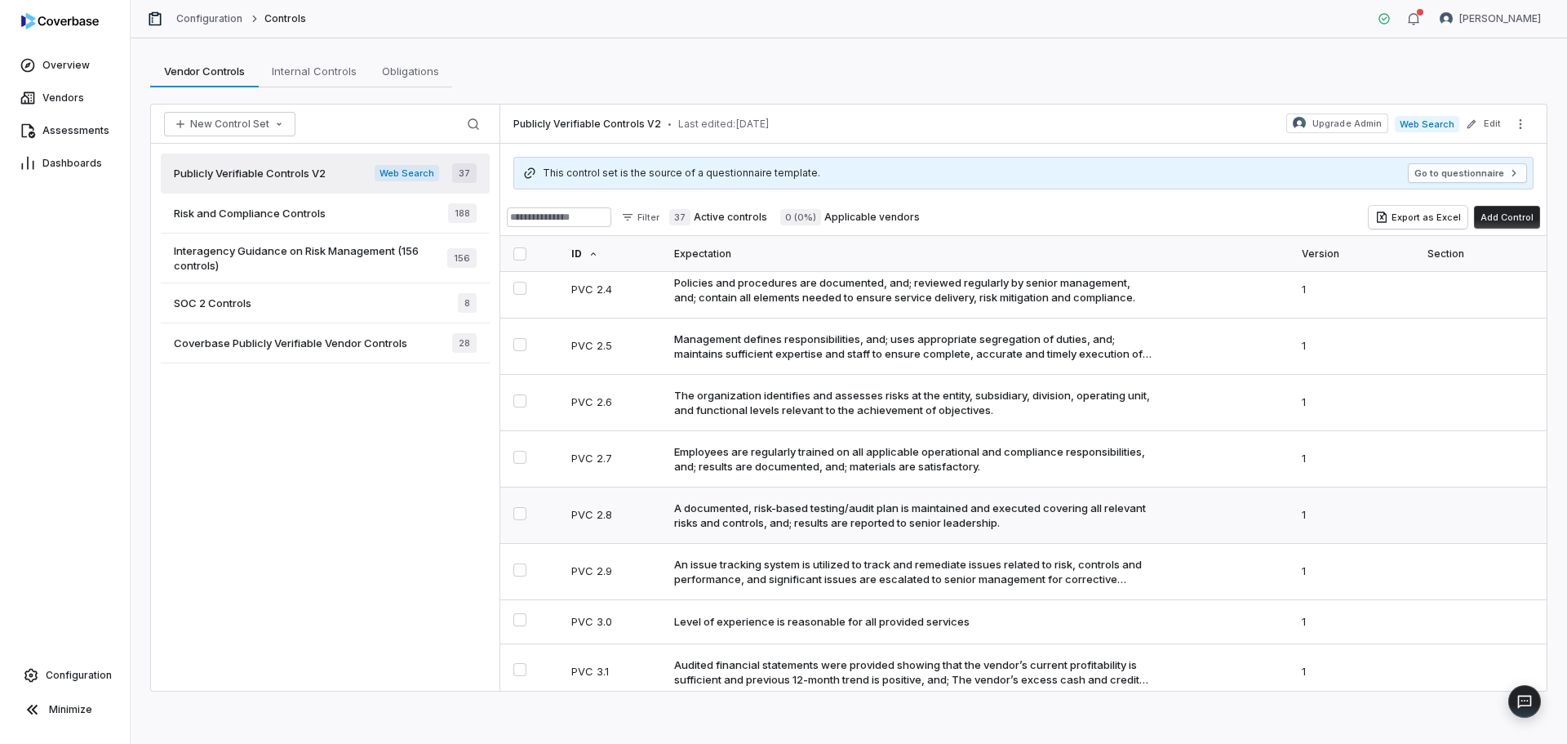
click at [799, 526] on div "A documented, risk-based testing/audit plan is maintained and executed covering…" at bounding box center [913, 514] width 478 height 29
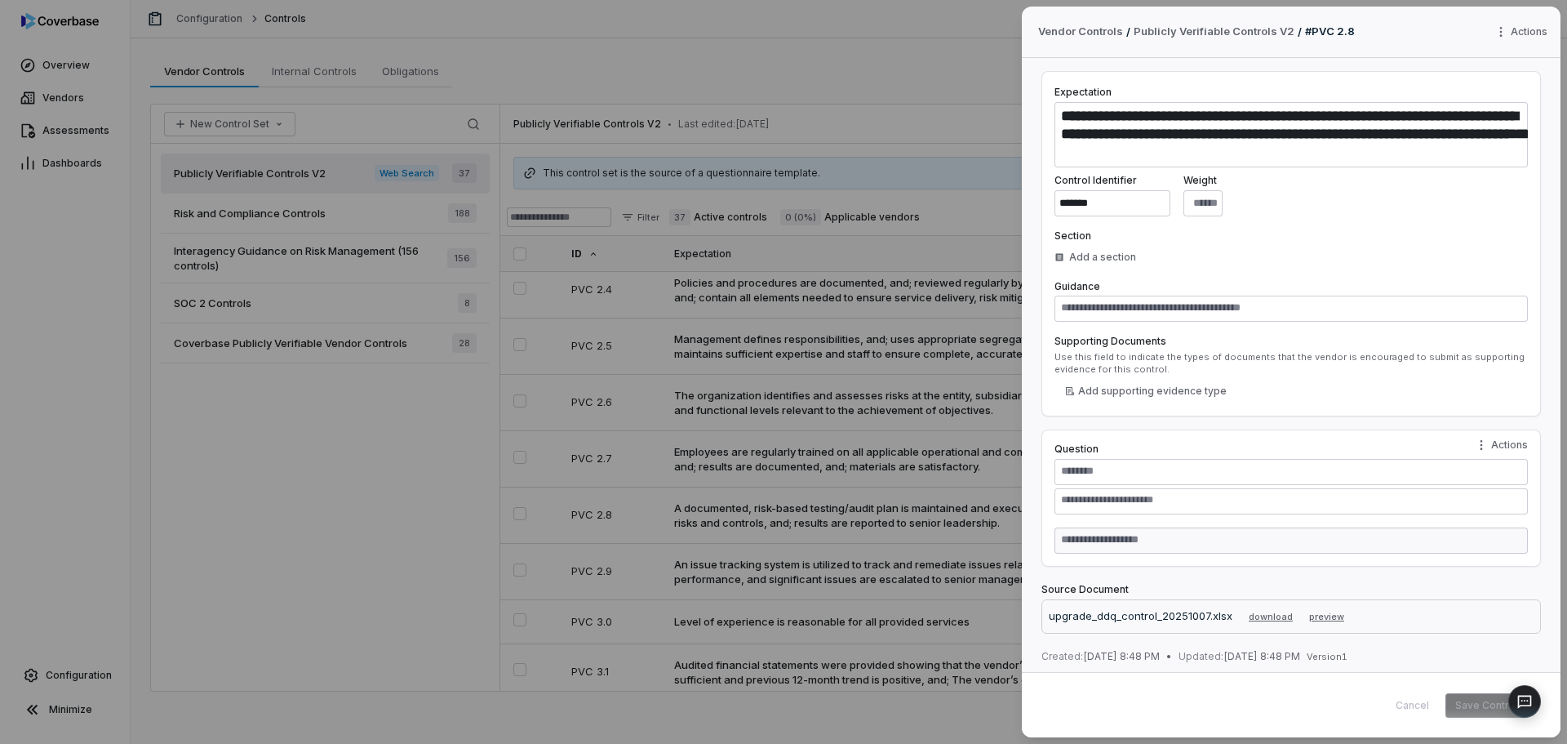
scroll to position [4, 0]
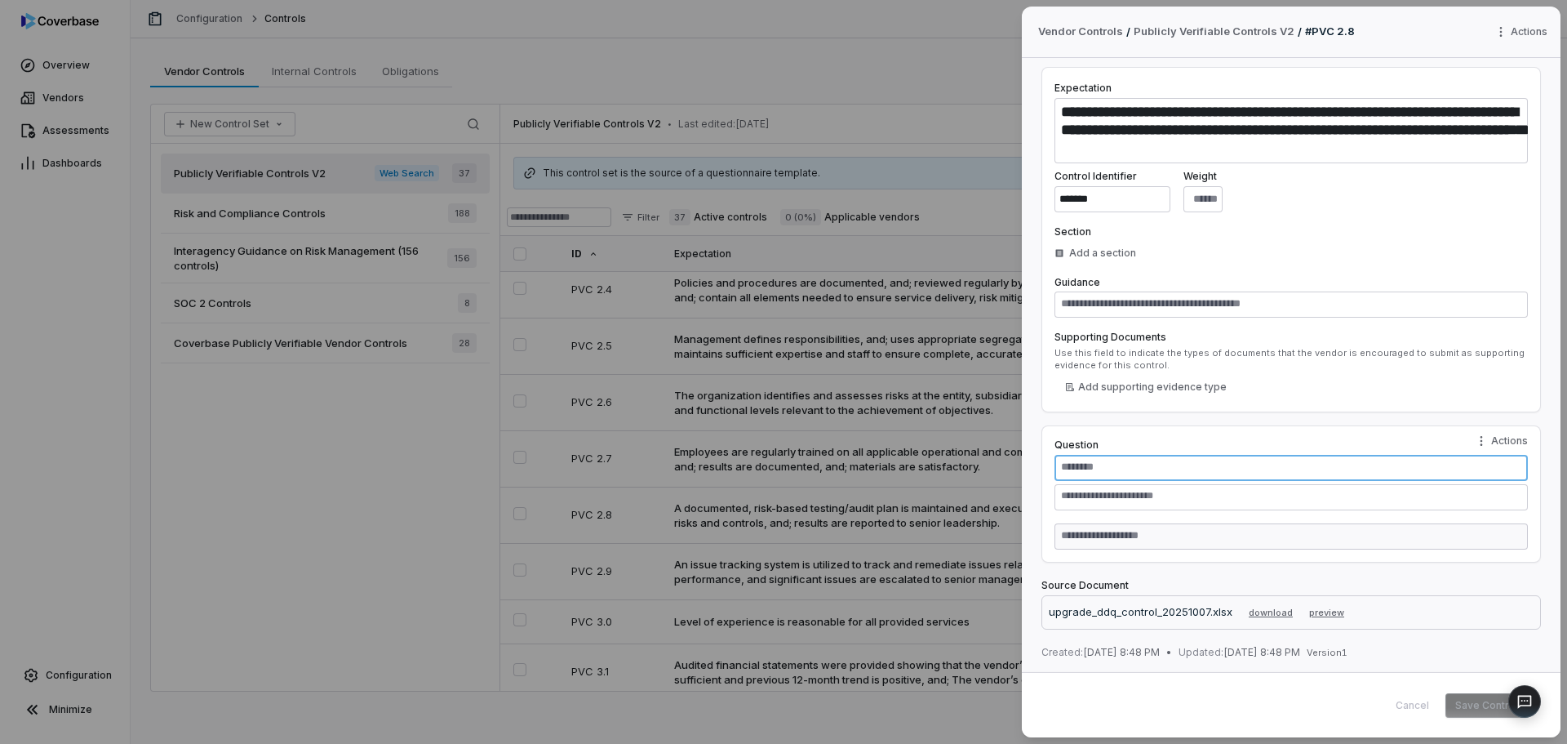
click at [1067, 464] on textarea at bounding box center [1291, 468] width 473 height 26
click at [1415, 704] on div "Cancel Save Control" at bounding box center [1457, 705] width 142 height 24
click at [876, 33] on div "**********" at bounding box center [783, 372] width 1567 height 744
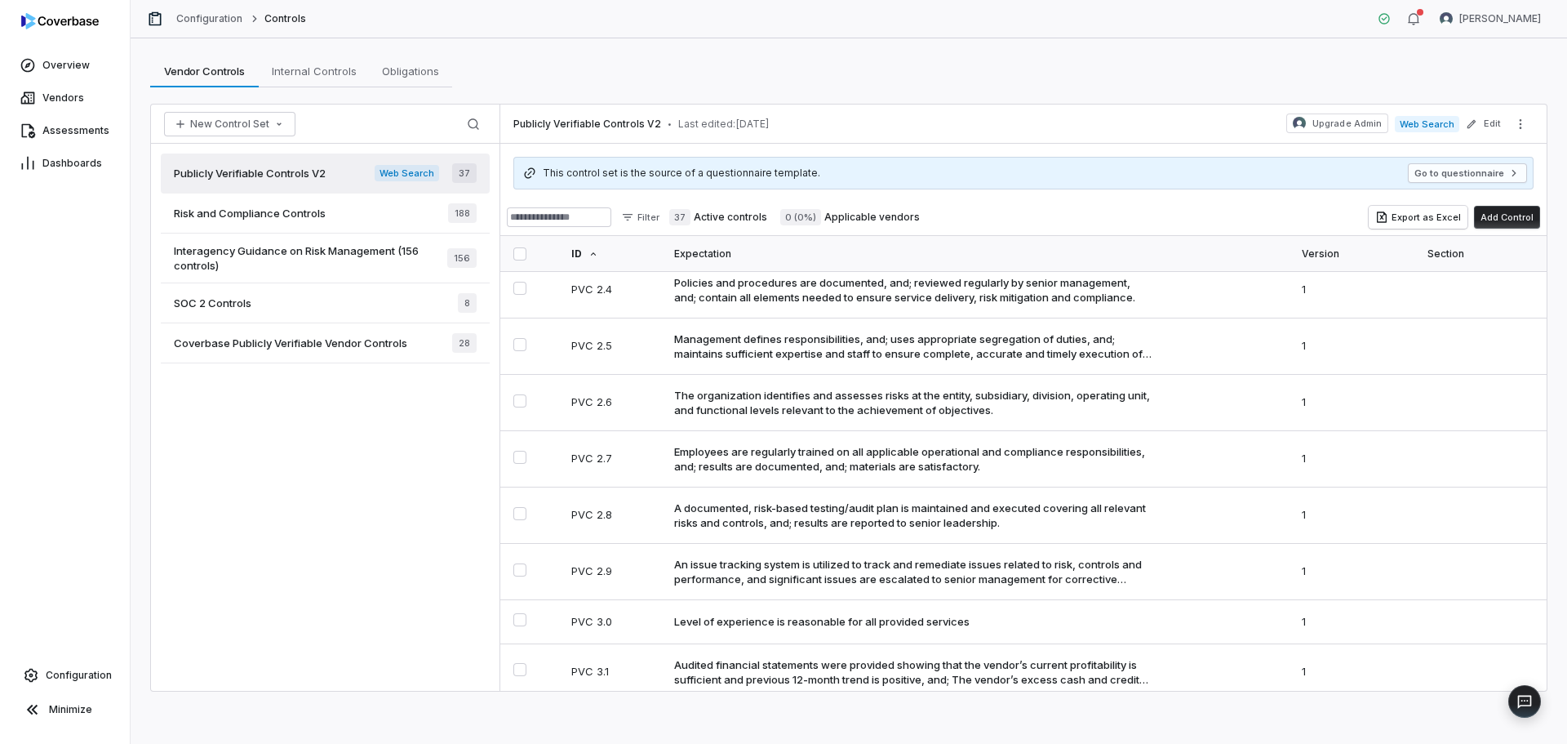
click at [257, 303] on div "SOC 2 Controls 8" at bounding box center [325, 303] width 329 height 40
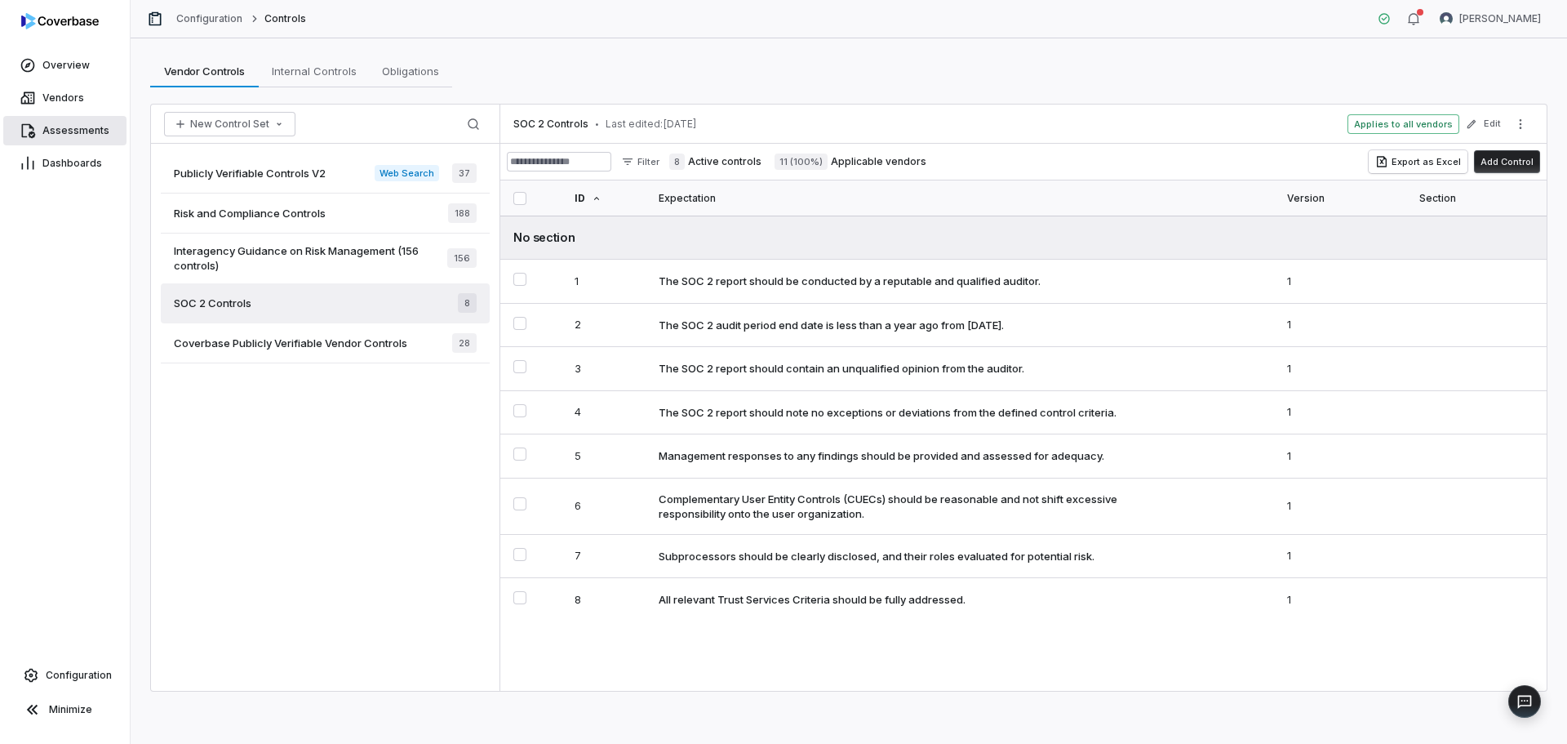
drag, startPoint x: 19, startPoint y: 131, endPoint x: 29, endPoint y: 131, distance: 10.6
click at [19, 131] on link "Assessments" at bounding box center [64, 130] width 123 height 29
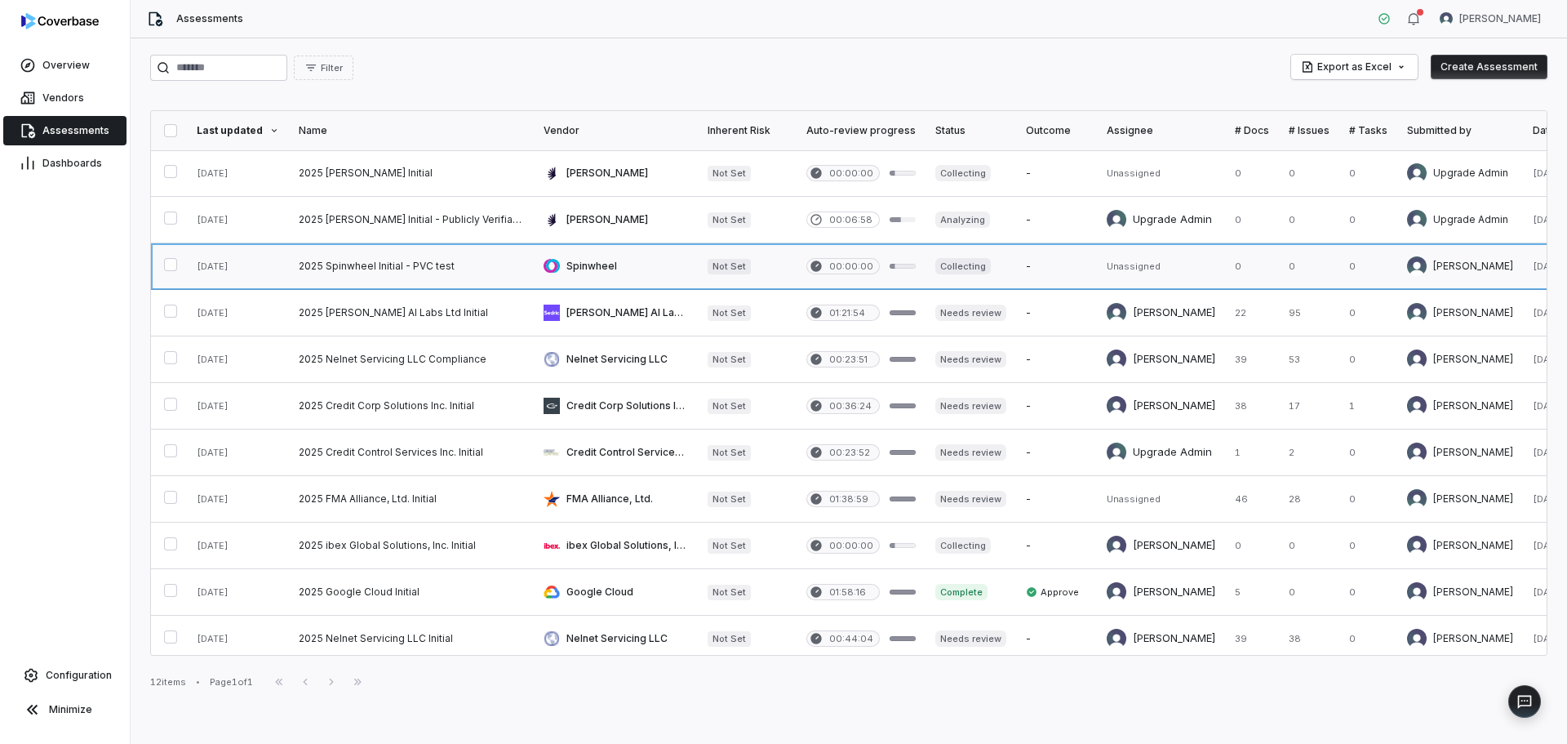
click at [405, 273] on link at bounding box center [411, 266] width 245 height 46
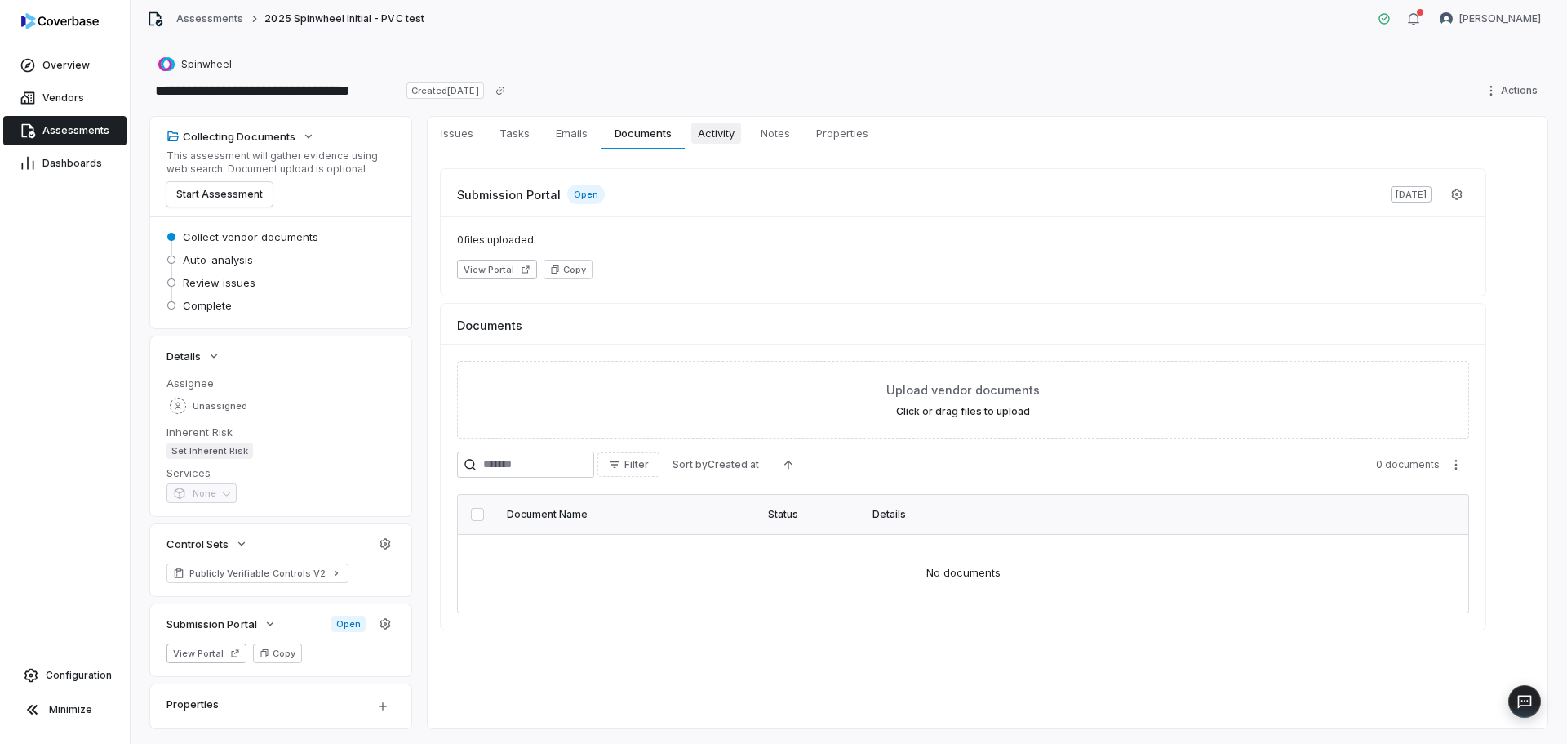
click at [703, 139] on span "Activity" at bounding box center [716, 132] width 50 height 21
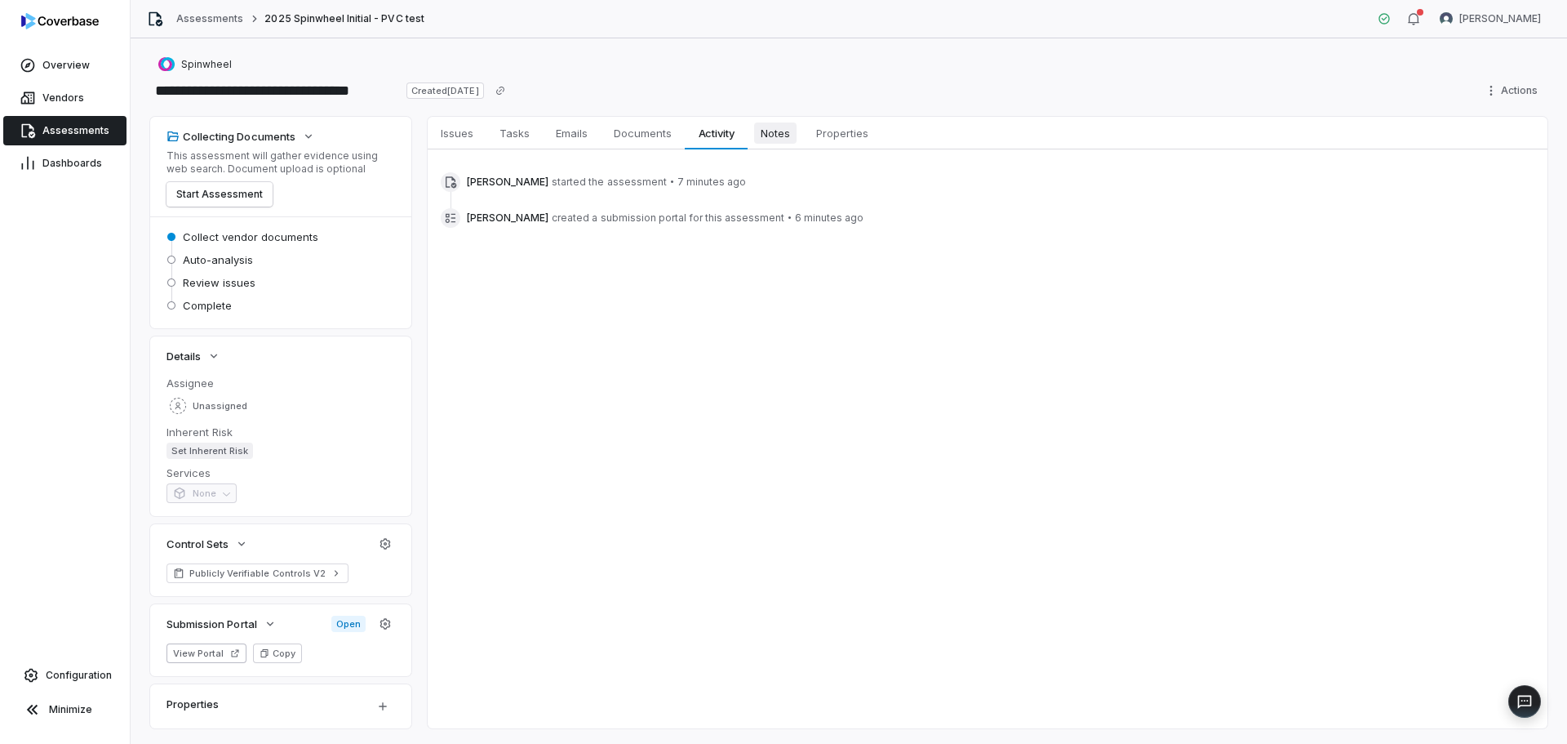
click at [797, 131] on span "Notes" at bounding box center [775, 132] width 42 height 21
click at [870, 131] on span "Properties" at bounding box center [842, 132] width 65 height 21
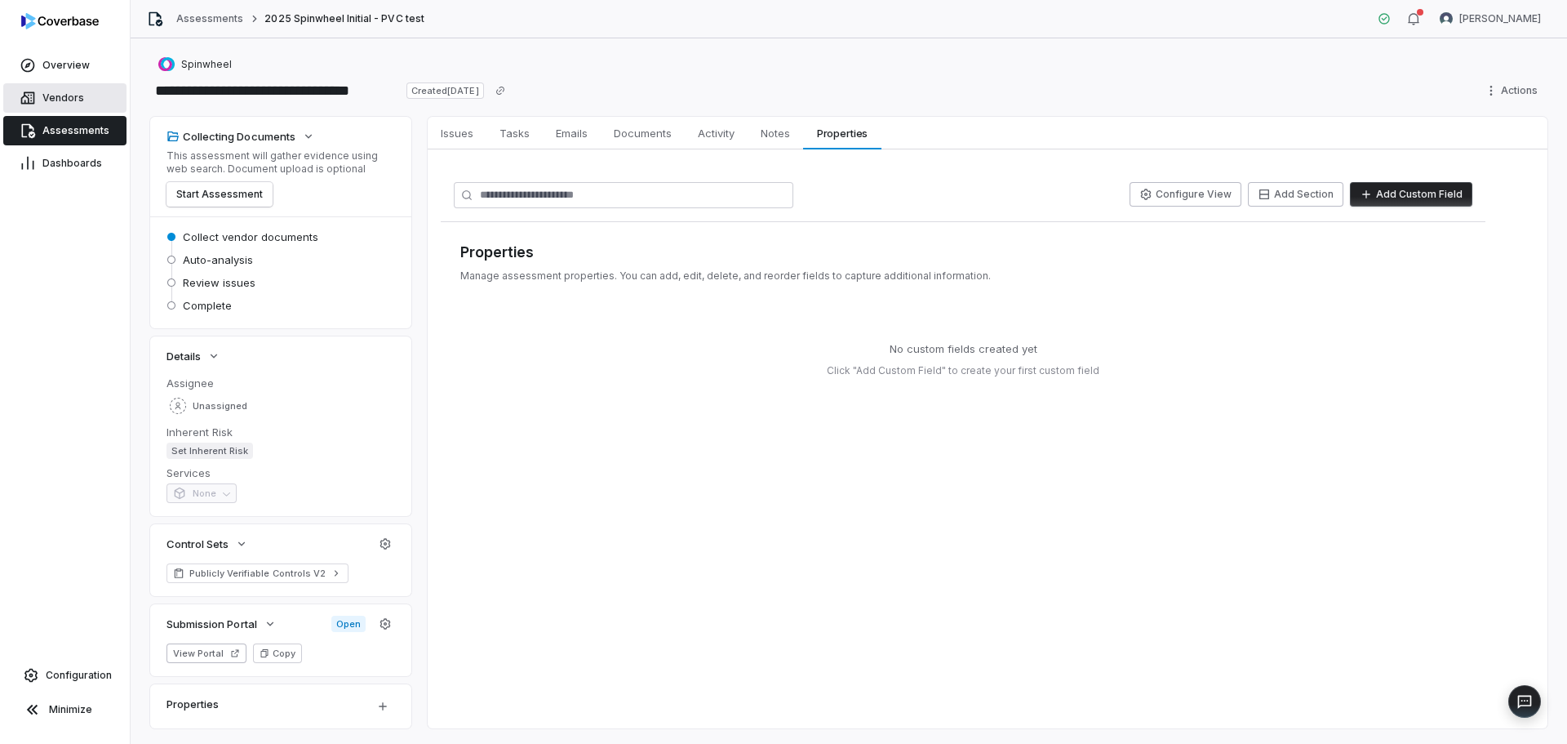
click at [56, 95] on span "Vendors" at bounding box center [63, 97] width 42 height 13
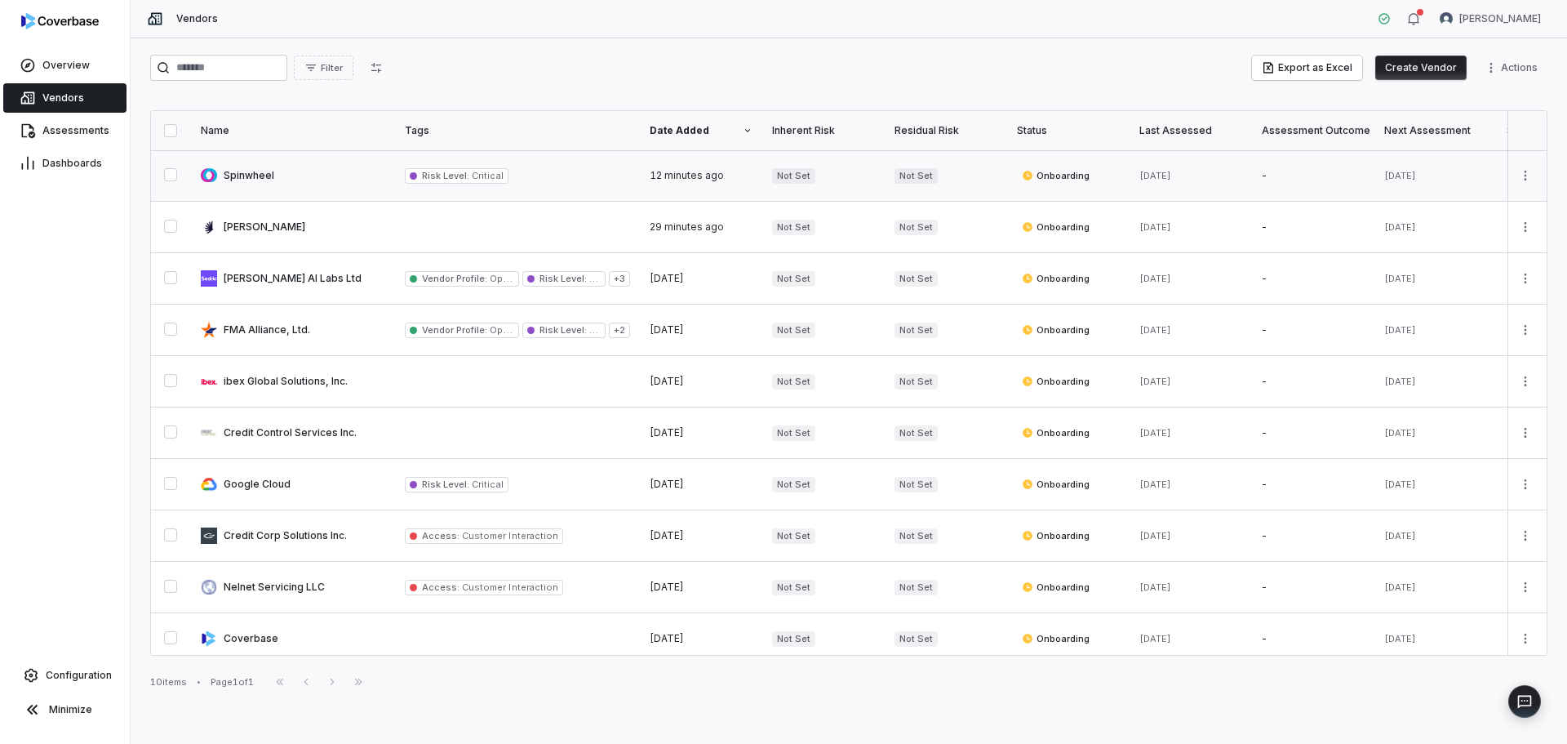
click at [251, 175] on link at bounding box center [293, 175] width 204 height 51
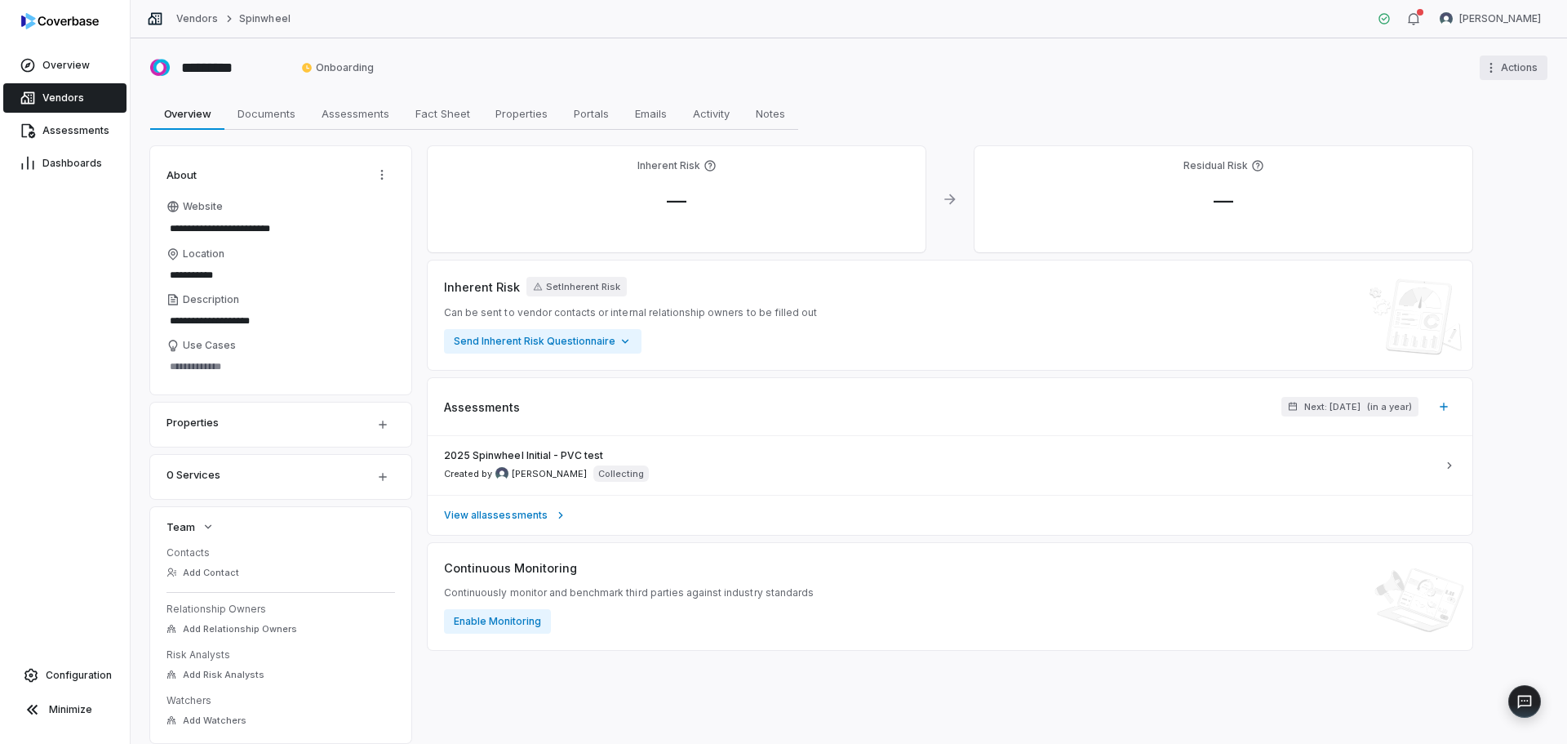
click at [1495, 72] on html "**********" at bounding box center [783, 372] width 1567 height 744
click at [1144, 78] on html "**********" at bounding box center [783, 372] width 1567 height 744
click at [64, 677] on span "Configuration" at bounding box center [79, 675] width 66 height 13
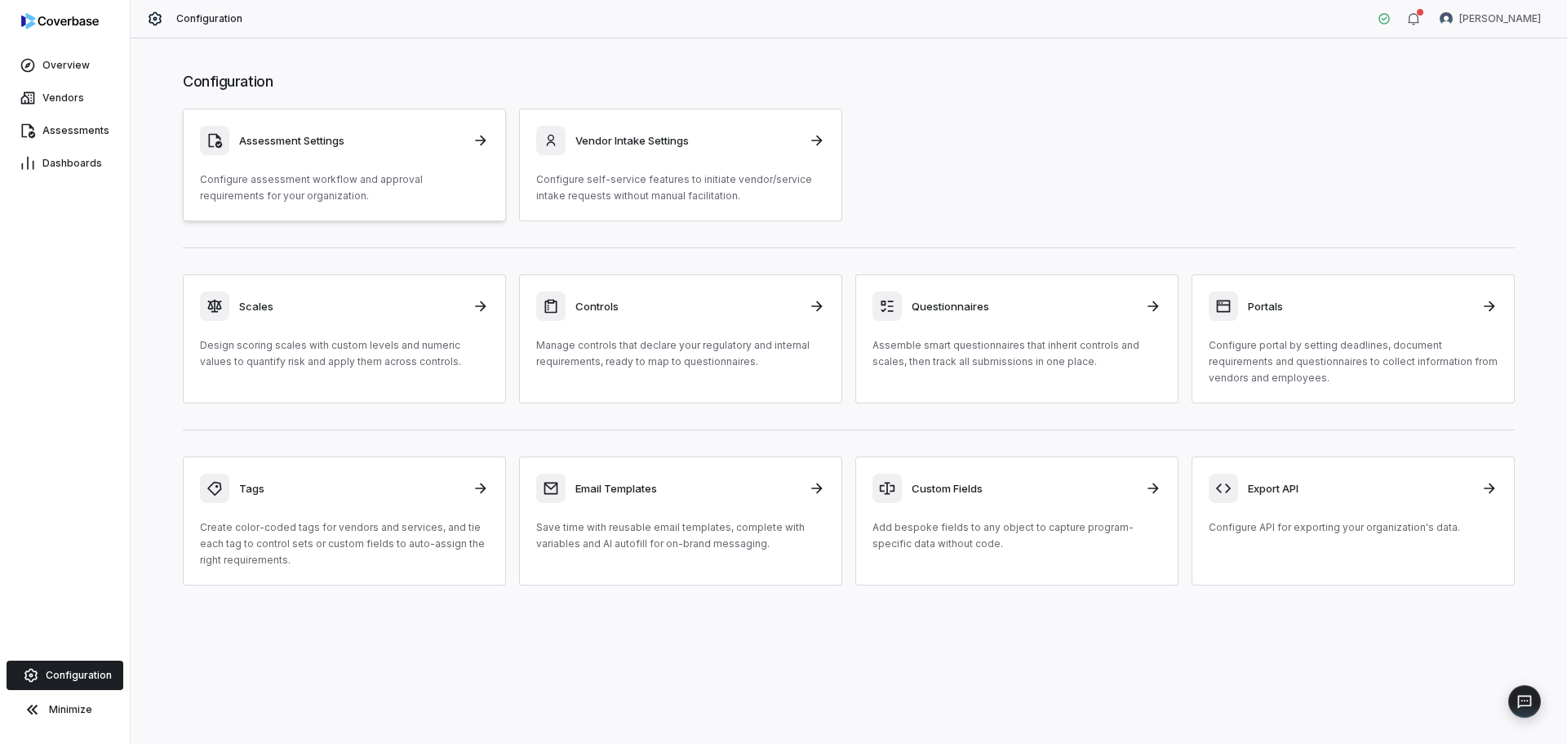
click at [338, 141] on h3 "Assessment Settings" at bounding box center [351, 140] width 224 height 15
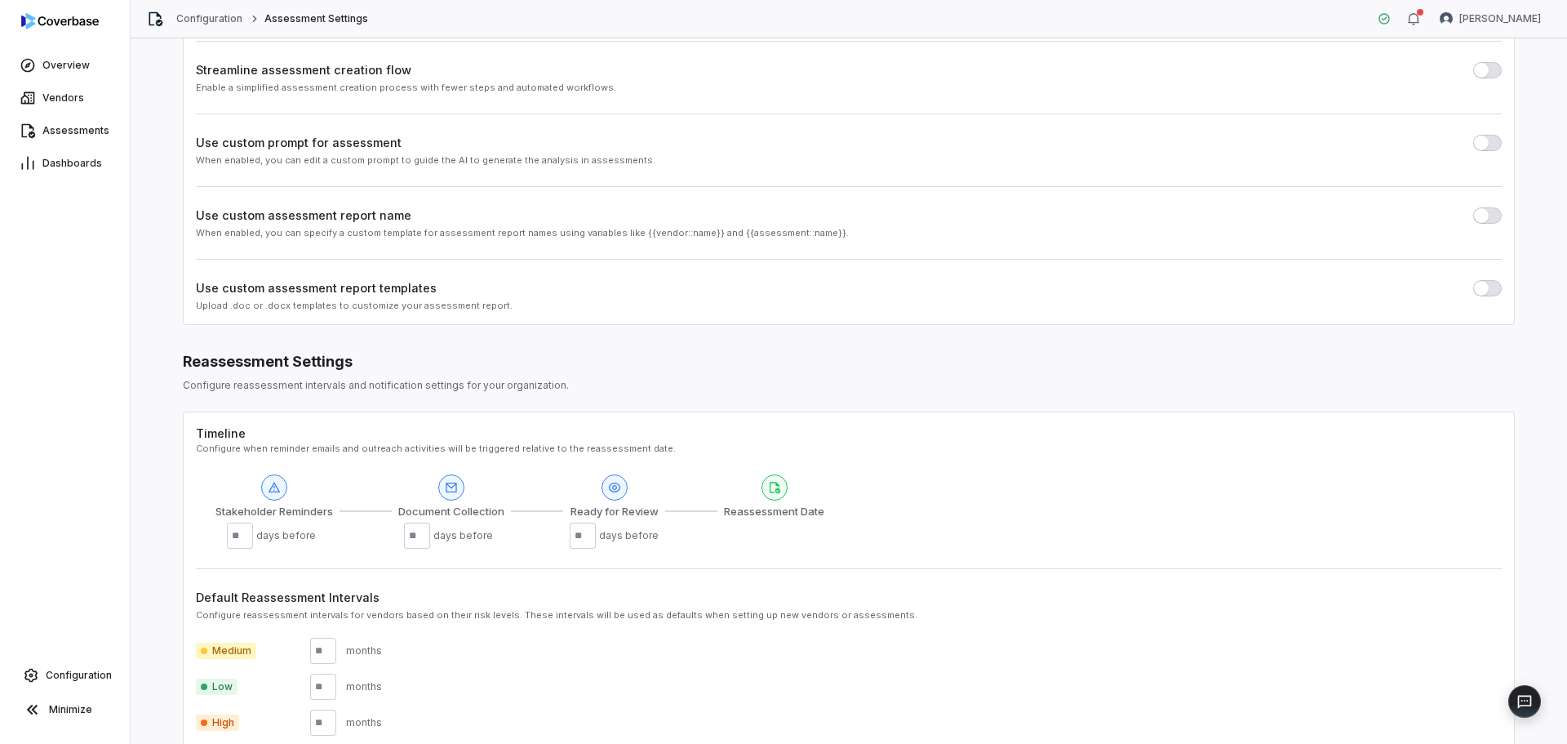
scroll to position [327, 0]
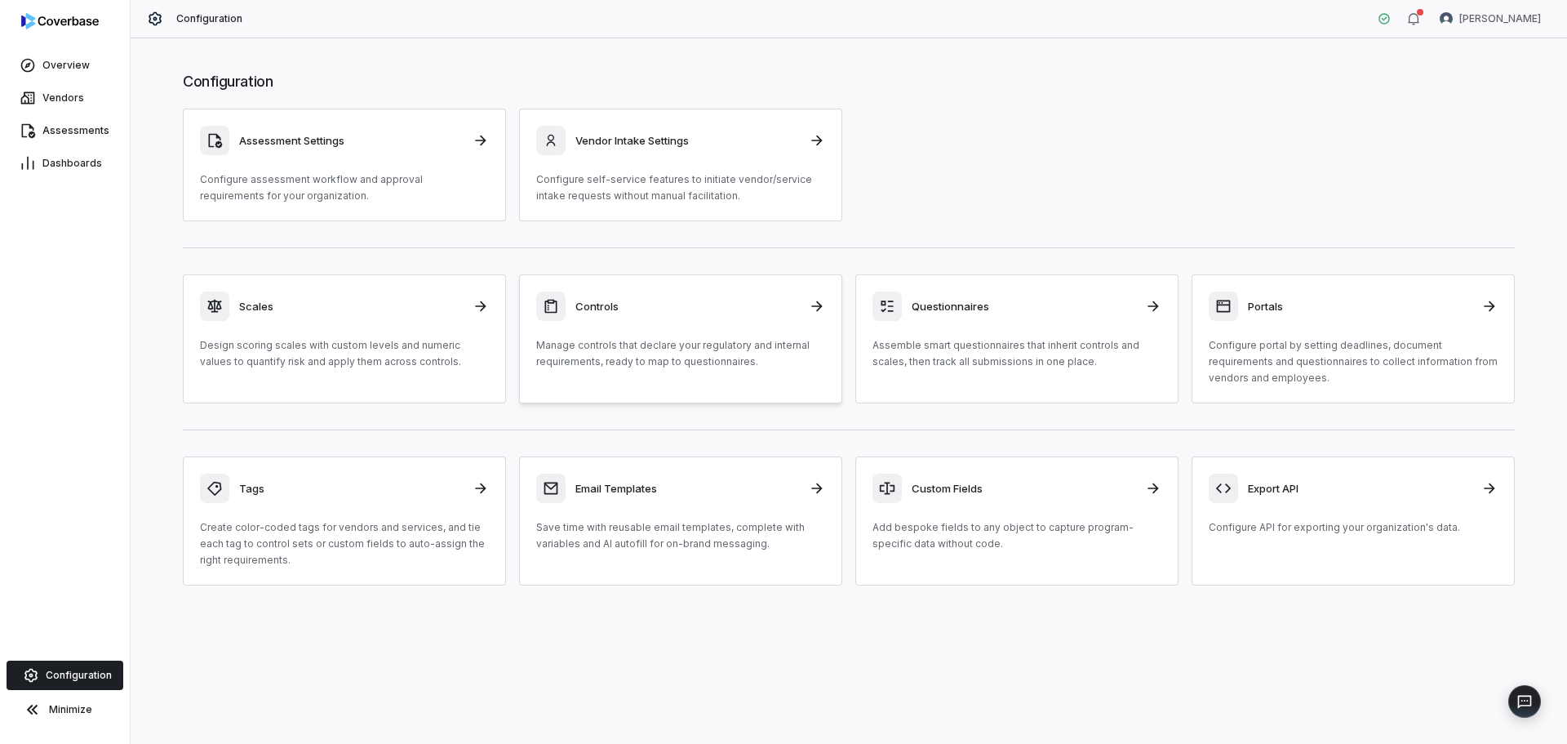
click at [624, 321] on div "Controls Manage controls that declare your regulatory and internal requirements…" at bounding box center [680, 330] width 289 height 78
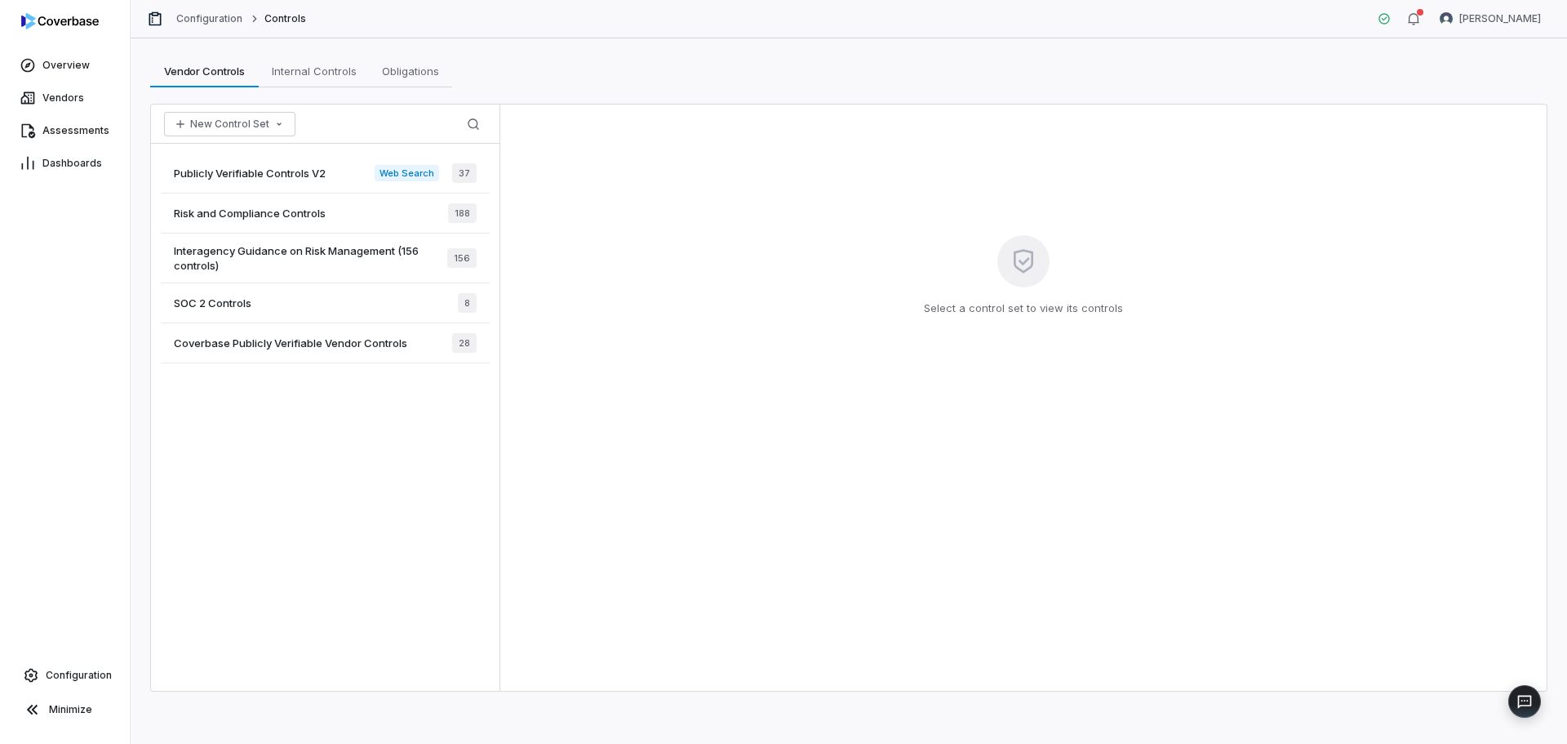
click at [364, 171] on div "Publicly Verifiable Controls V2 Web Search 37" at bounding box center [325, 173] width 329 height 40
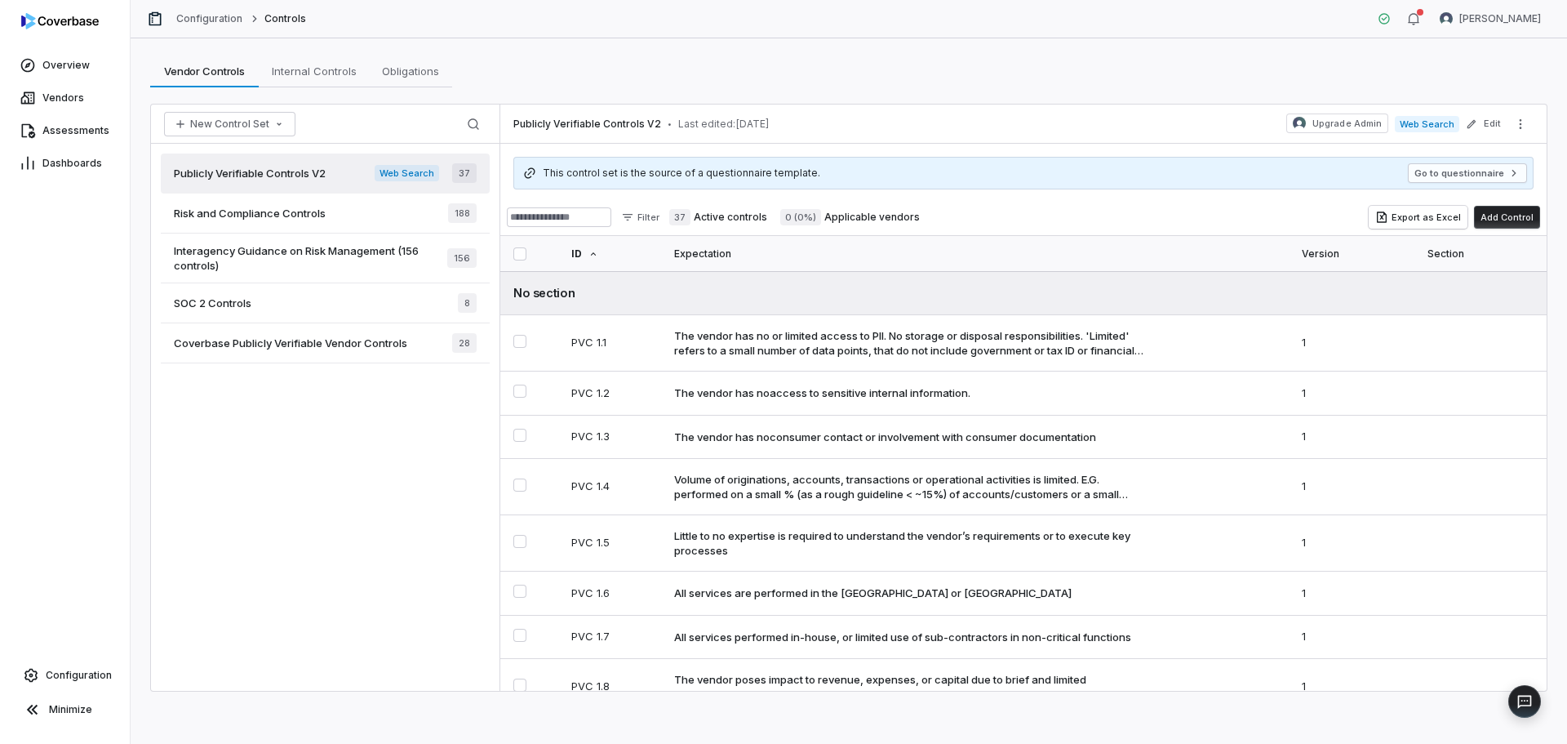
click at [1441, 124] on span "Web Search" at bounding box center [1427, 124] width 64 height 16
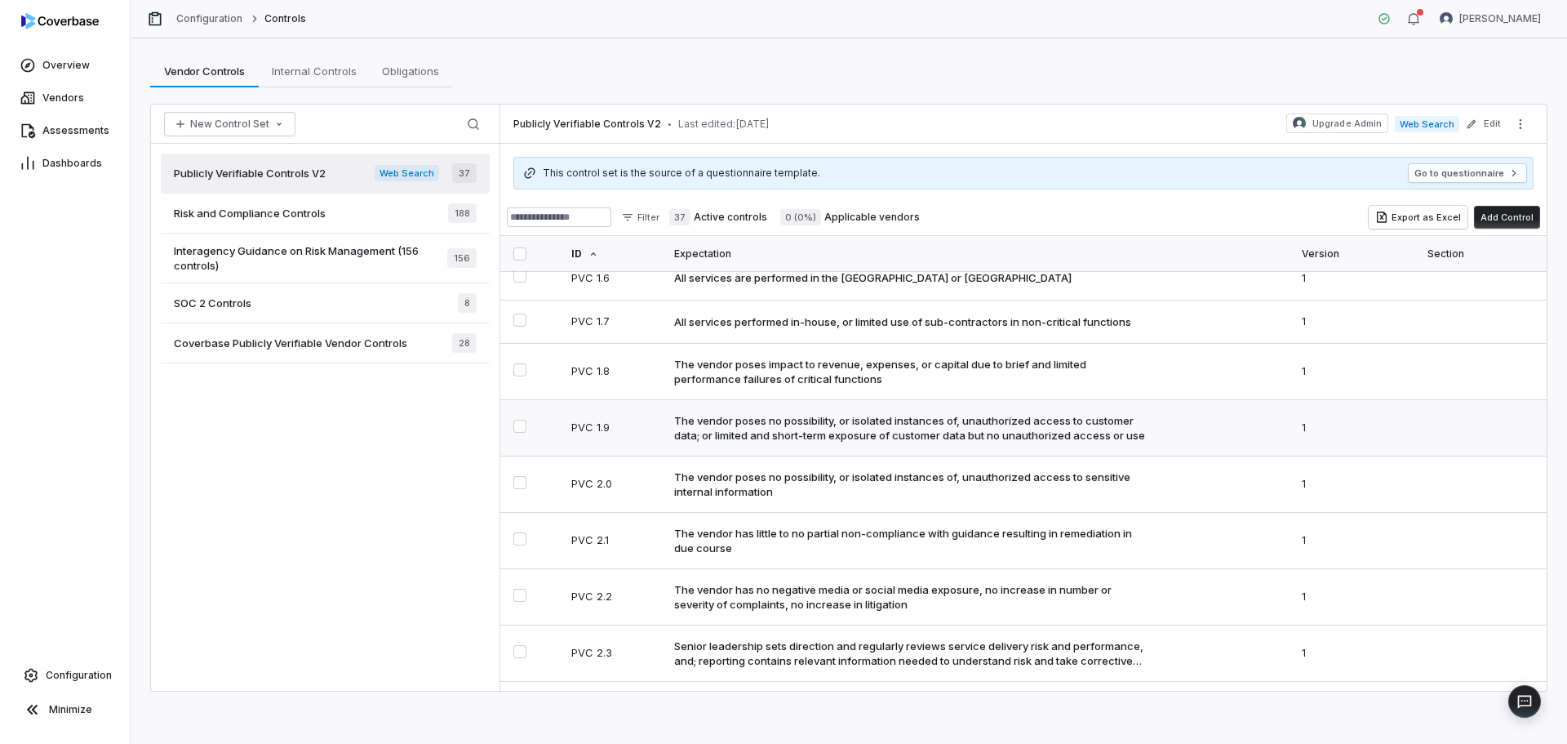
scroll to position [327, 0]
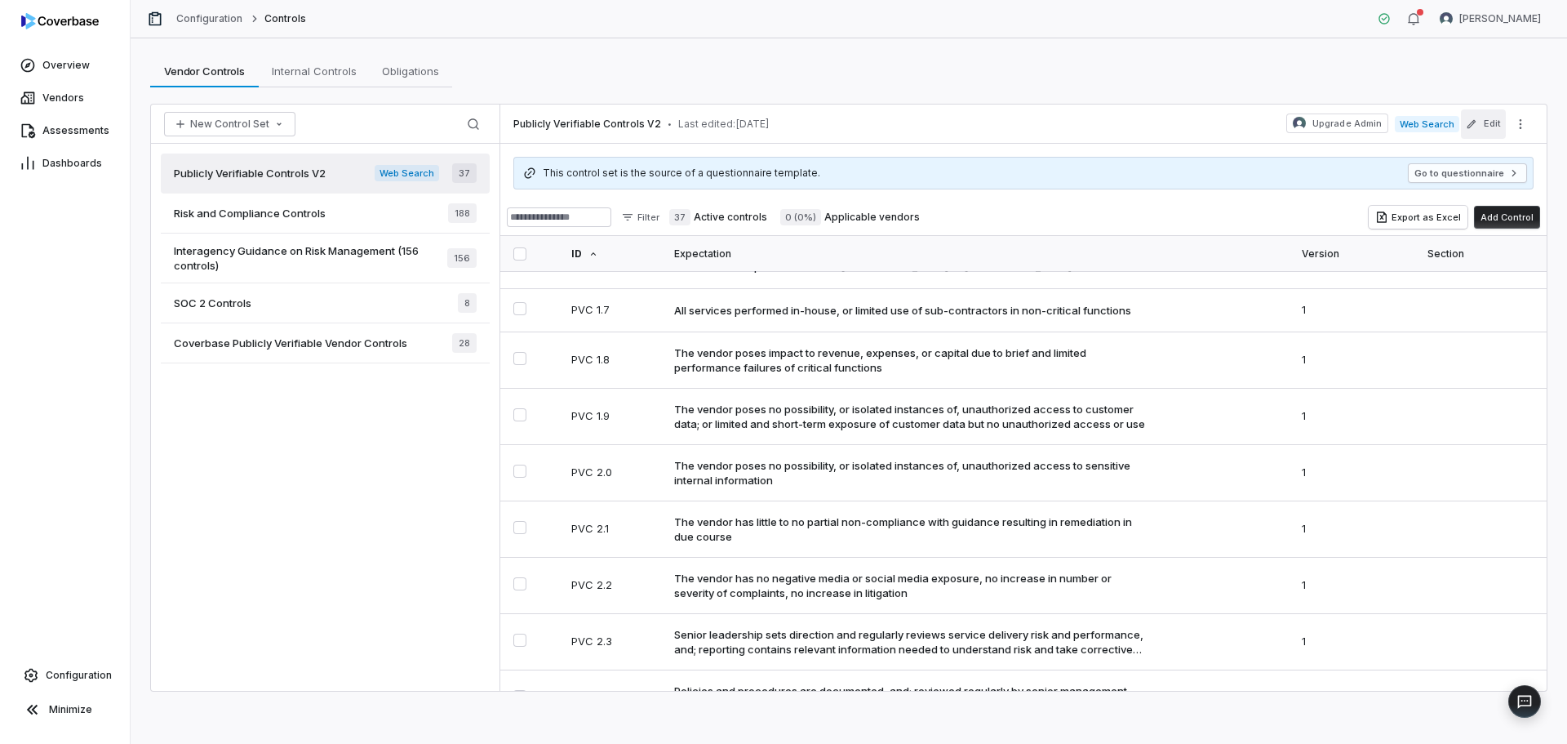
click at [1475, 125] on icon "button" at bounding box center [1471, 123] width 11 height 11
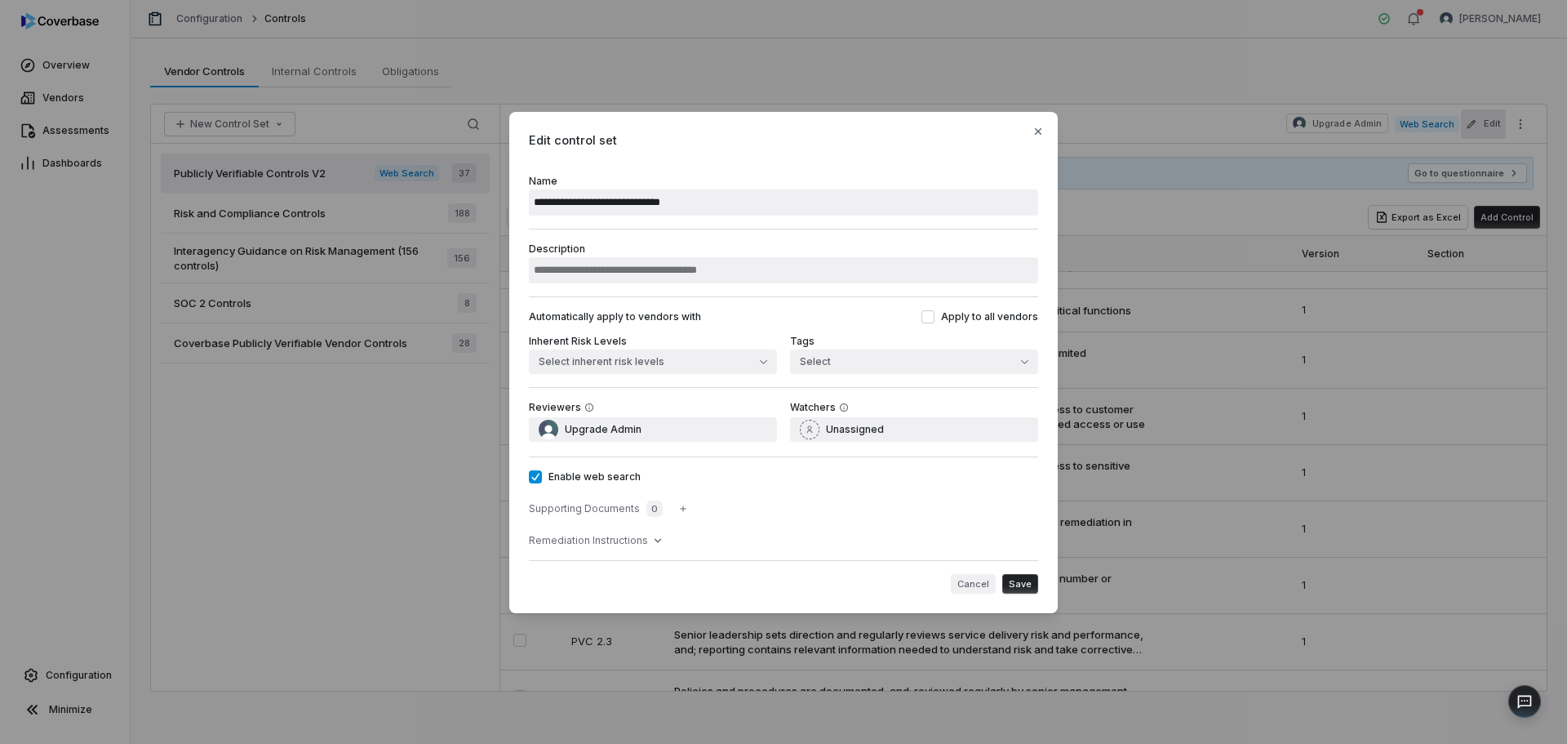
click at [971, 574] on div "Cancel Save" at bounding box center [783, 576] width 509 height 33
click at [975, 581] on button "Cancel" at bounding box center [973, 584] width 45 height 20
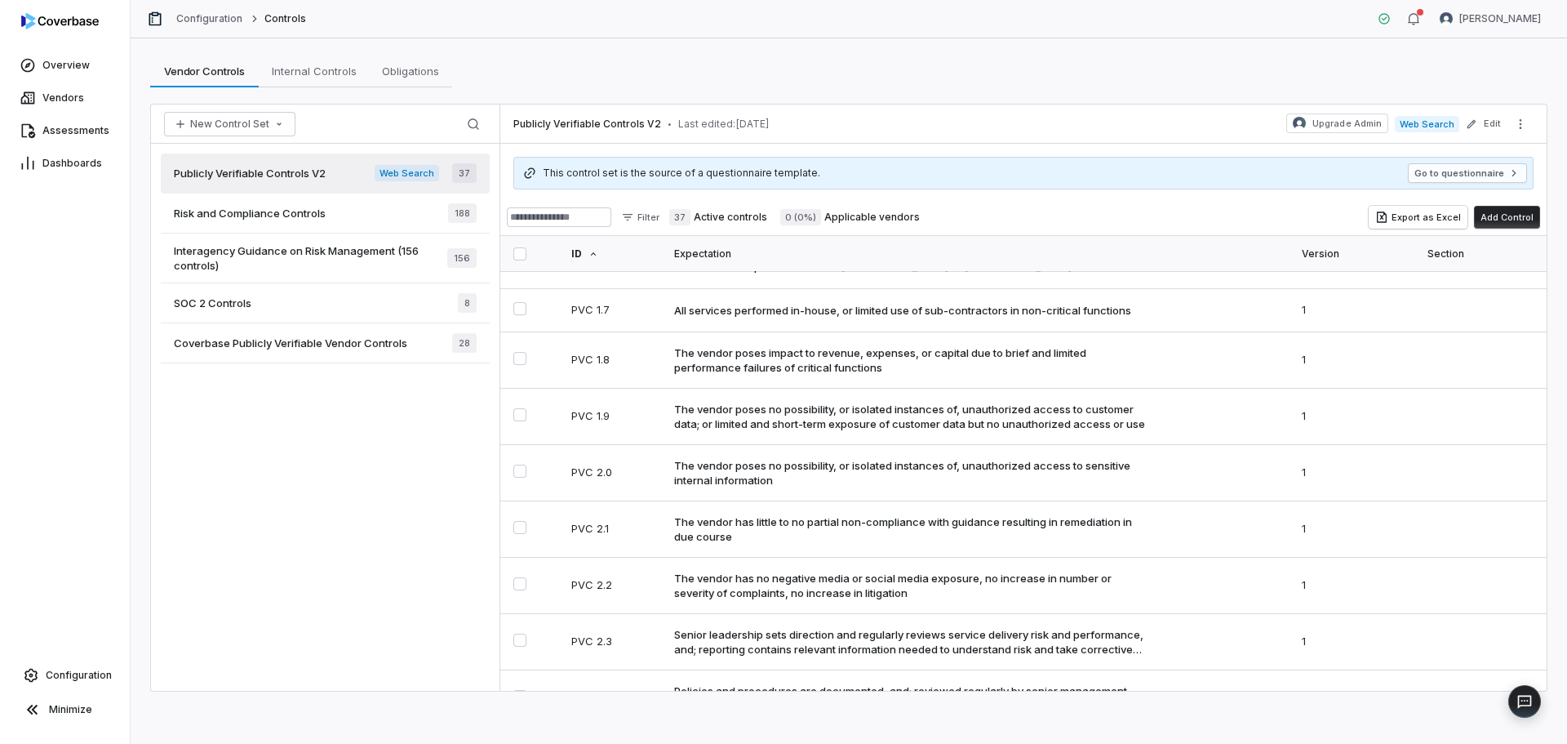
click at [1021, 88] on div "Vendor Controls Vendor Controls Internal Controls Internal Controls Obligations…" at bounding box center [849, 390] width 1437 height 705
click at [66, 122] on link "Assessments" at bounding box center [64, 130] width 123 height 29
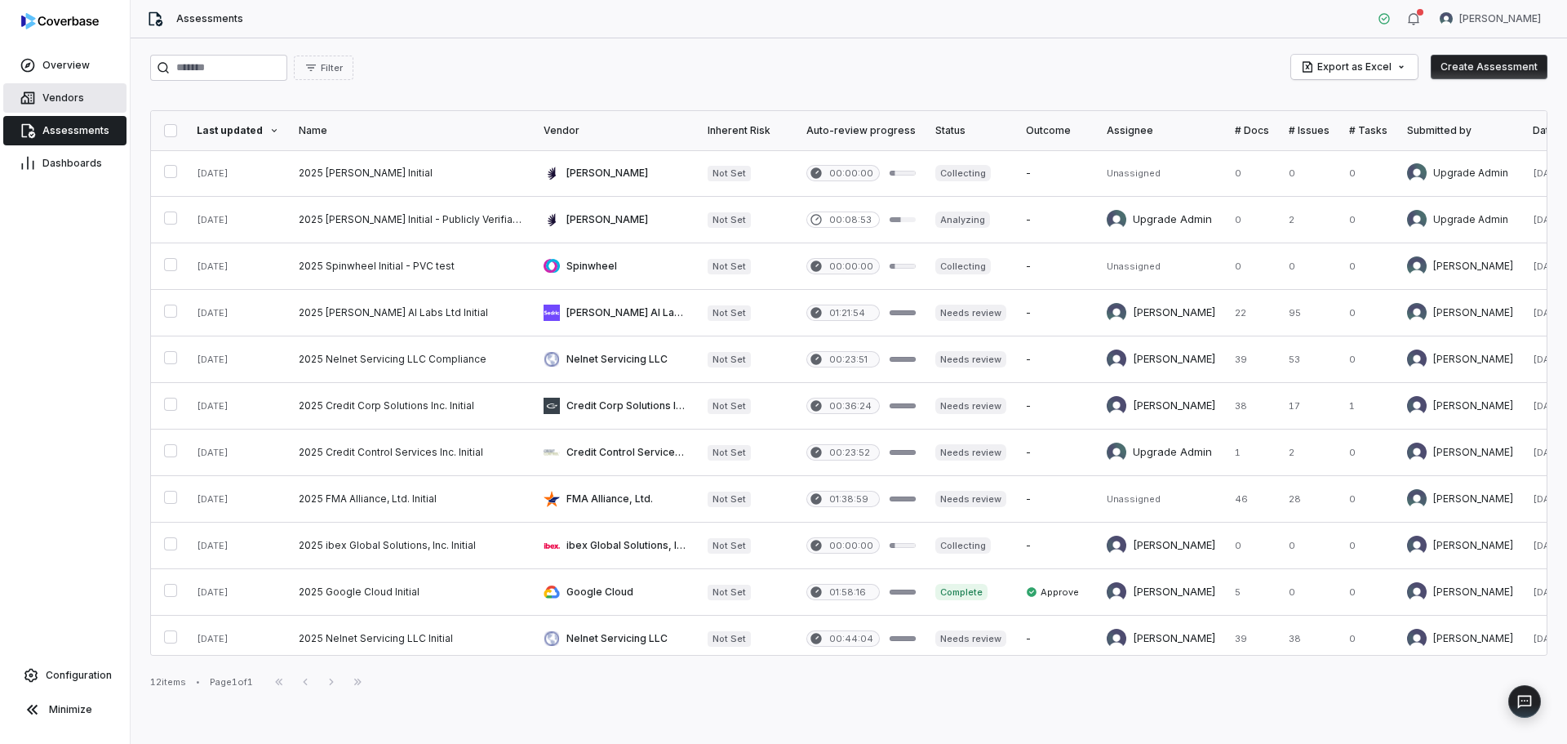
click at [38, 96] on link "Vendors" at bounding box center [64, 97] width 123 height 29
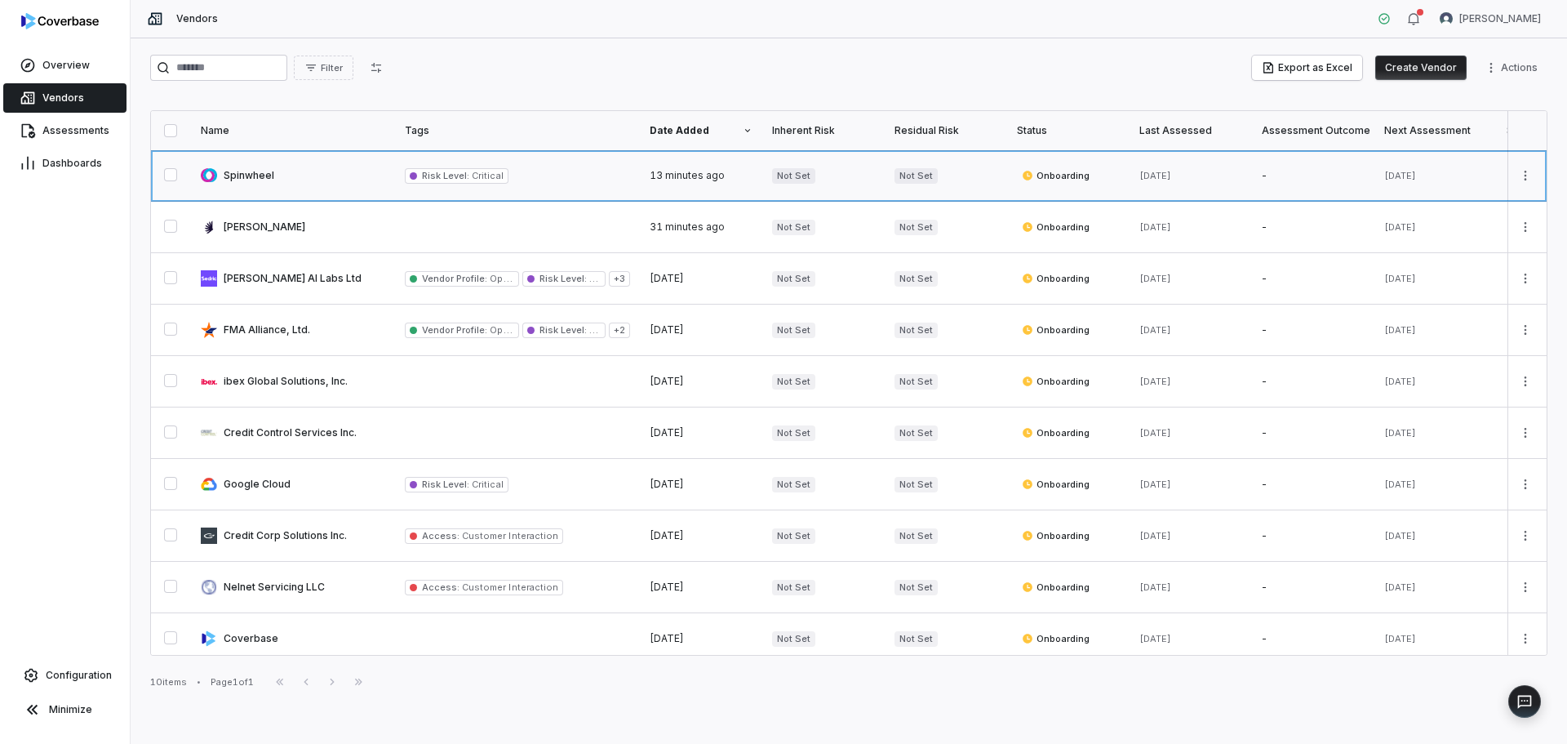
click at [301, 177] on link at bounding box center [293, 175] width 204 height 51
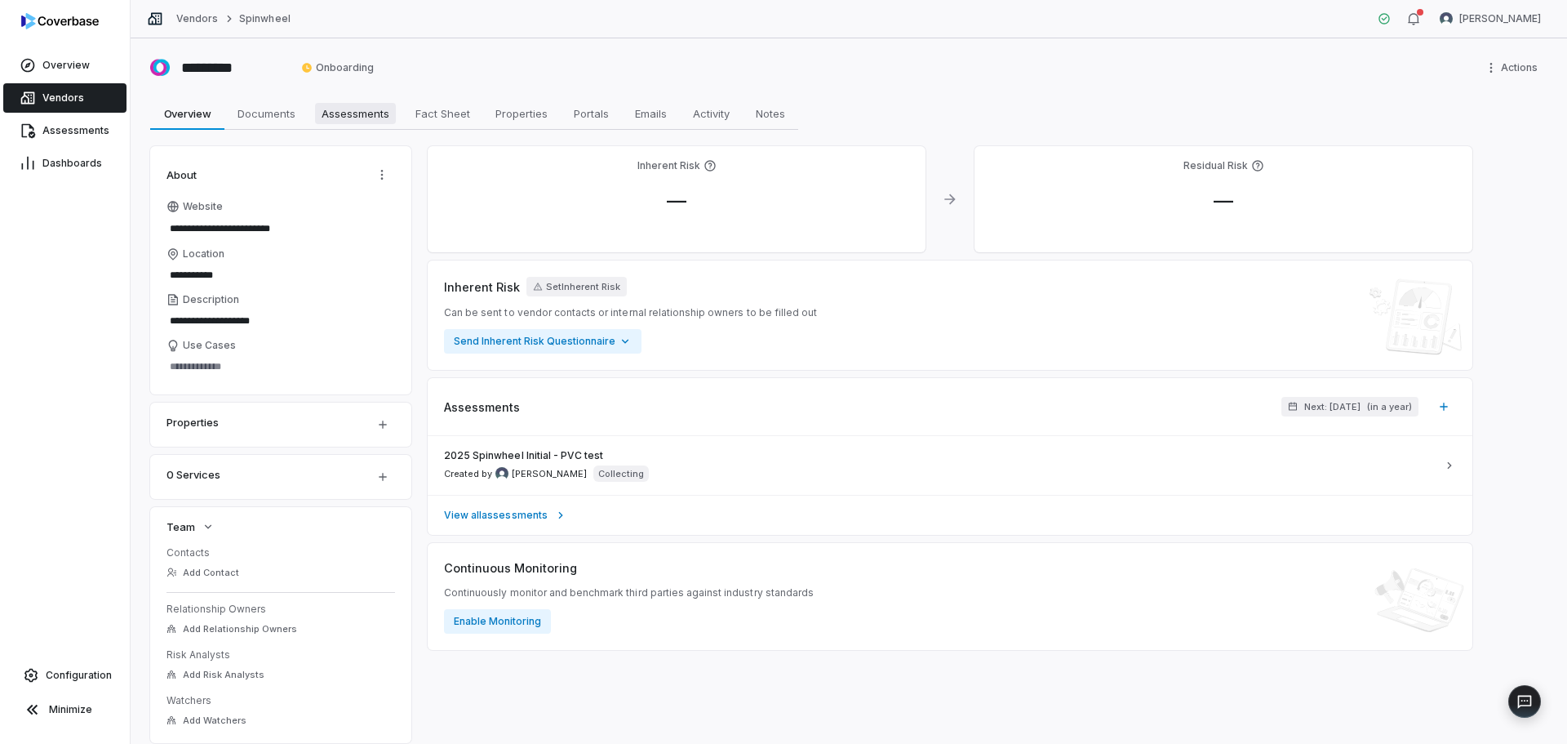
click at [322, 117] on span "Assessments" at bounding box center [355, 113] width 81 height 21
type textarea "*"
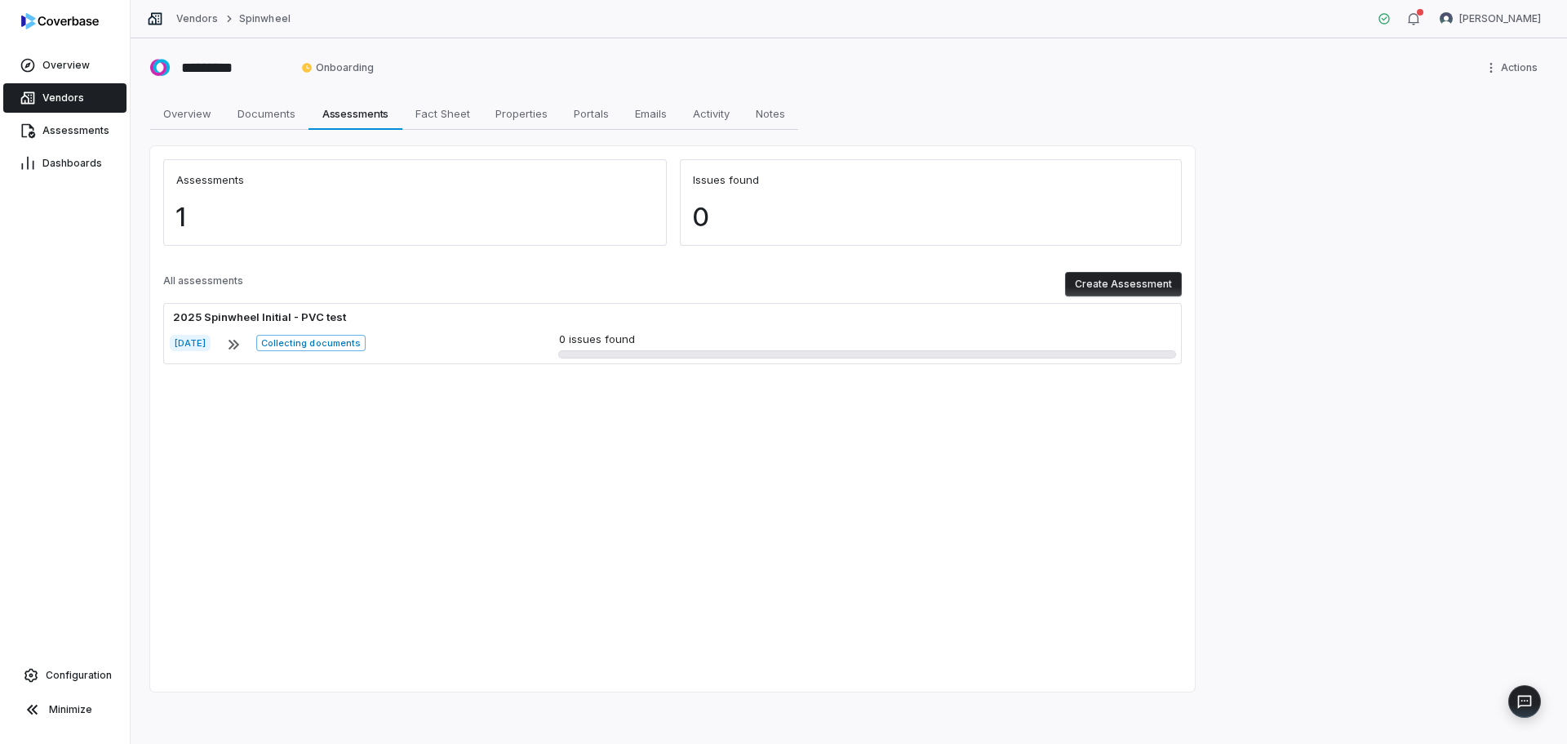
click at [1135, 278] on button "Create Assessment" at bounding box center [1123, 284] width 117 height 24
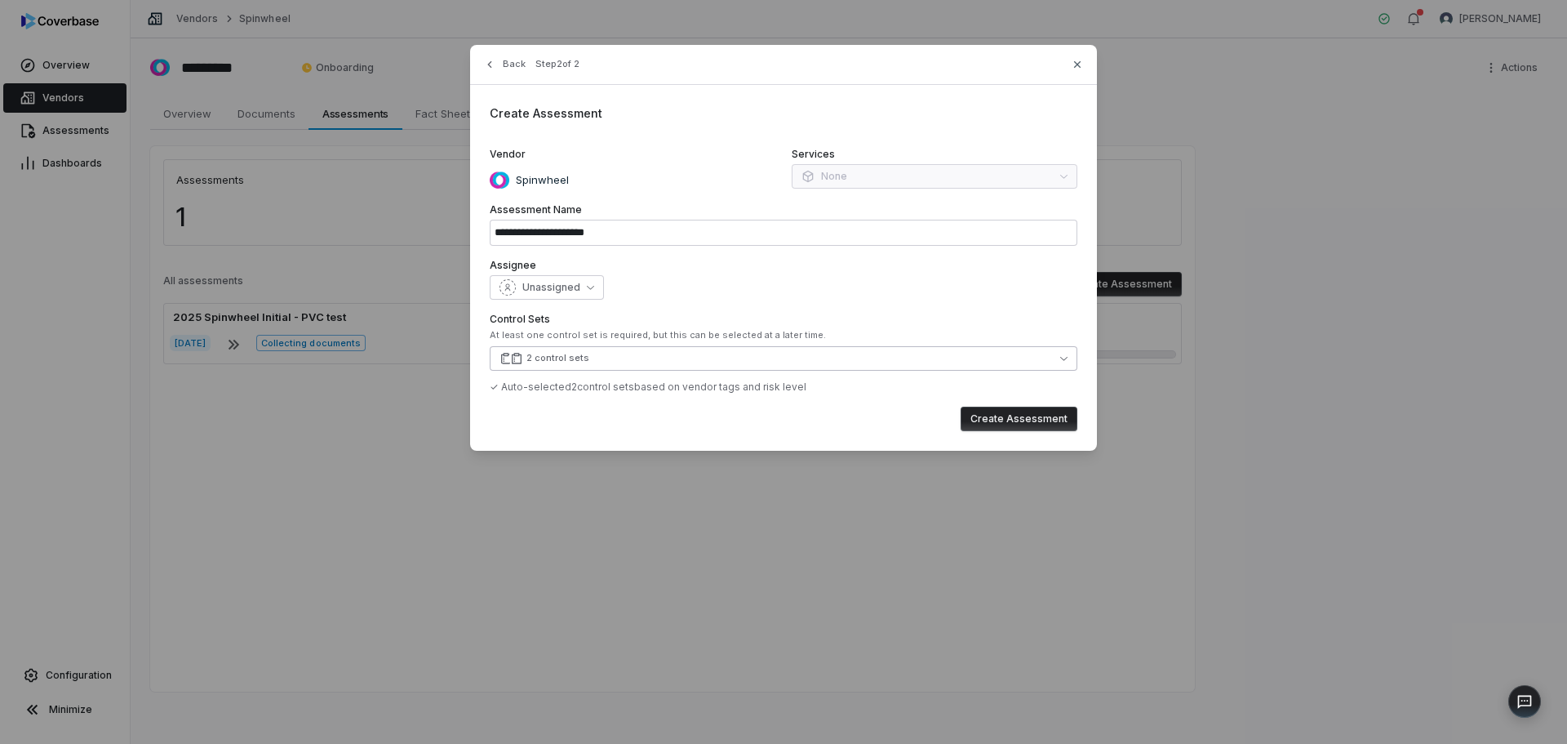
click at [589, 360] on button "2 control sets" at bounding box center [784, 358] width 588 height 24
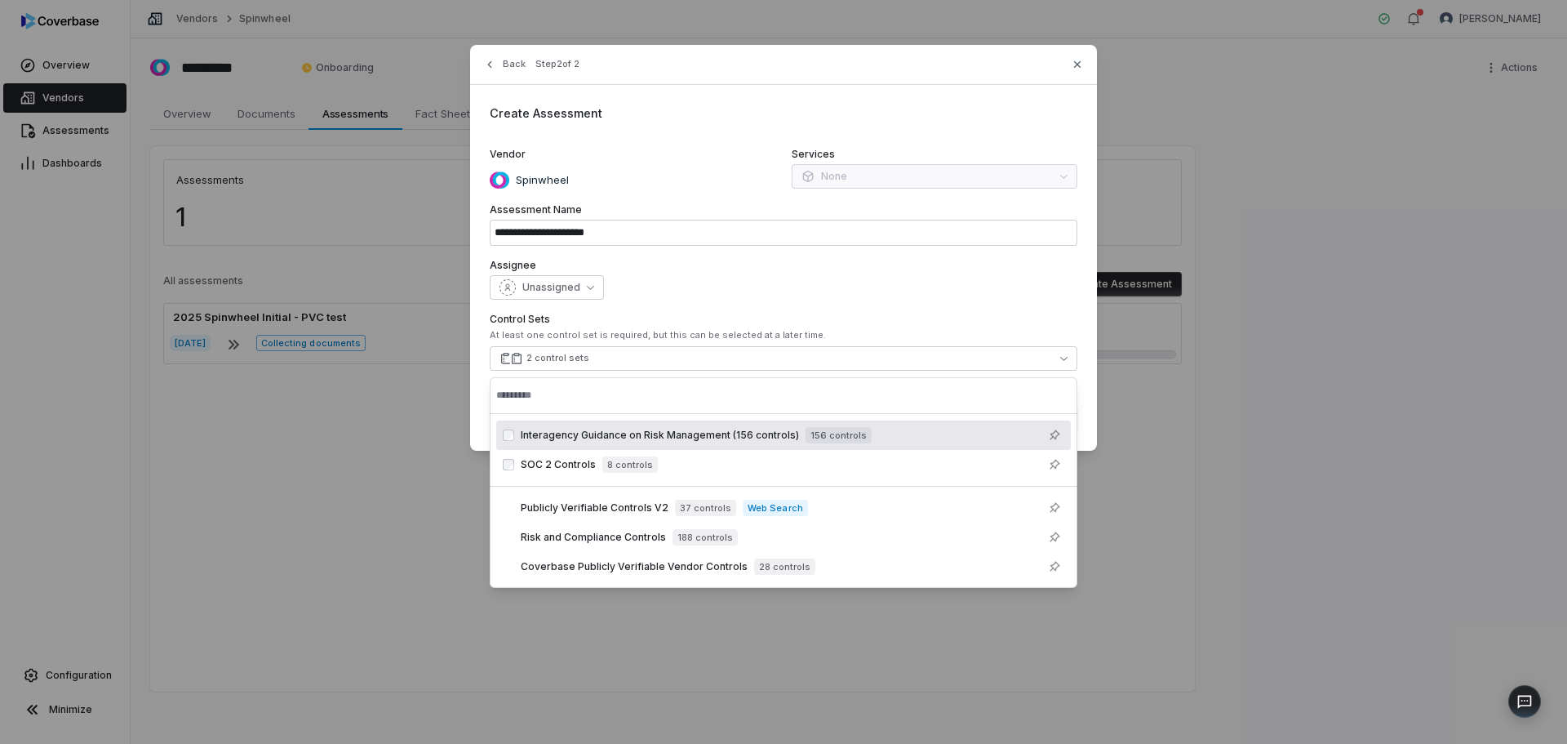
click at [985, 313] on label "Control Sets" at bounding box center [784, 319] width 588 height 13
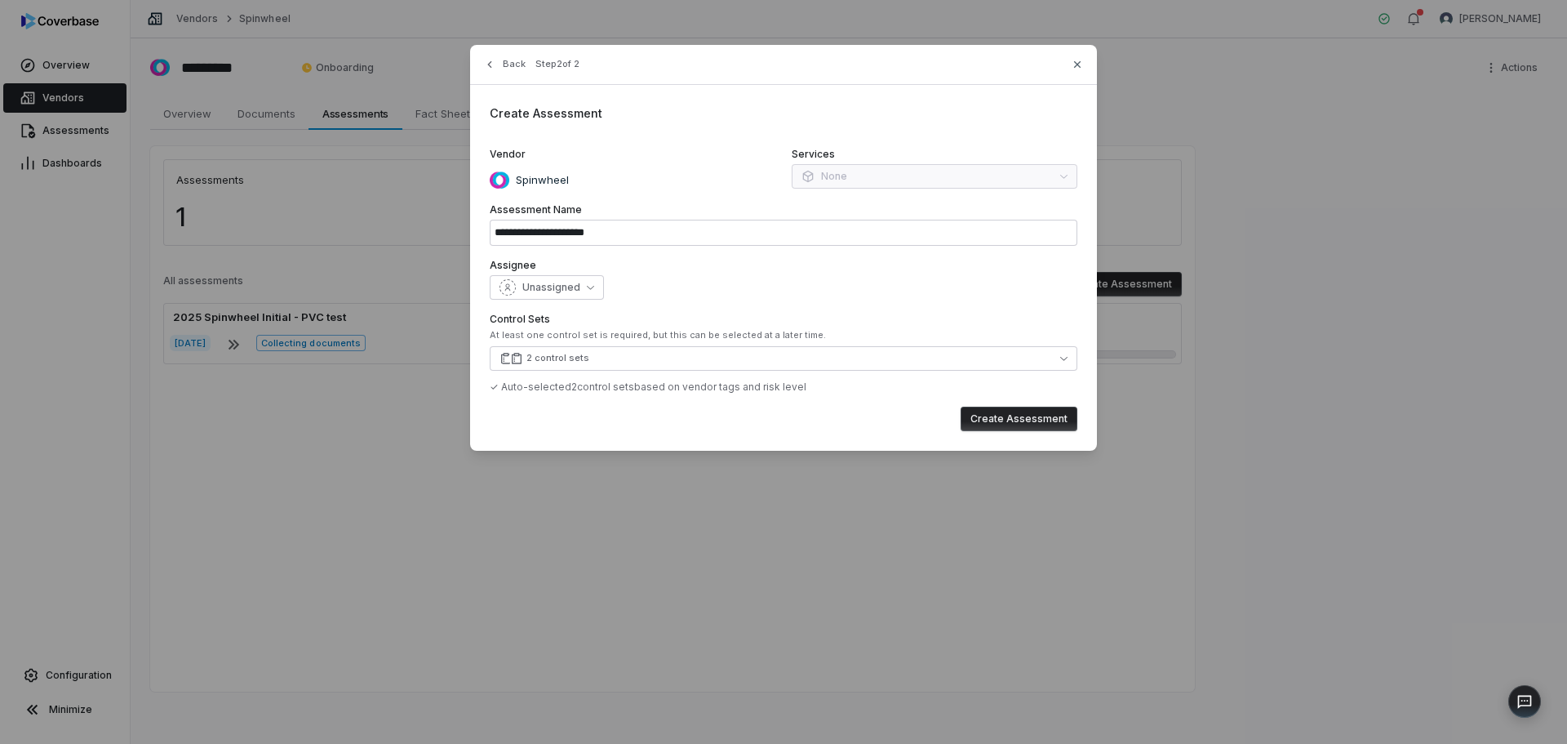
click at [1002, 420] on button "Create Assessment" at bounding box center [1019, 419] width 117 height 24
type input "**********"
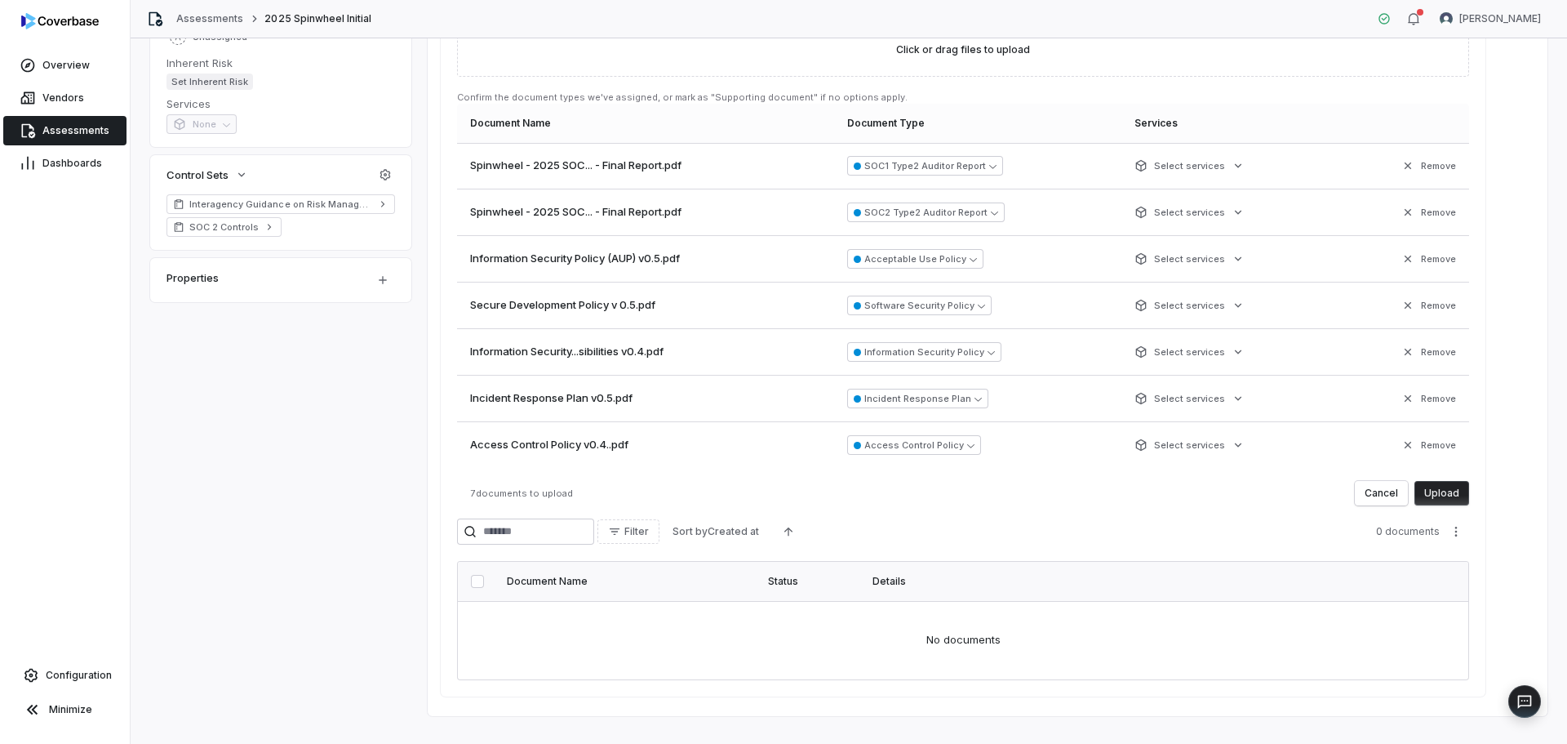
scroll to position [380, 0]
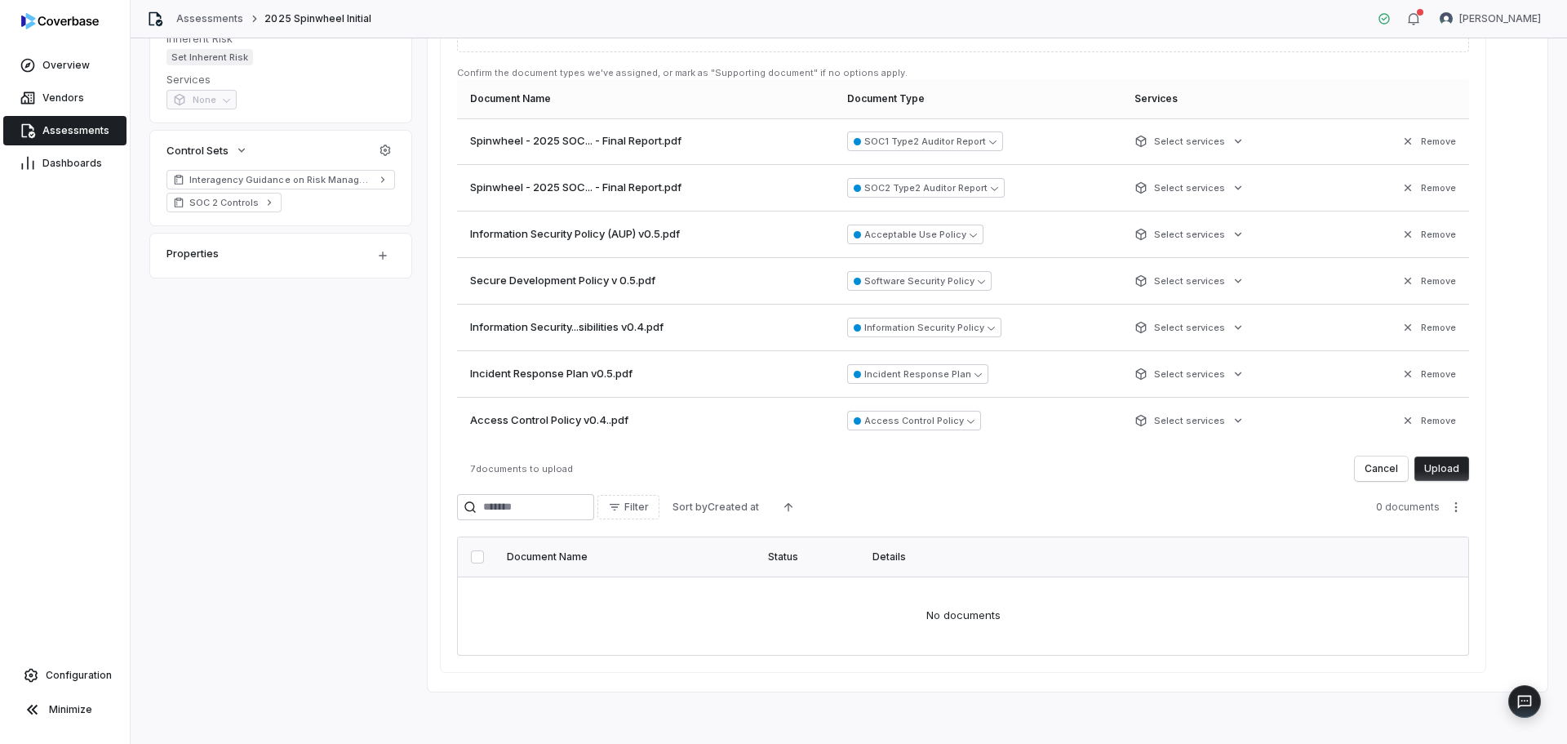
click at [1446, 474] on button "Upload" at bounding box center [1442, 468] width 55 height 24
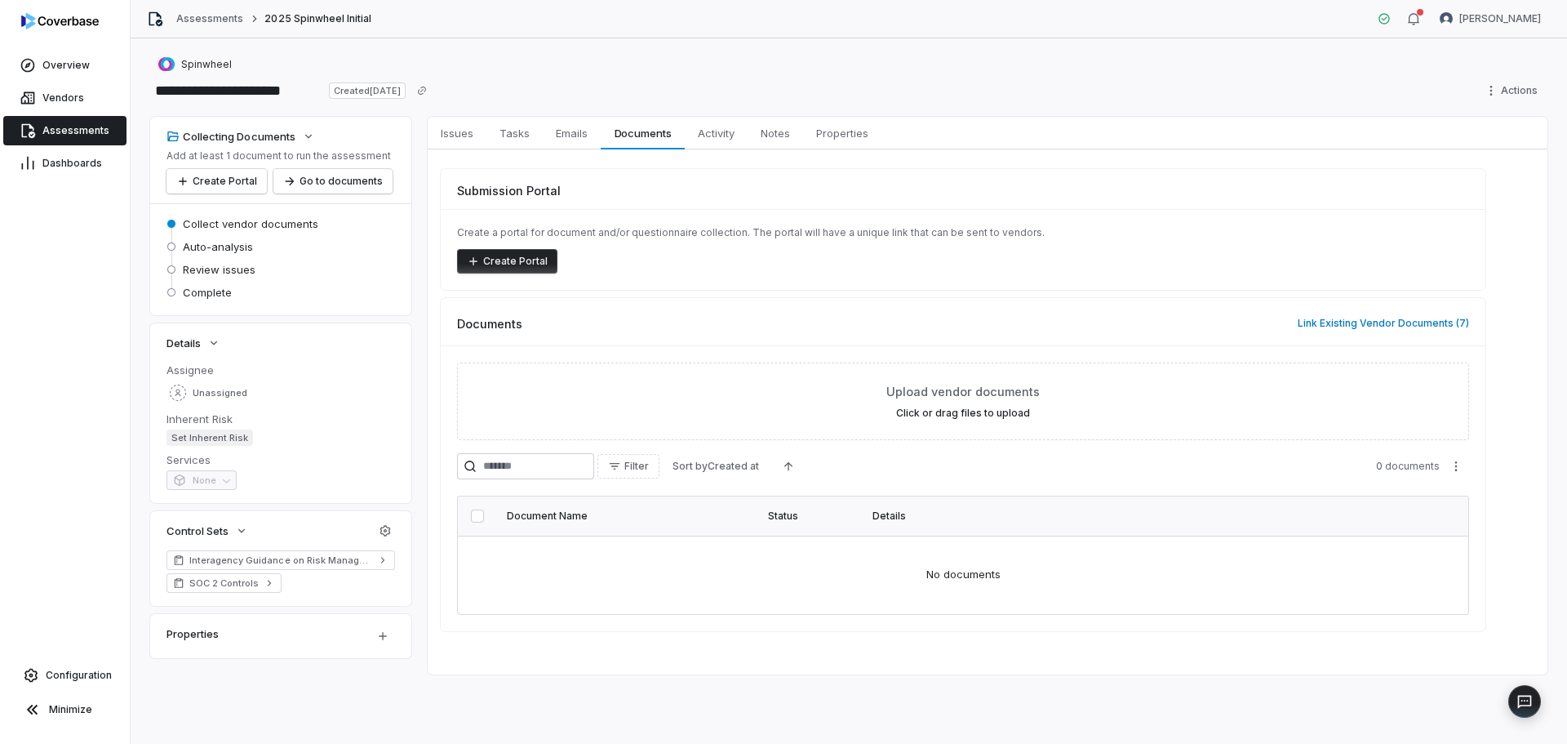
click at [73, 129] on span "Assessments" at bounding box center [75, 130] width 67 height 13
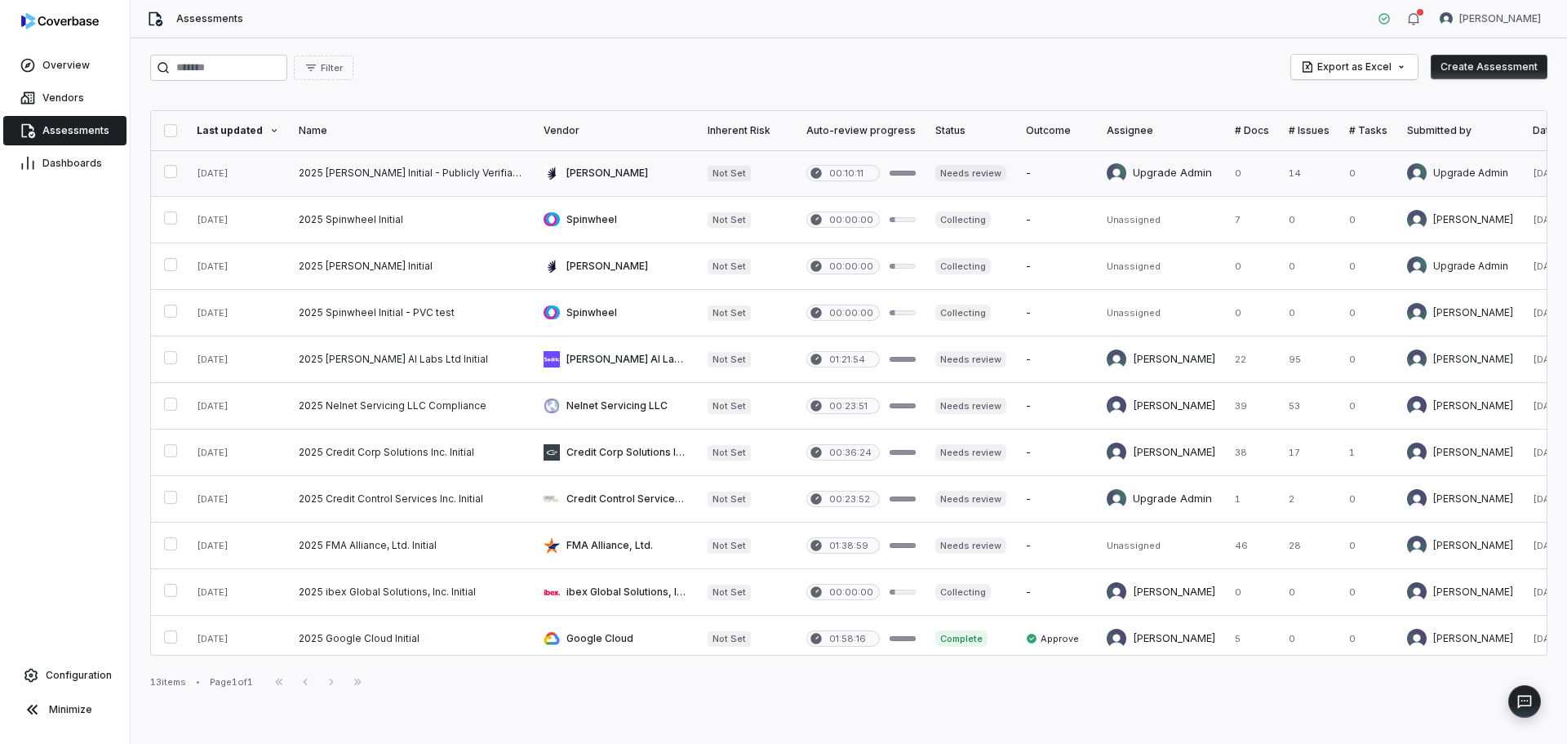
click at [364, 159] on link at bounding box center [411, 173] width 245 height 46
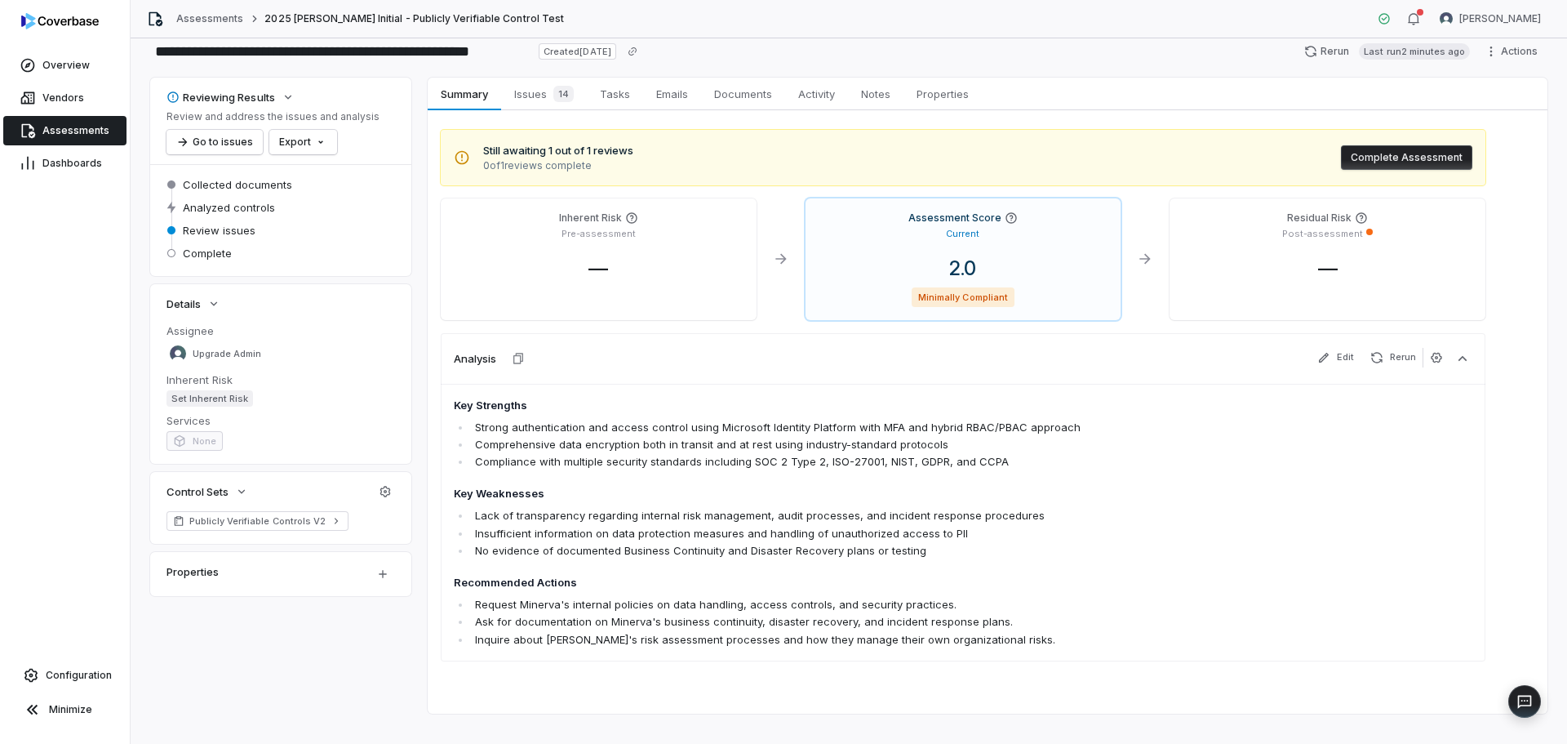
scroll to position [61, 0]
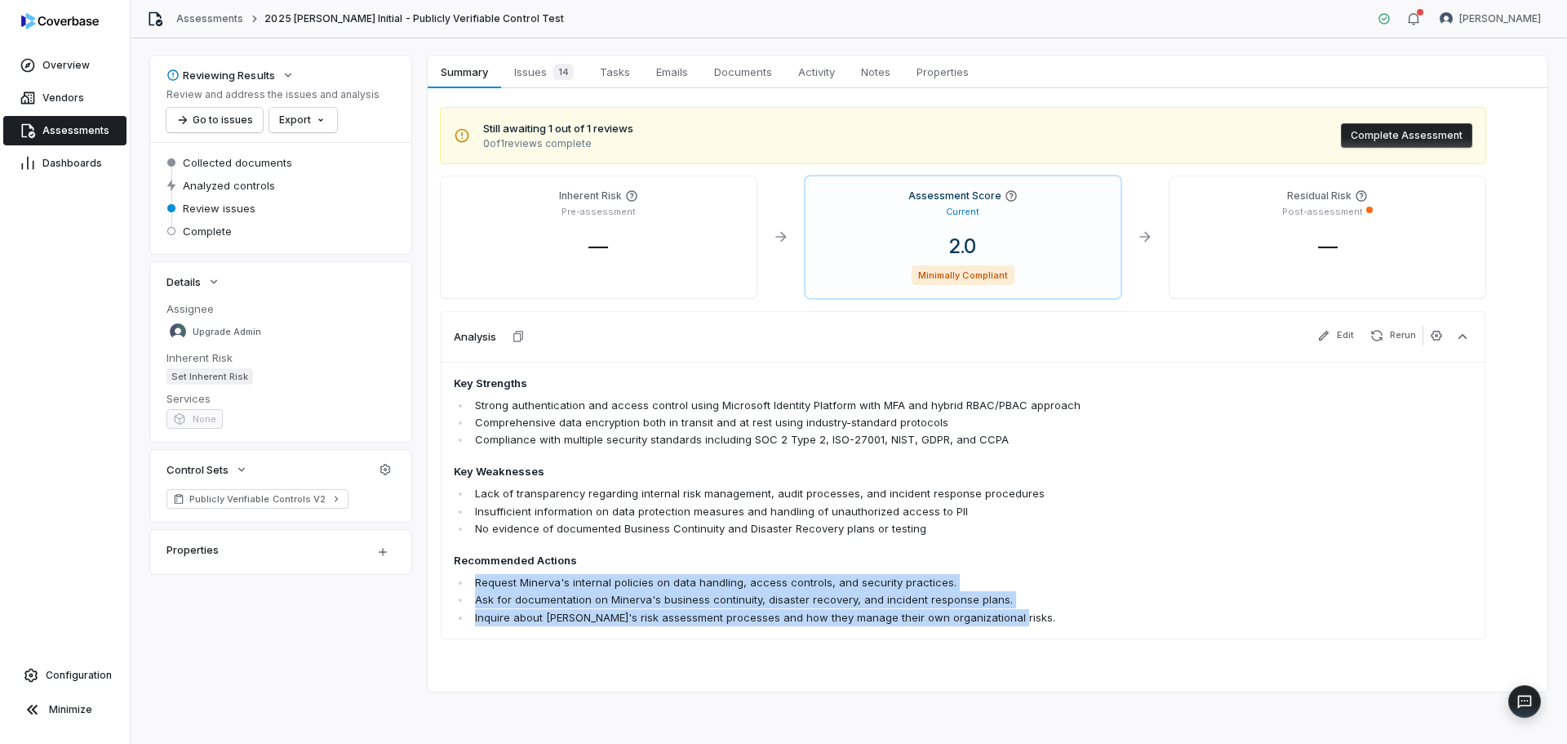
drag, startPoint x: 472, startPoint y: 586, endPoint x: 1007, endPoint y: 626, distance: 536.2
click at [1007, 626] on div "Key Strengths Strong authentication and access control using Microsoft Identity…" at bounding box center [963, 501] width 1045 height 278
click at [1013, 623] on li "Inquire about Minerva's risk assessment processes and how they manage their own…" at bounding box center [870, 617] width 798 height 17
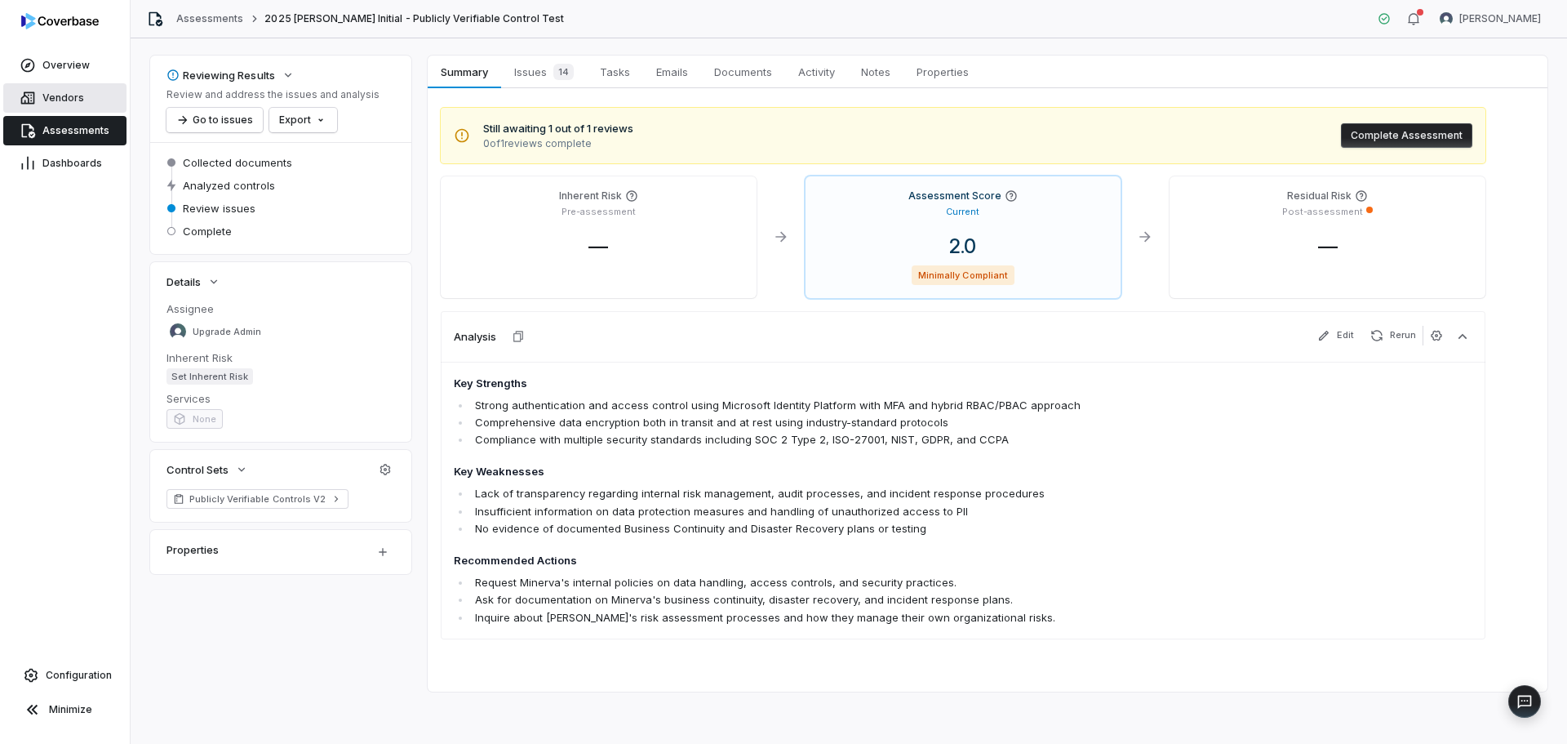
click at [57, 99] on span "Vendors" at bounding box center [63, 97] width 42 height 13
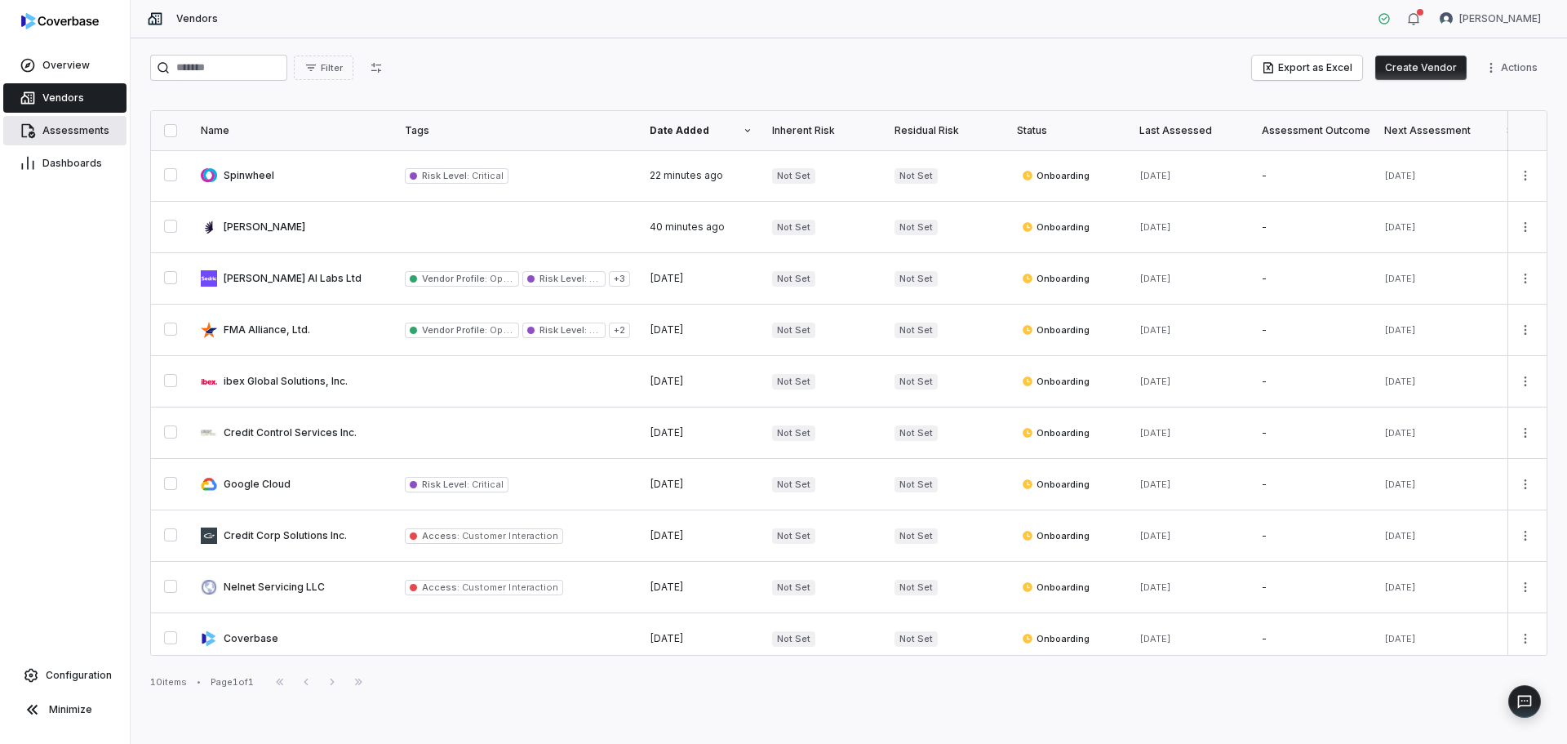
click at [75, 126] on span "Assessments" at bounding box center [75, 130] width 67 height 13
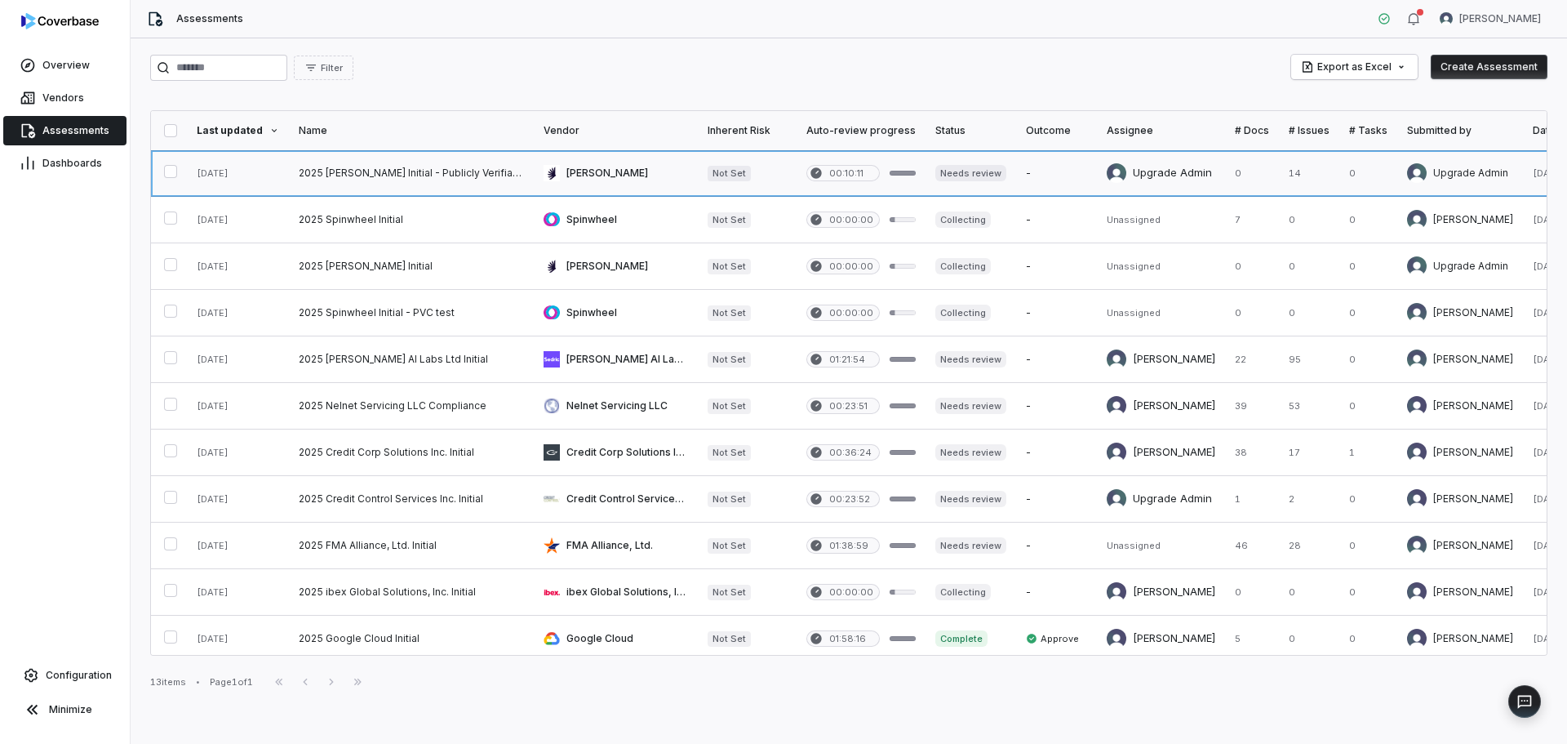
click at [420, 172] on link at bounding box center [411, 173] width 245 height 46
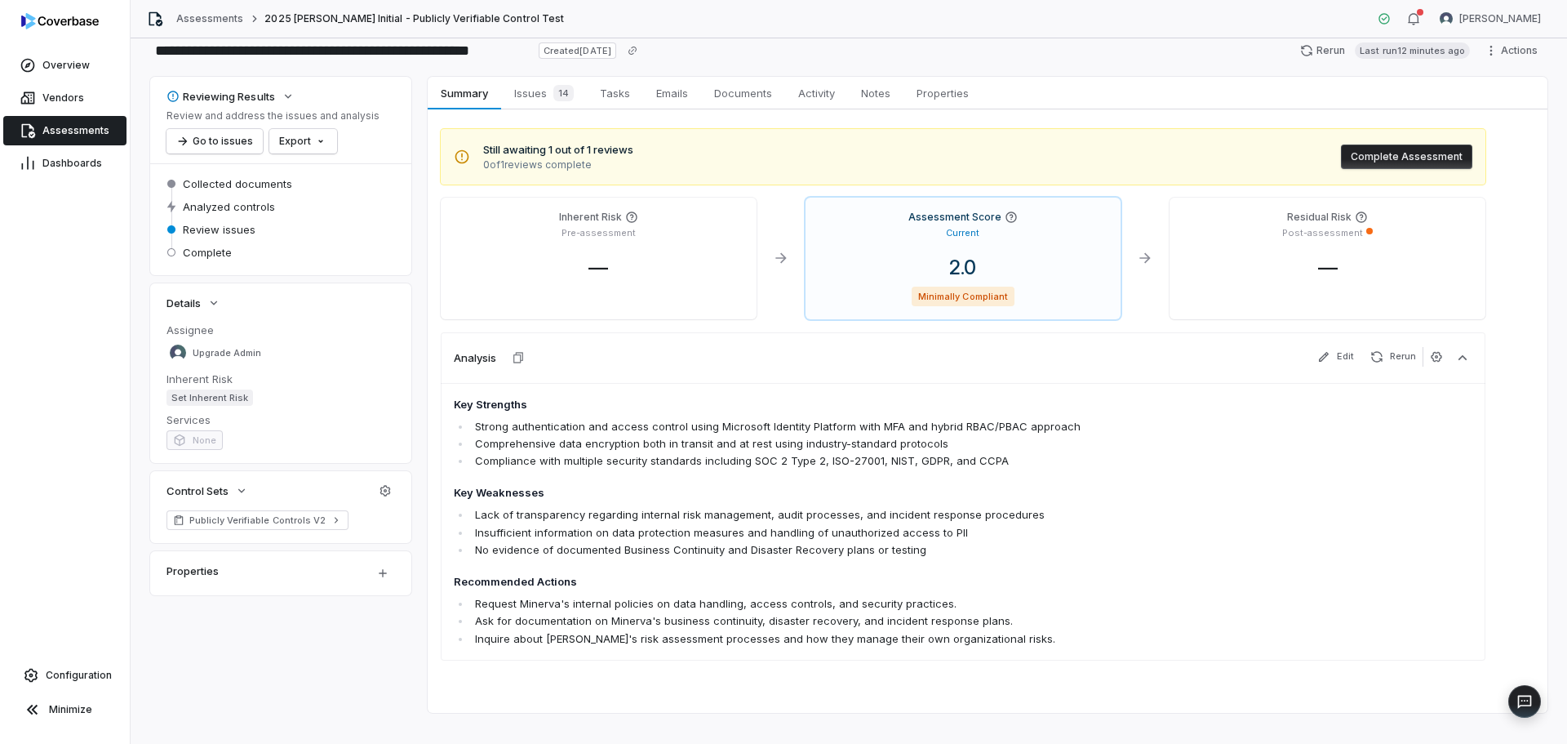
scroll to position [61, 0]
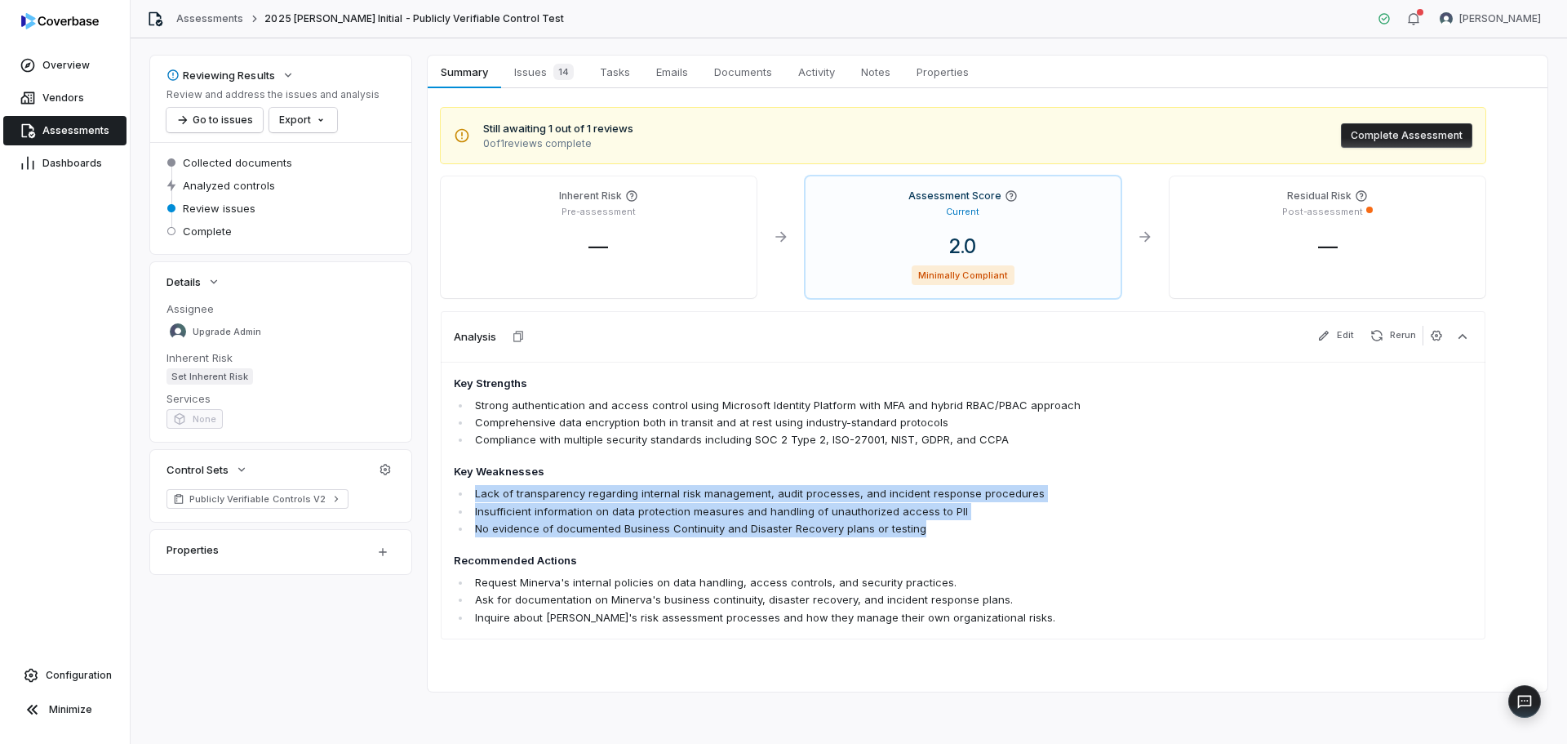
drag, startPoint x: 982, startPoint y: 534, endPoint x: 534, endPoint y: 496, distance: 449.8
click at [501, 496] on ul "Lack of transparency regarding internal risk management, audit processes, and i…" at bounding box center [861, 510] width 815 height 51
click at [612, 496] on li "Lack of transparency regarding internal risk management, audit processes, and i…" at bounding box center [870, 493] width 798 height 17
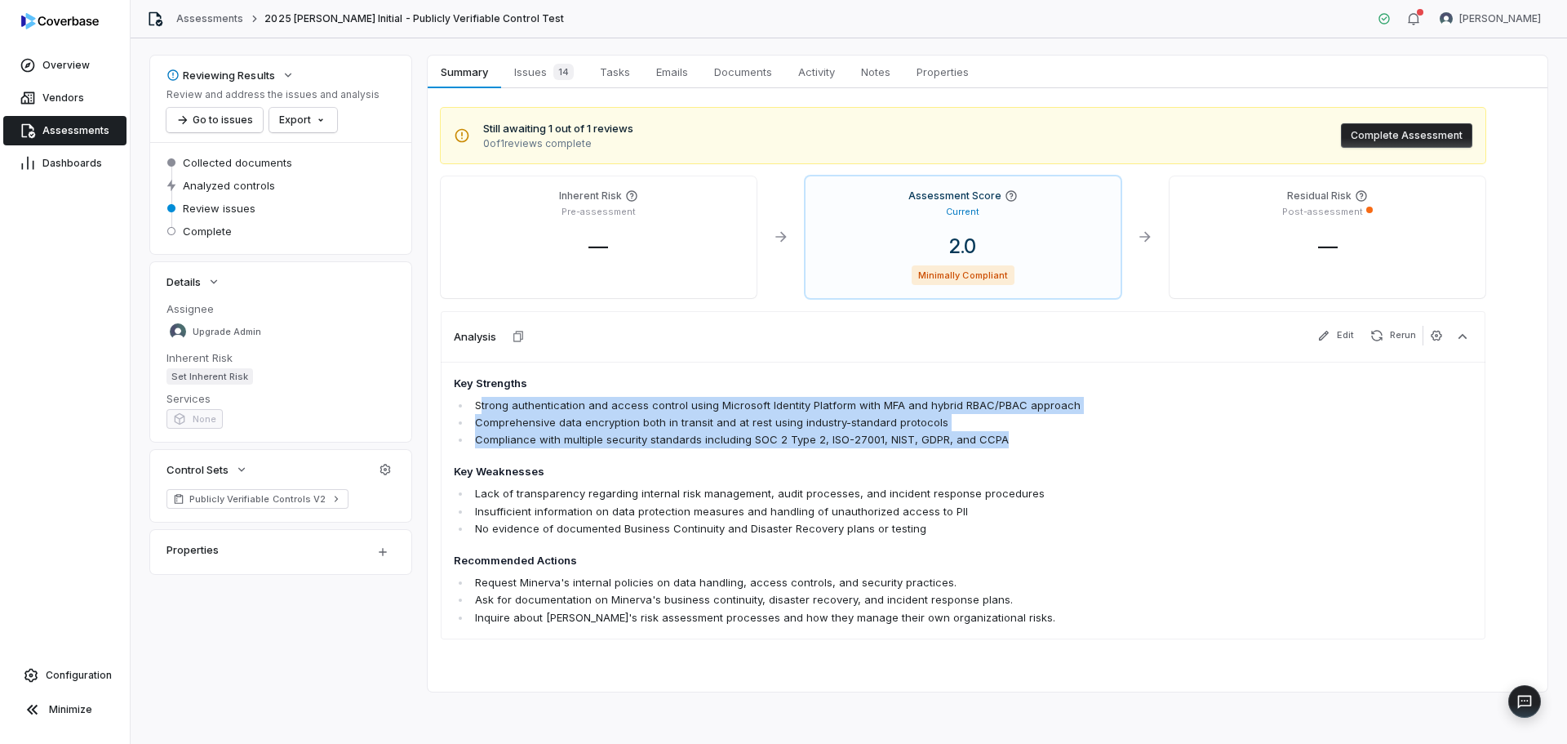
drag, startPoint x: 483, startPoint y: 411, endPoint x: 1015, endPoint y: 434, distance: 531.9
click at [1015, 434] on ul "Strong authentication and access control using Microsoft Identity Platform with…" at bounding box center [861, 422] width 815 height 51
click at [1015, 436] on li "Compliance with multiple security standards including SOC 2 Type 2, ISO-27001, …" at bounding box center [870, 439] width 798 height 17
